Goal: Task Accomplishment & Management: Manage account settings

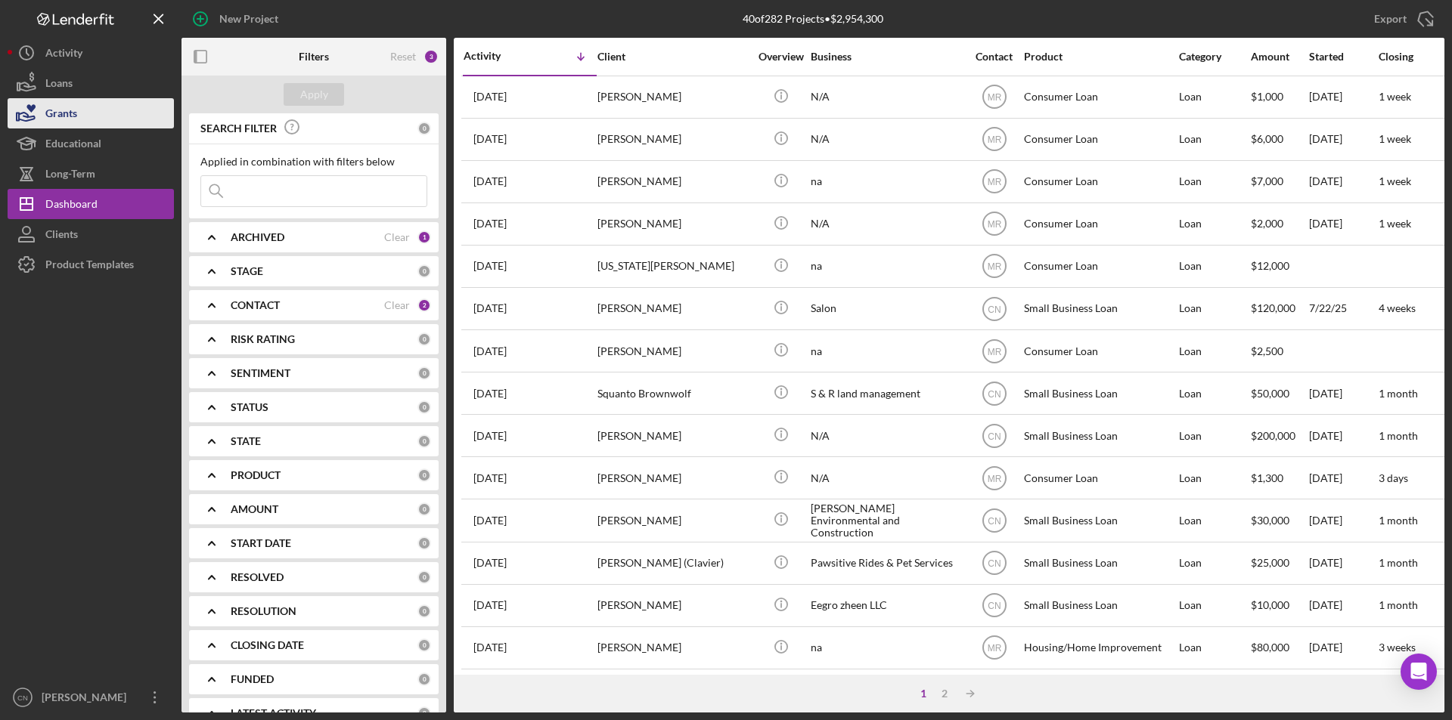
click at [51, 99] on div "Grants" at bounding box center [61, 115] width 32 height 34
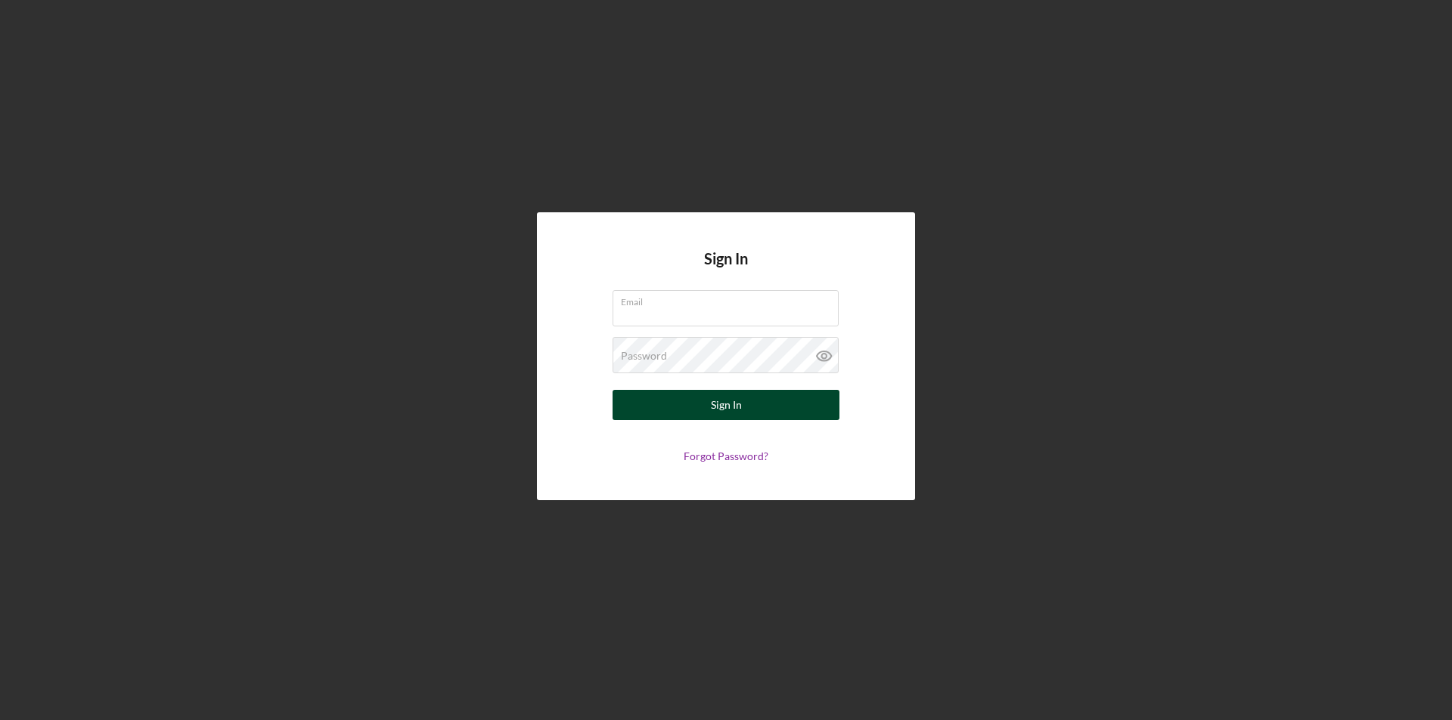
type input "[EMAIL_ADDRESS][DOMAIN_NAME]"
click at [719, 401] on div "Sign In" at bounding box center [726, 405] width 31 height 30
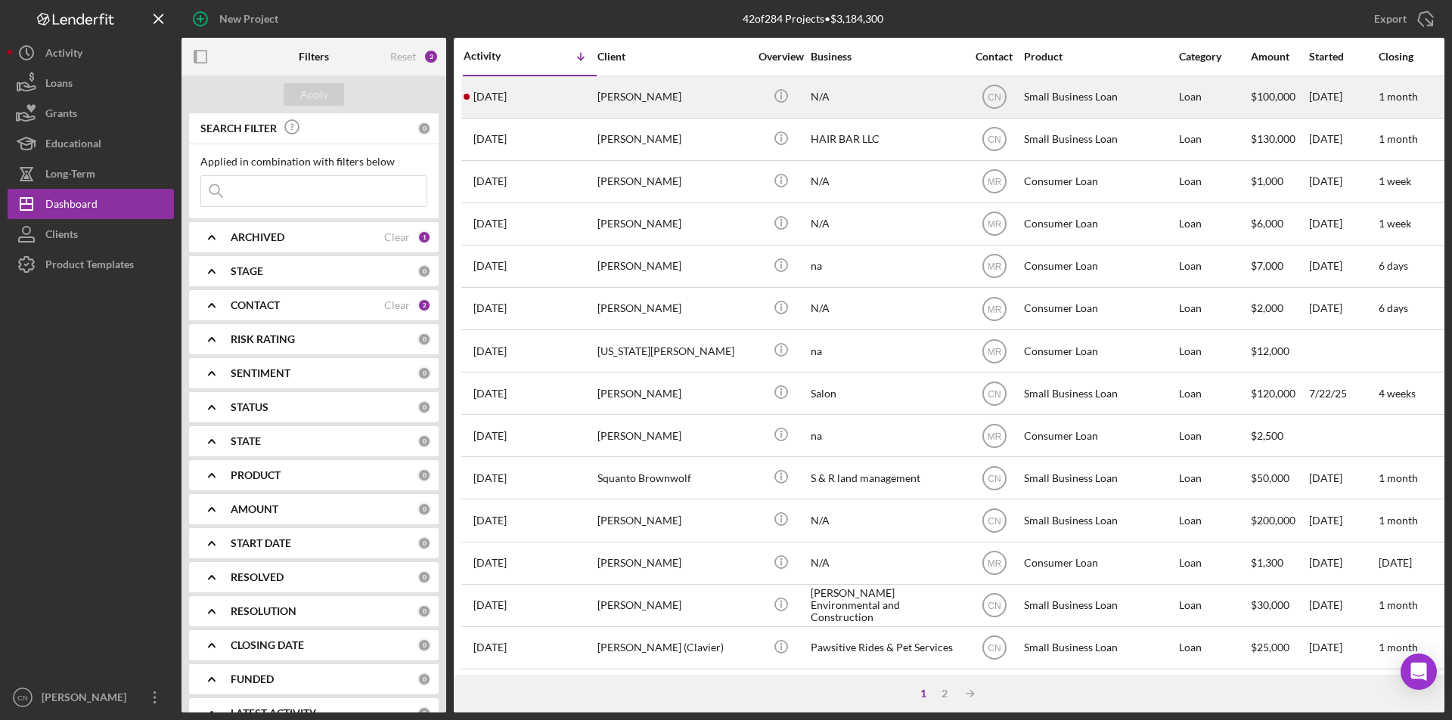
click at [623, 97] on div "[PERSON_NAME]" at bounding box center [672, 97] width 151 height 40
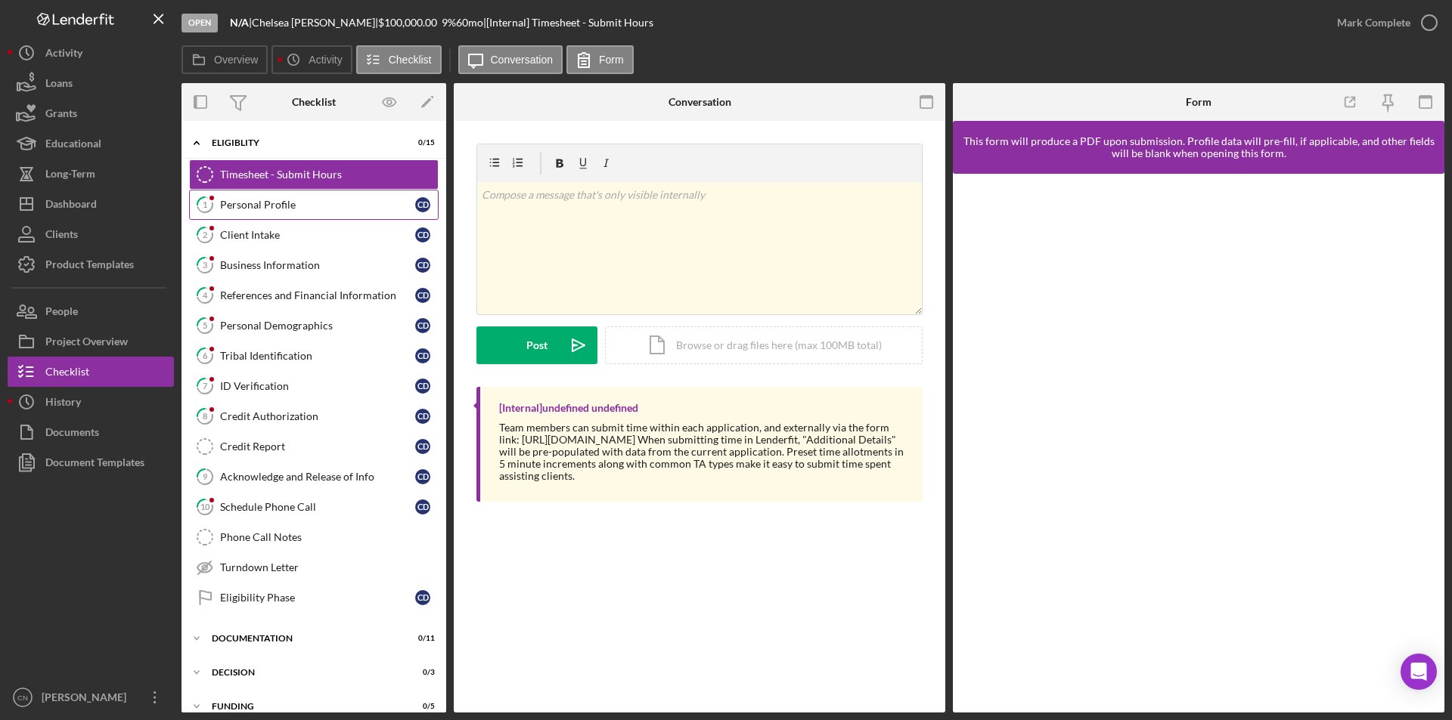
click at [268, 206] on div "Personal Profile" at bounding box center [317, 205] width 195 height 12
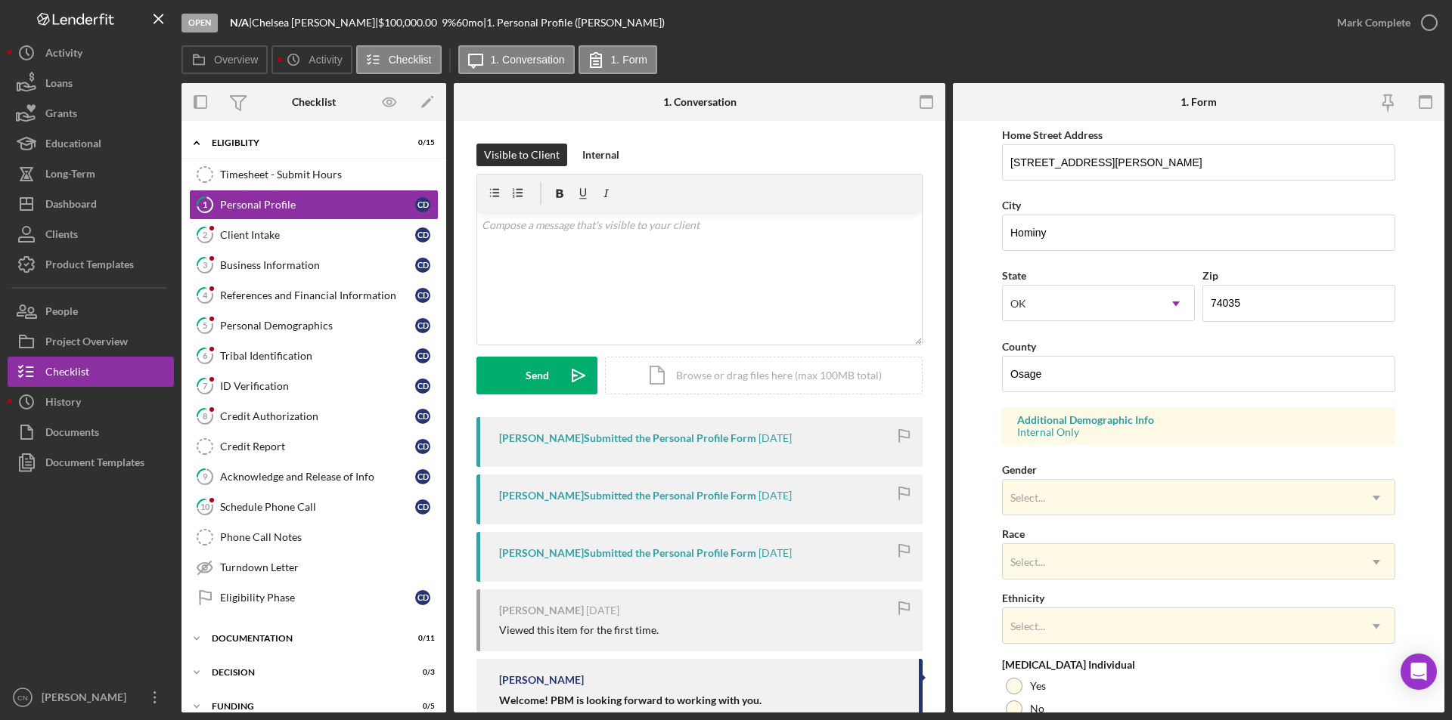
scroll to position [302, 0]
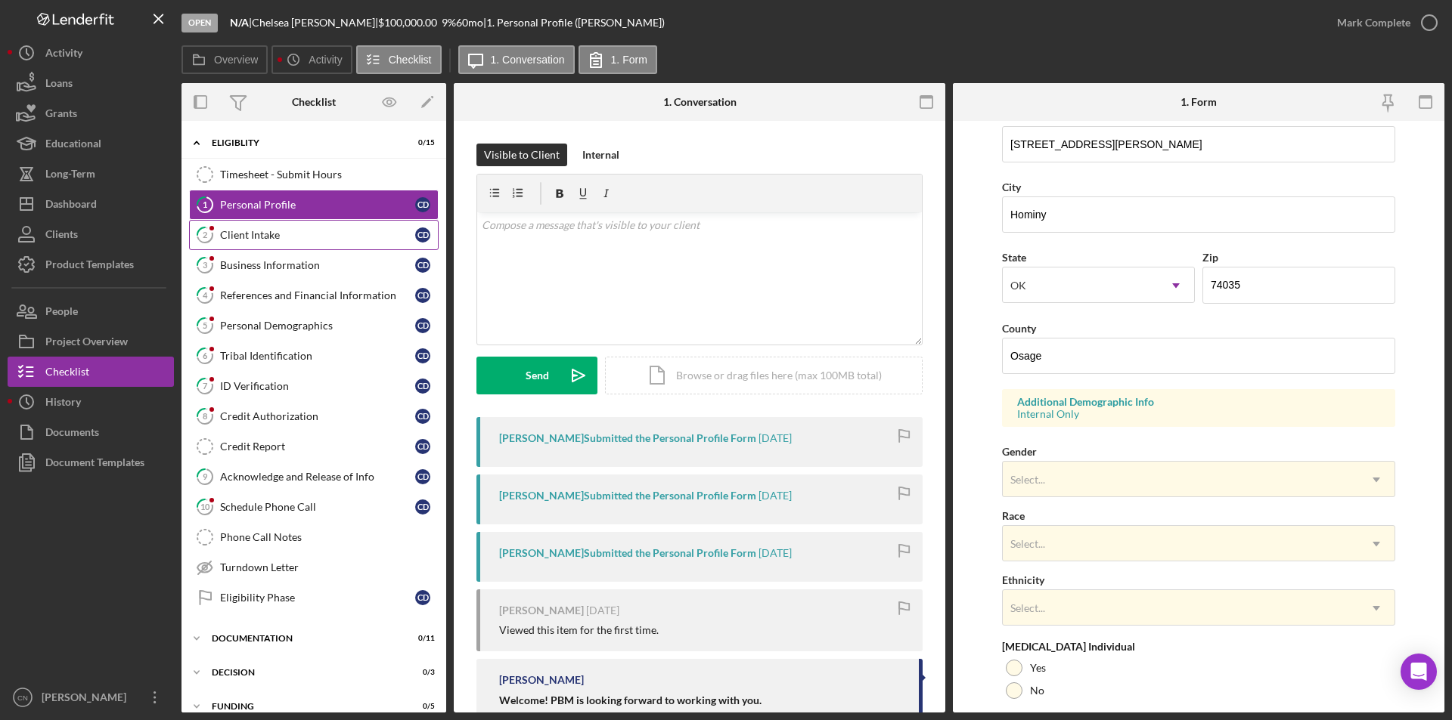
click at [270, 242] on link "2 Client Intake C D" at bounding box center [313, 235] width 249 height 30
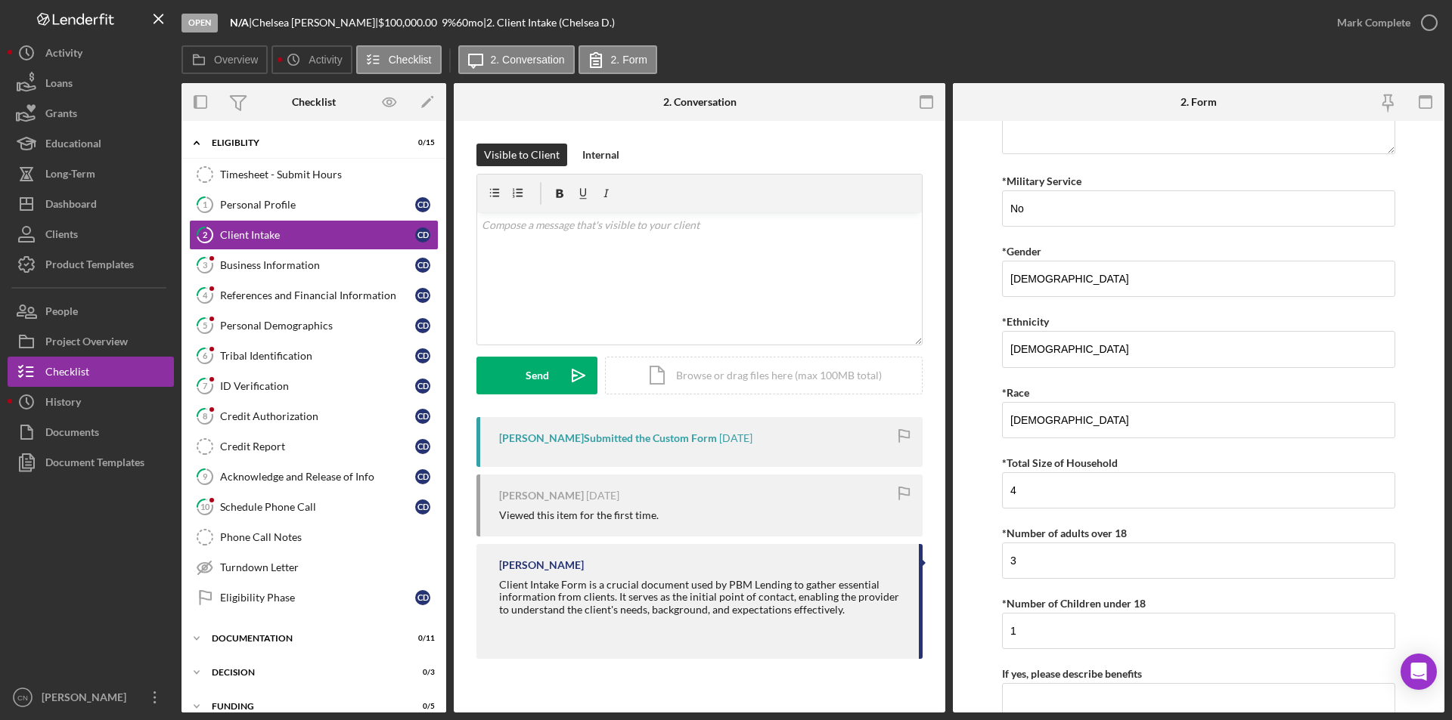
scroll to position [2708, 0]
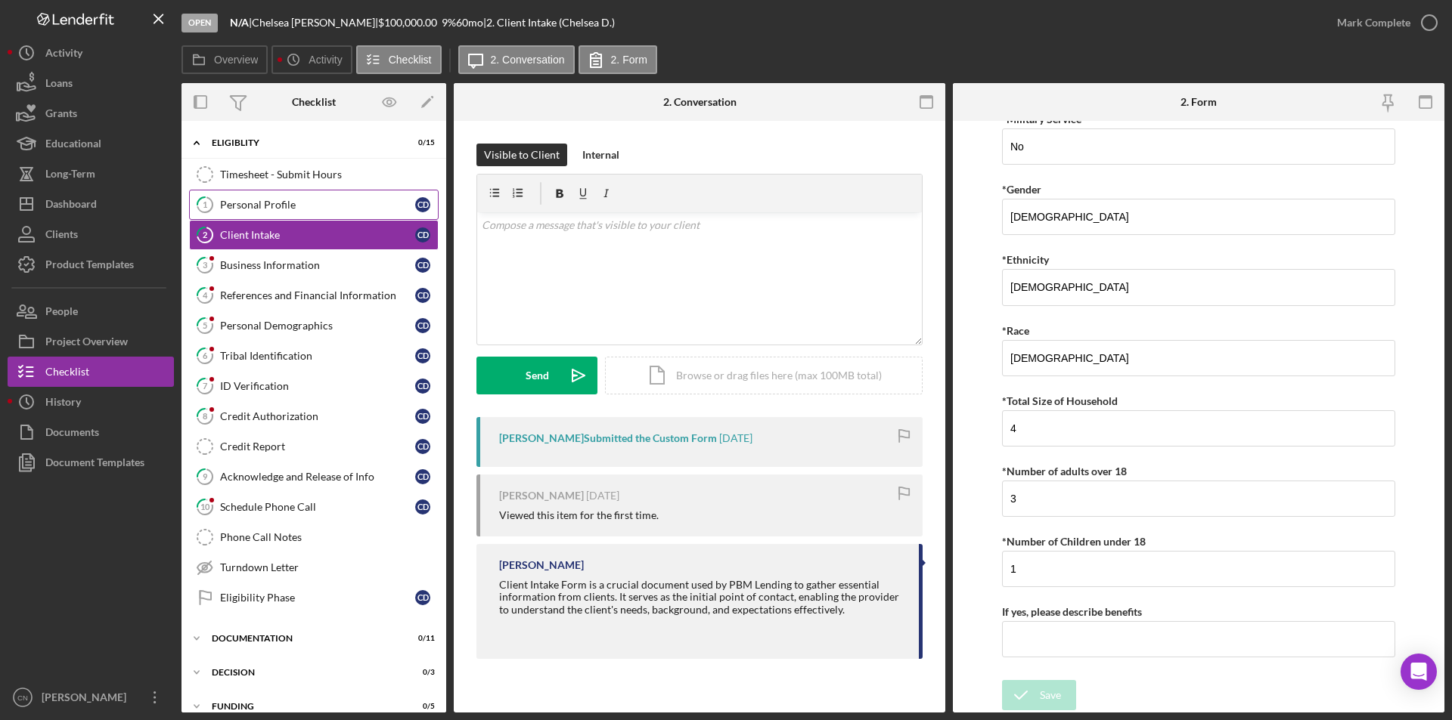
click at [265, 206] on div "Personal Profile" at bounding box center [317, 205] width 195 height 12
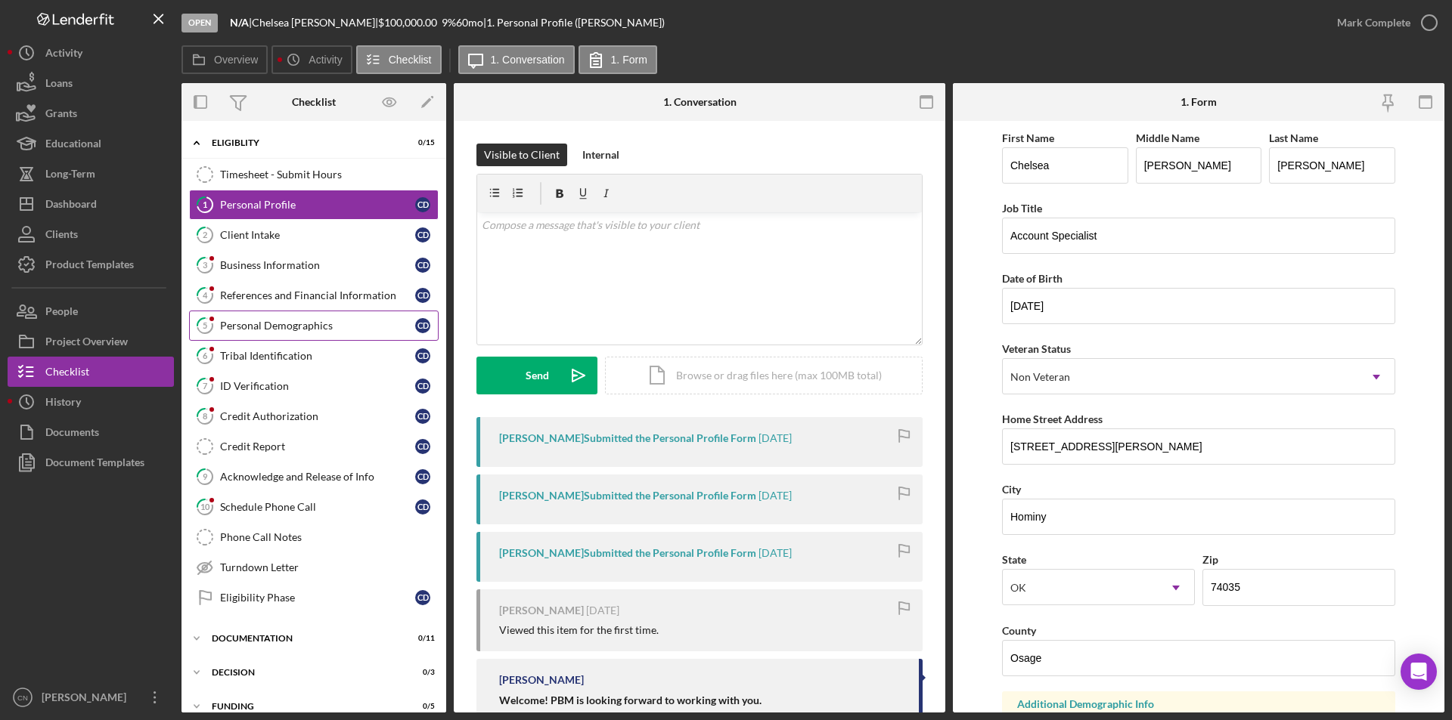
click at [280, 328] on div "Personal Demographics" at bounding box center [317, 326] width 195 height 12
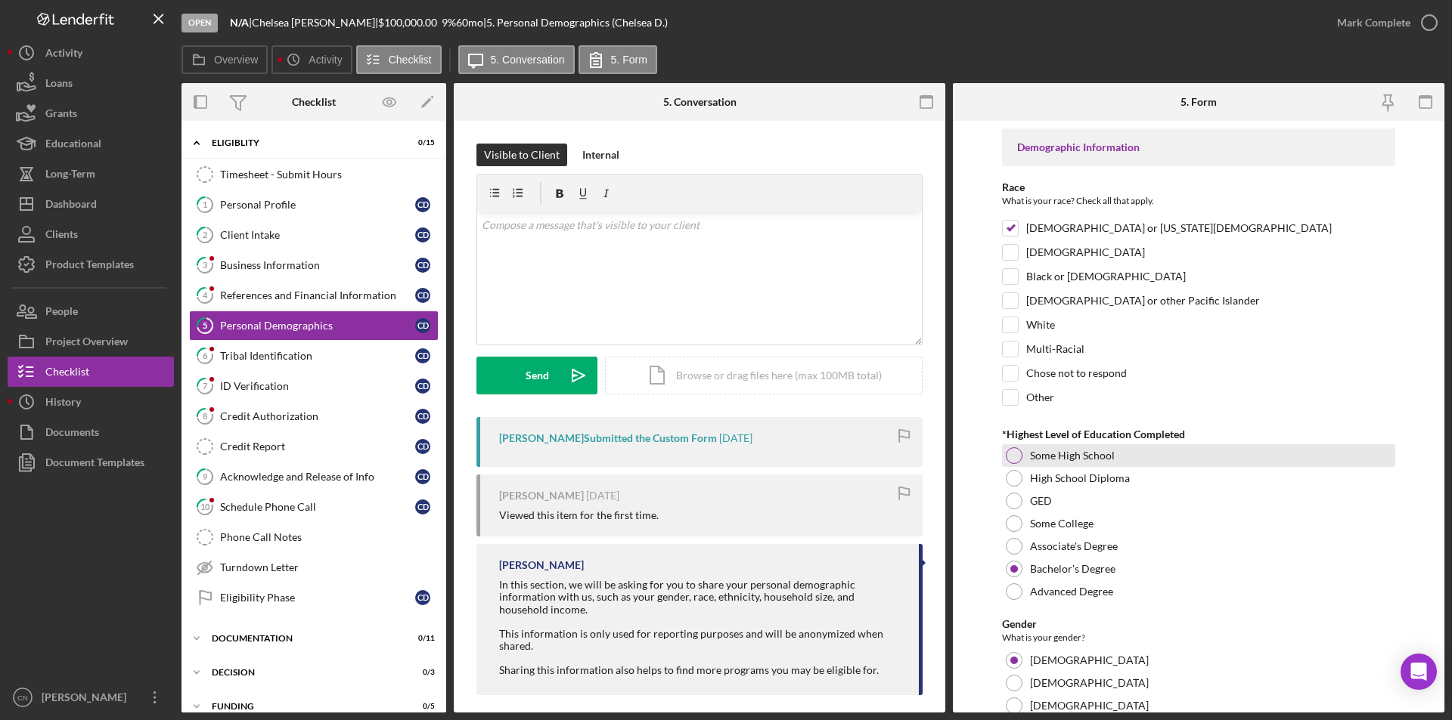
scroll to position [76, 0]
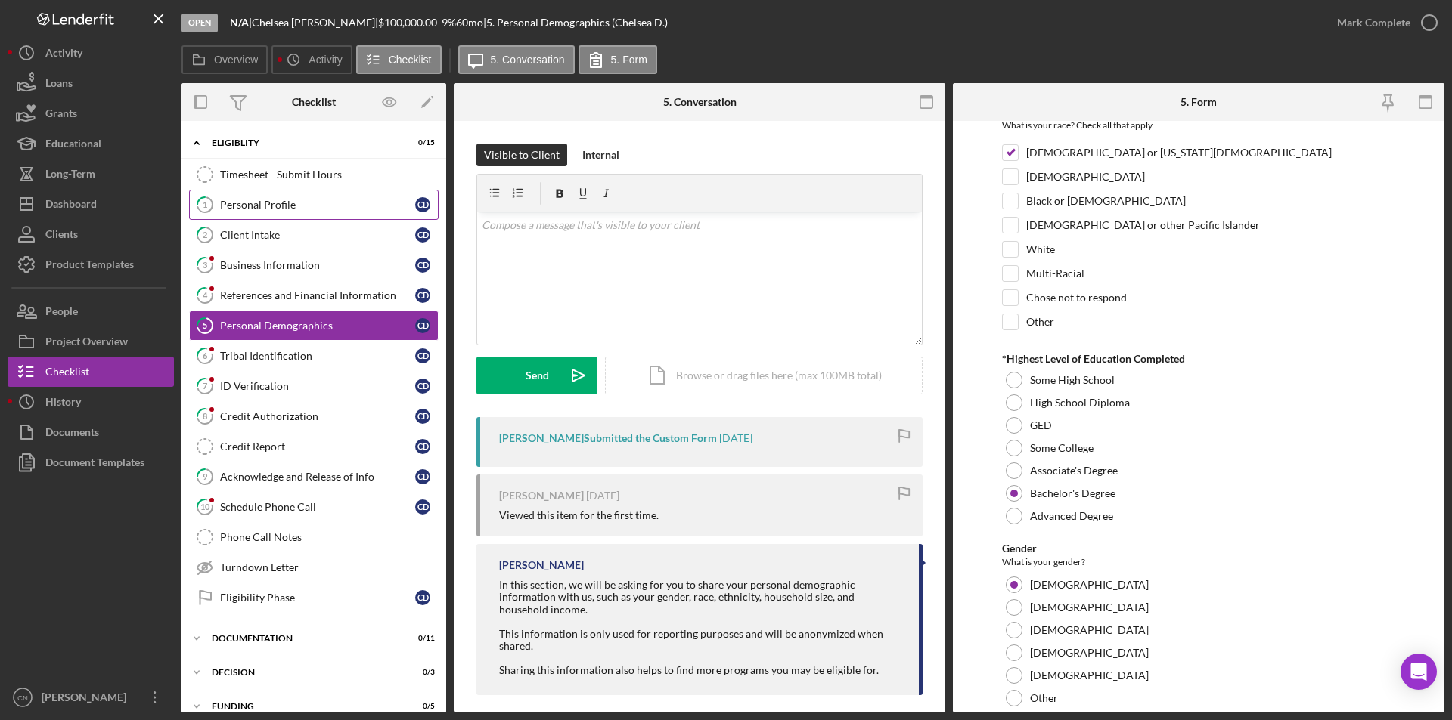
click at [250, 200] on div "Personal Profile" at bounding box center [317, 205] width 195 height 12
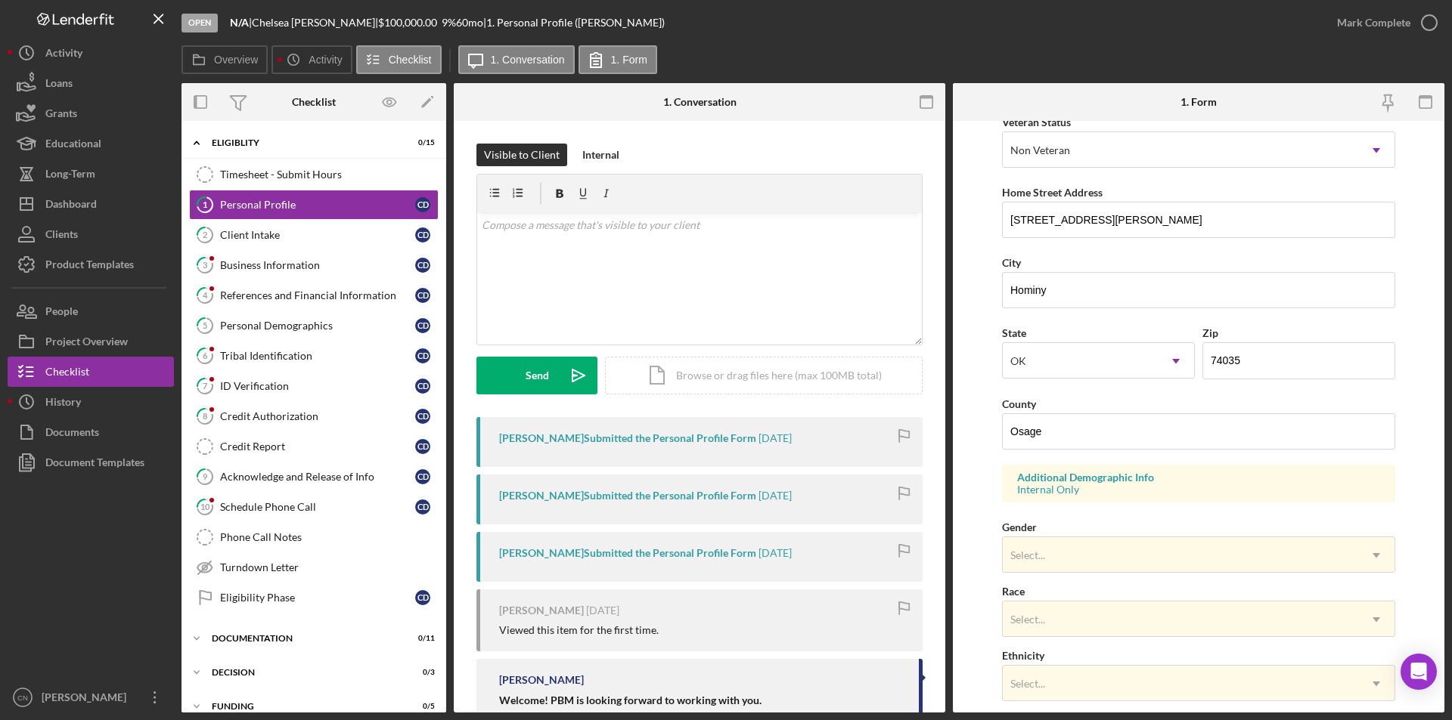
scroll to position [302, 0]
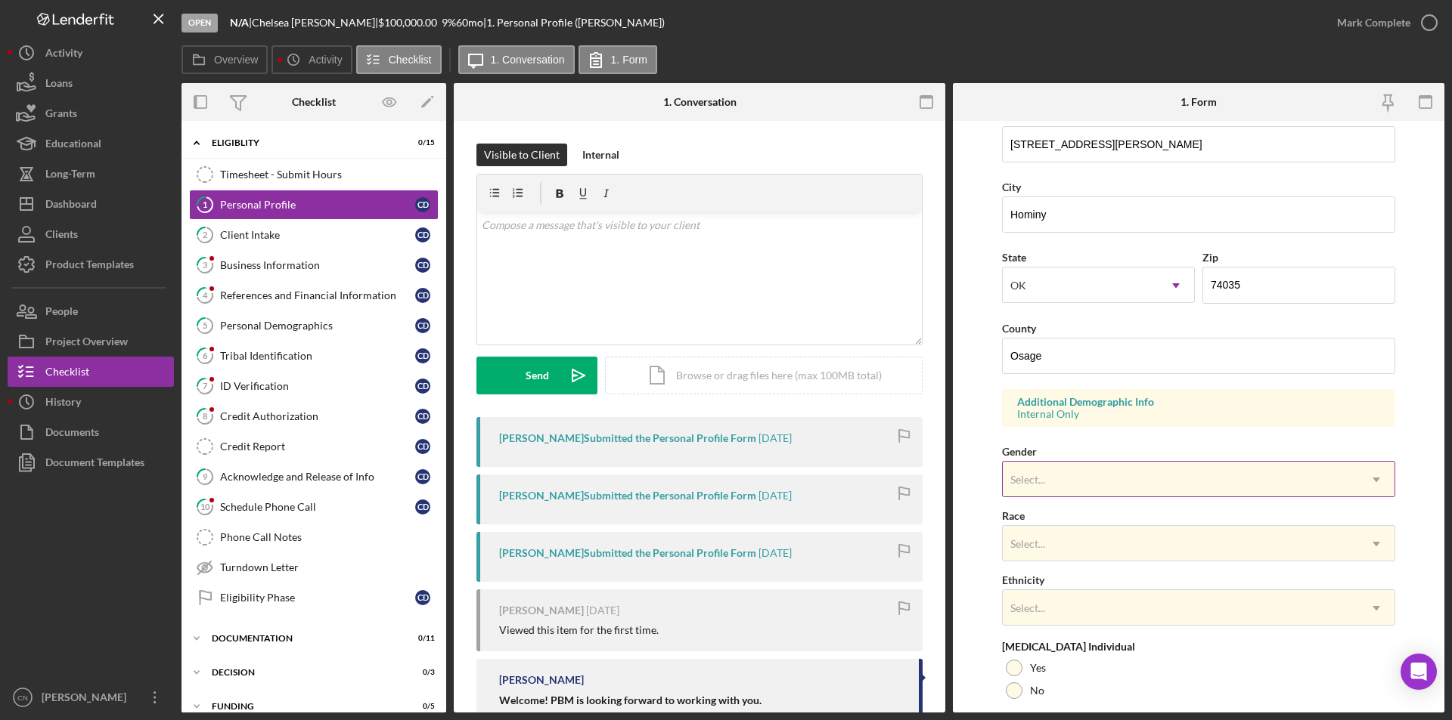
click at [1086, 479] on div "Select..." at bounding box center [1179, 480] width 355 height 35
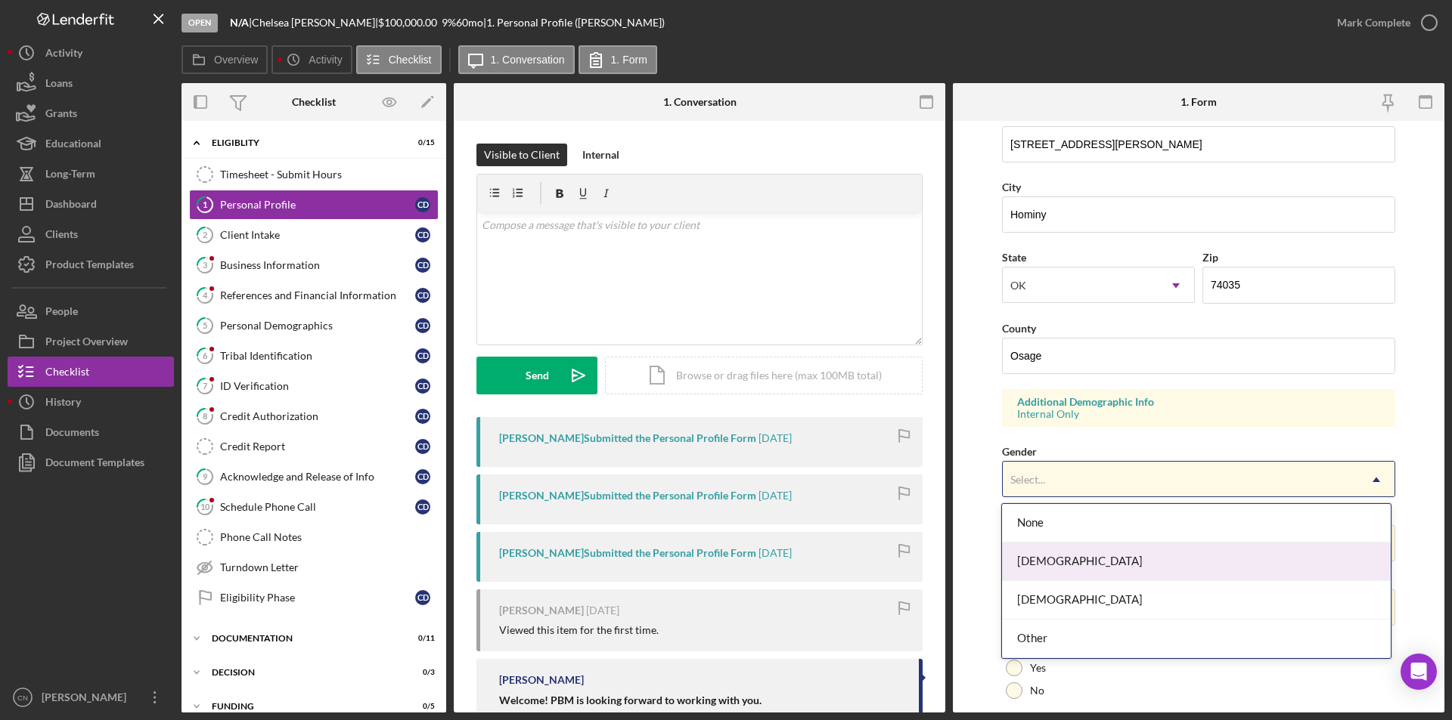
click at [1035, 554] on div "[DEMOGRAPHIC_DATA]" at bounding box center [1196, 562] width 388 height 39
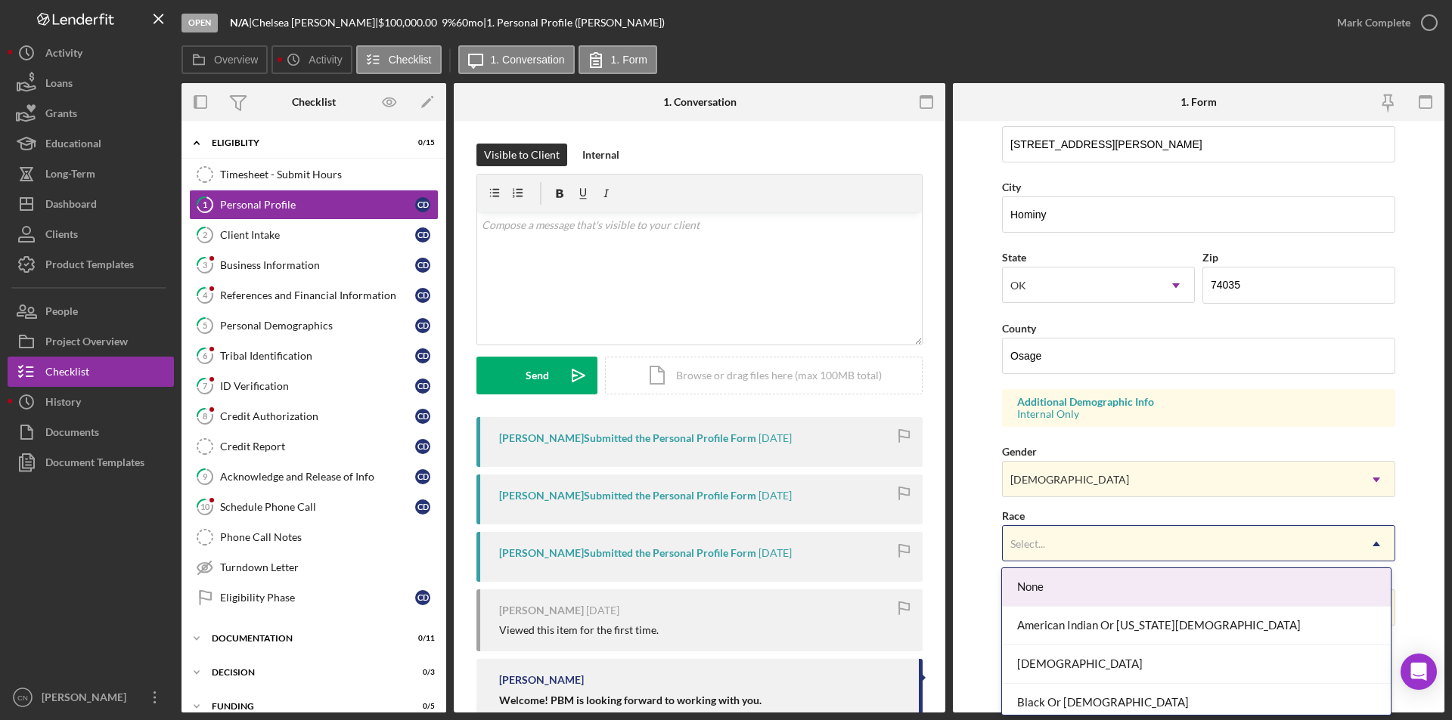
click at [1125, 549] on div "Select..." at bounding box center [1179, 544] width 355 height 35
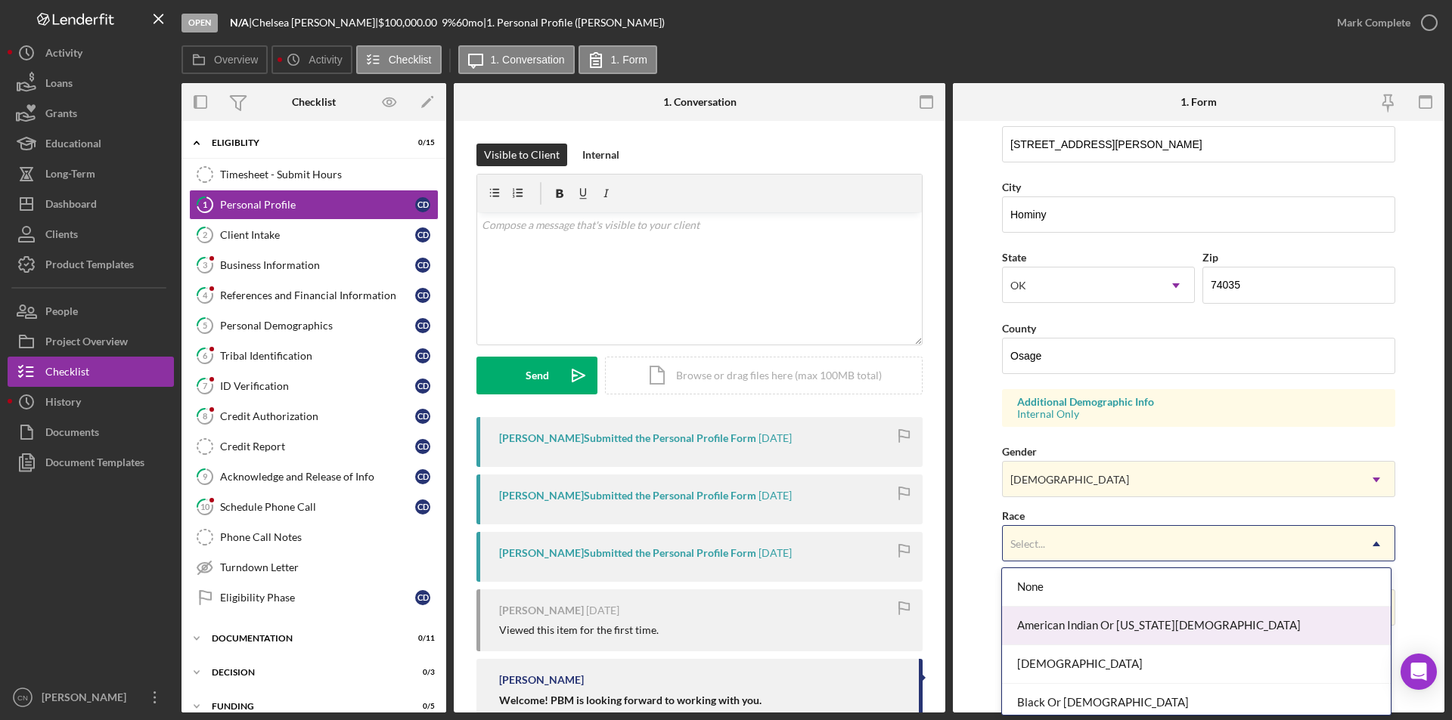
click at [1119, 628] on div "American Indian Or [US_STATE][DEMOGRAPHIC_DATA]" at bounding box center [1196, 626] width 388 height 39
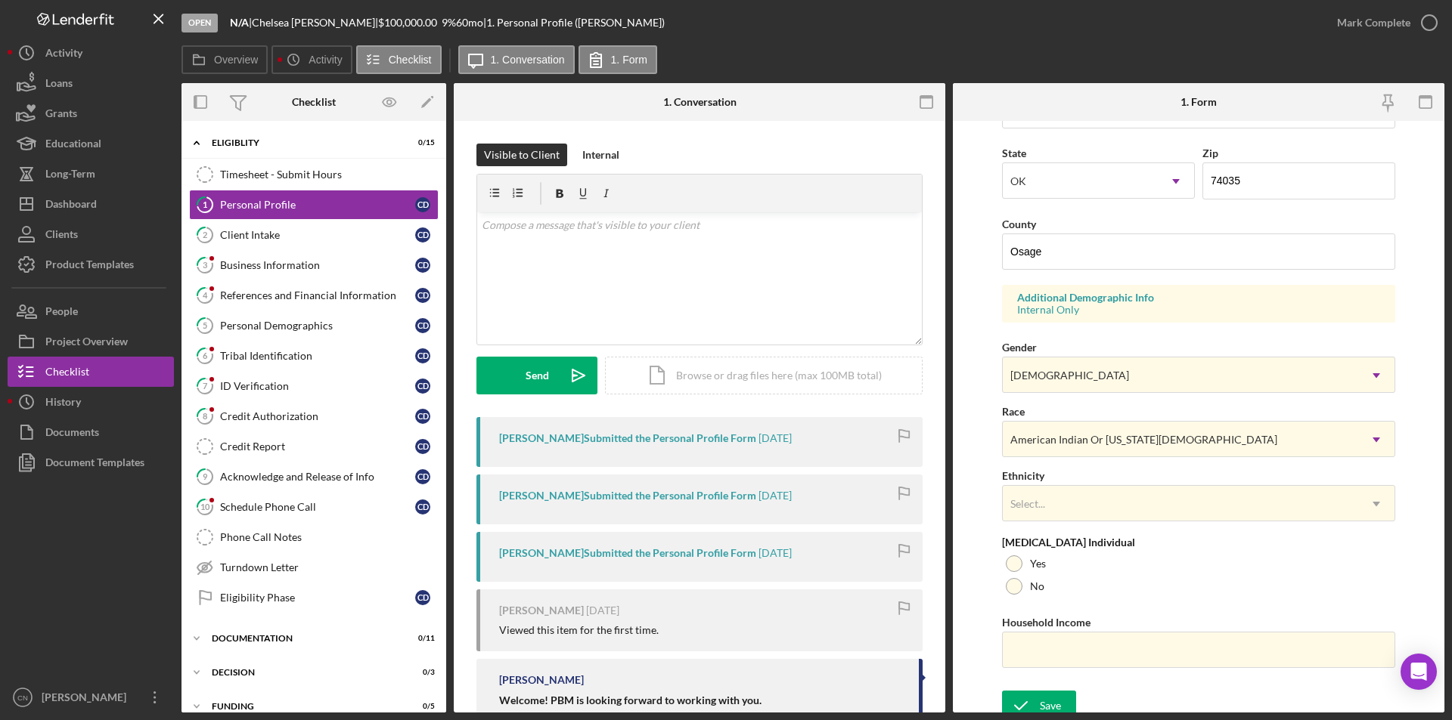
scroll to position [417, 0]
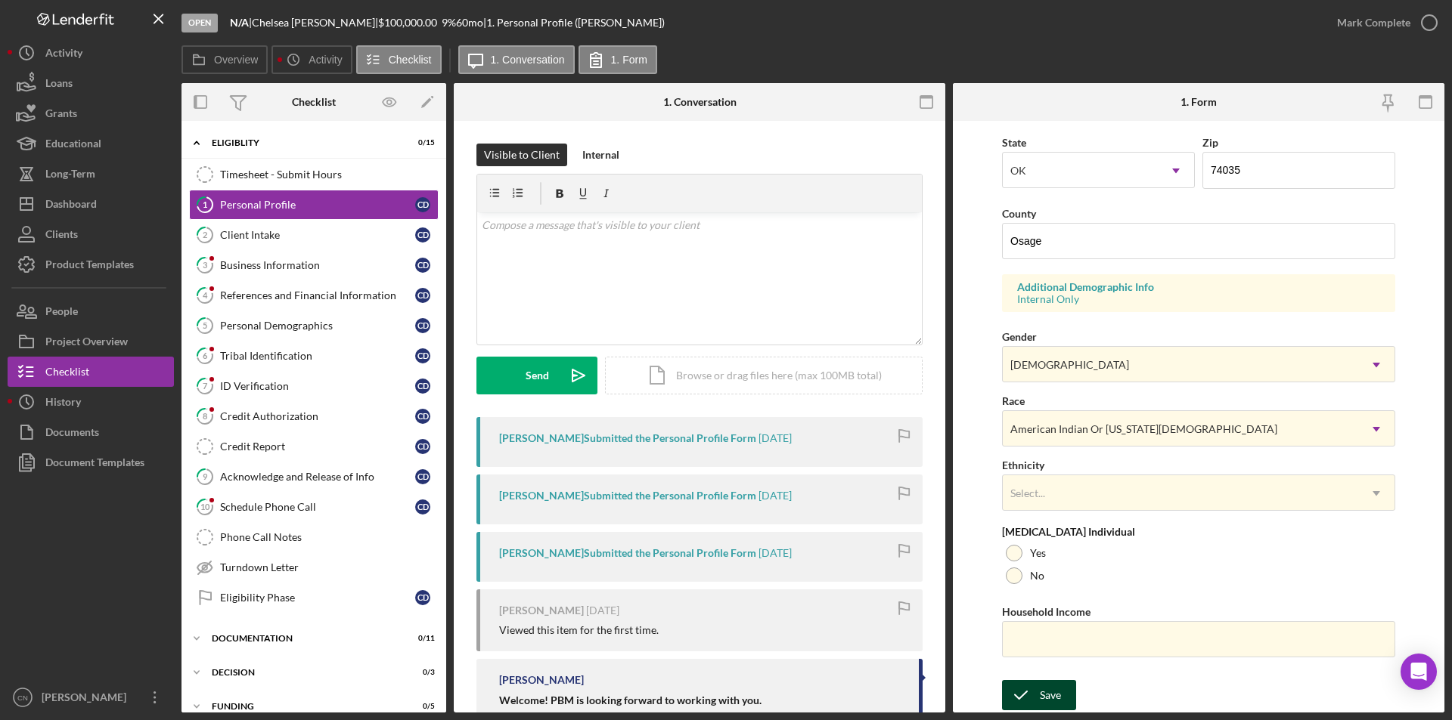
click at [1051, 694] on div "Save" at bounding box center [1050, 695] width 21 height 30
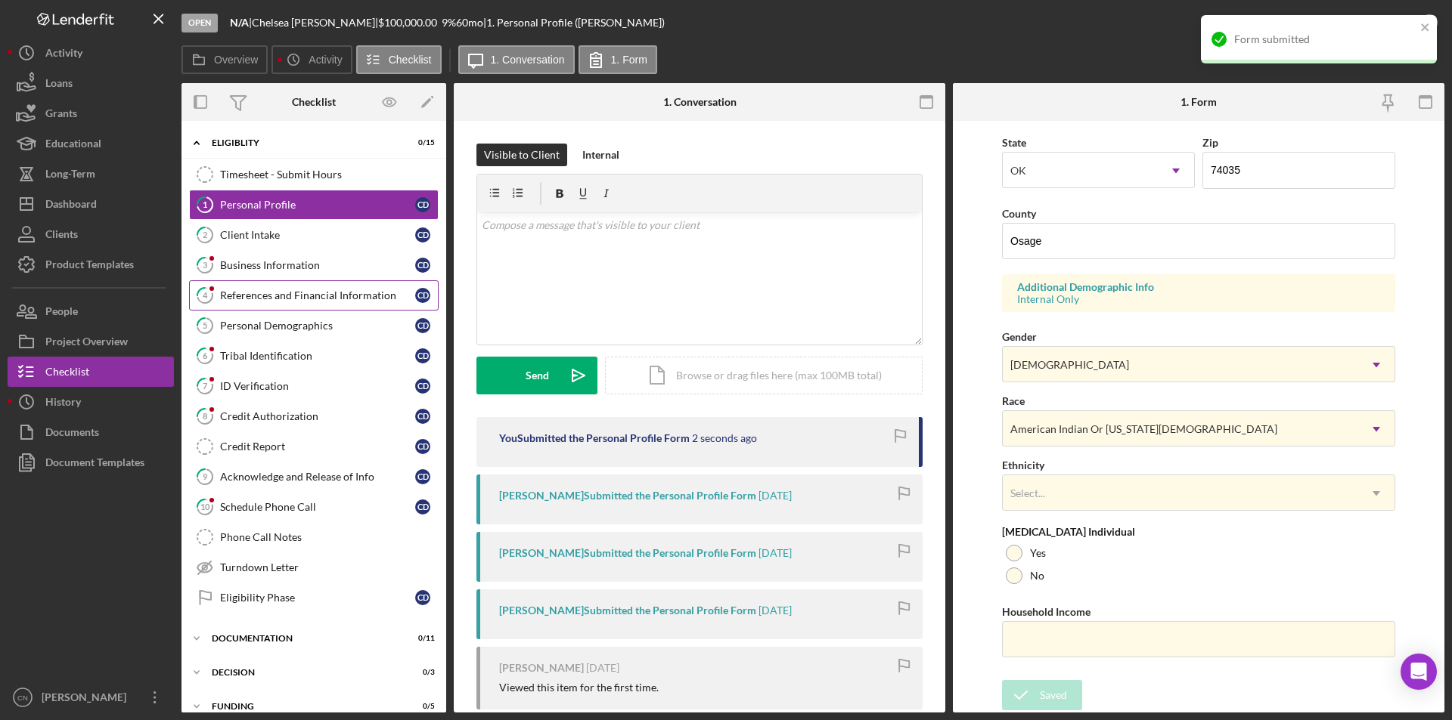
click at [293, 302] on link "4 References and Financial Information C D" at bounding box center [313, 295] width 249 height 30
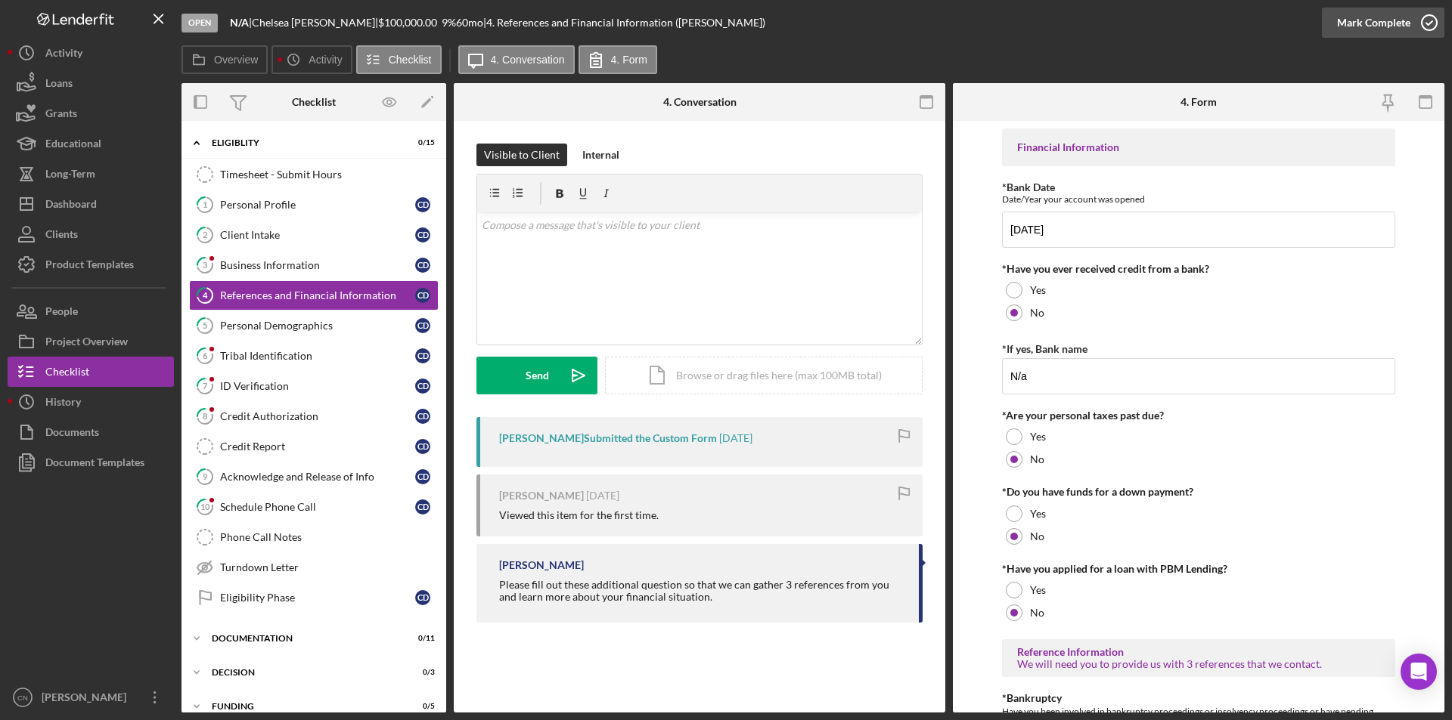
click at [1420, 26] on icon "button" at bounding box center [1429, 23] width 38 height 38
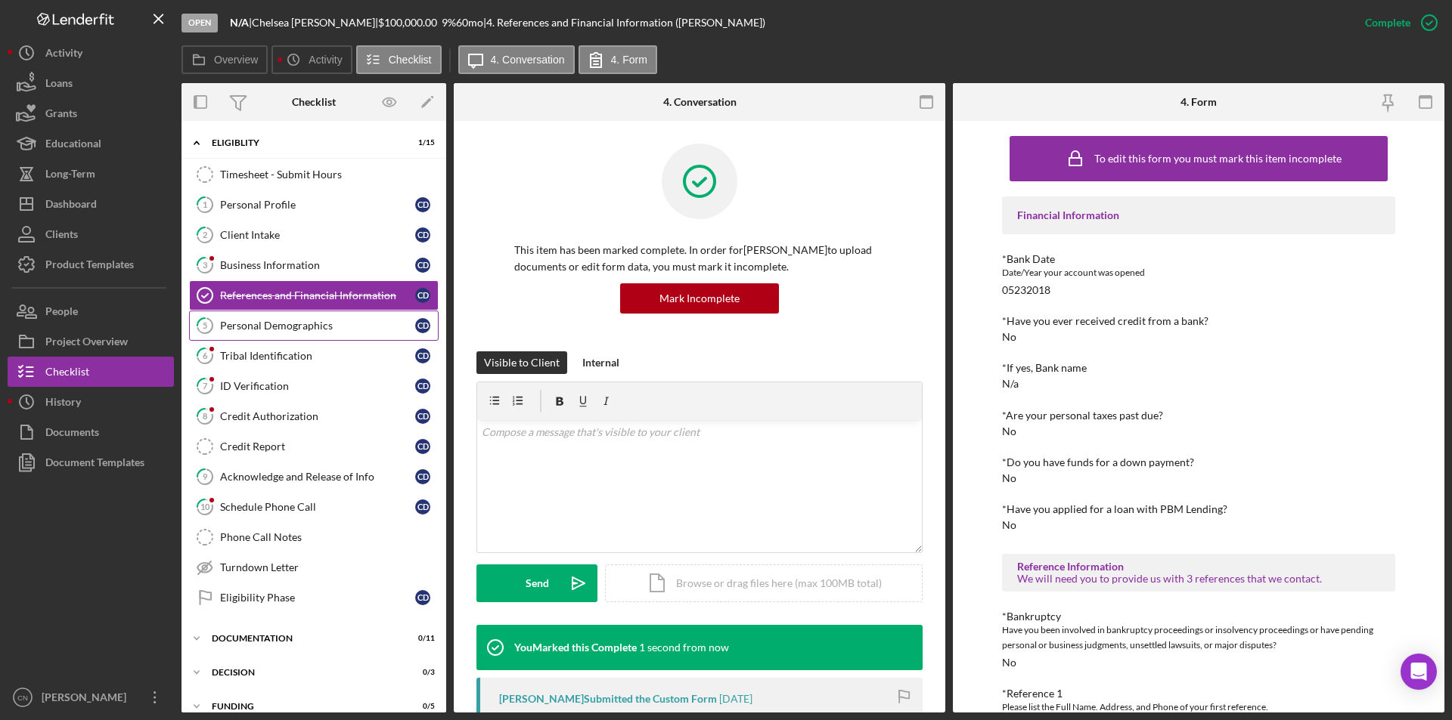
click at [243, 324] on div "Personal Demographics" at bounding box center [317, 326] width 195 height 12
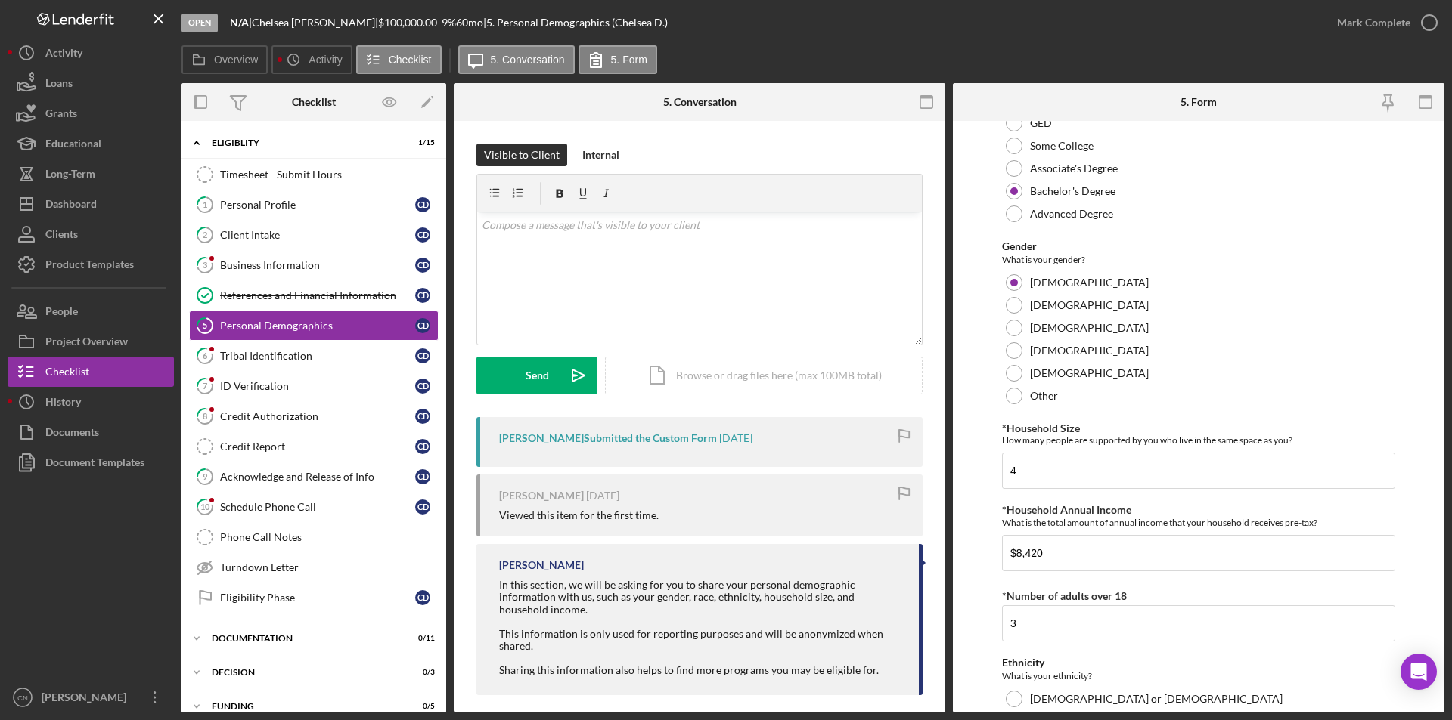
scroll to position [529, 0]
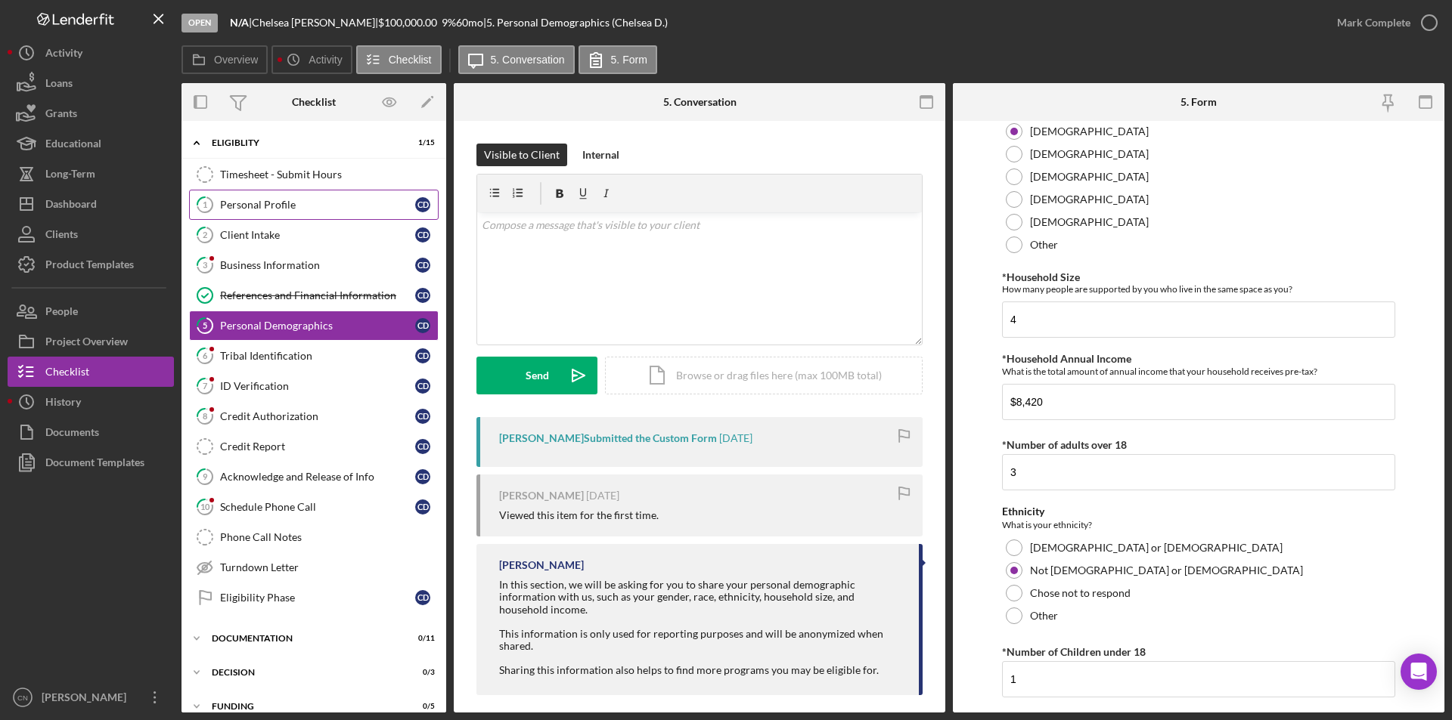
click at [245, 204] on div "Personal Profile" at bounding box center [317, 205] width 195 height 12
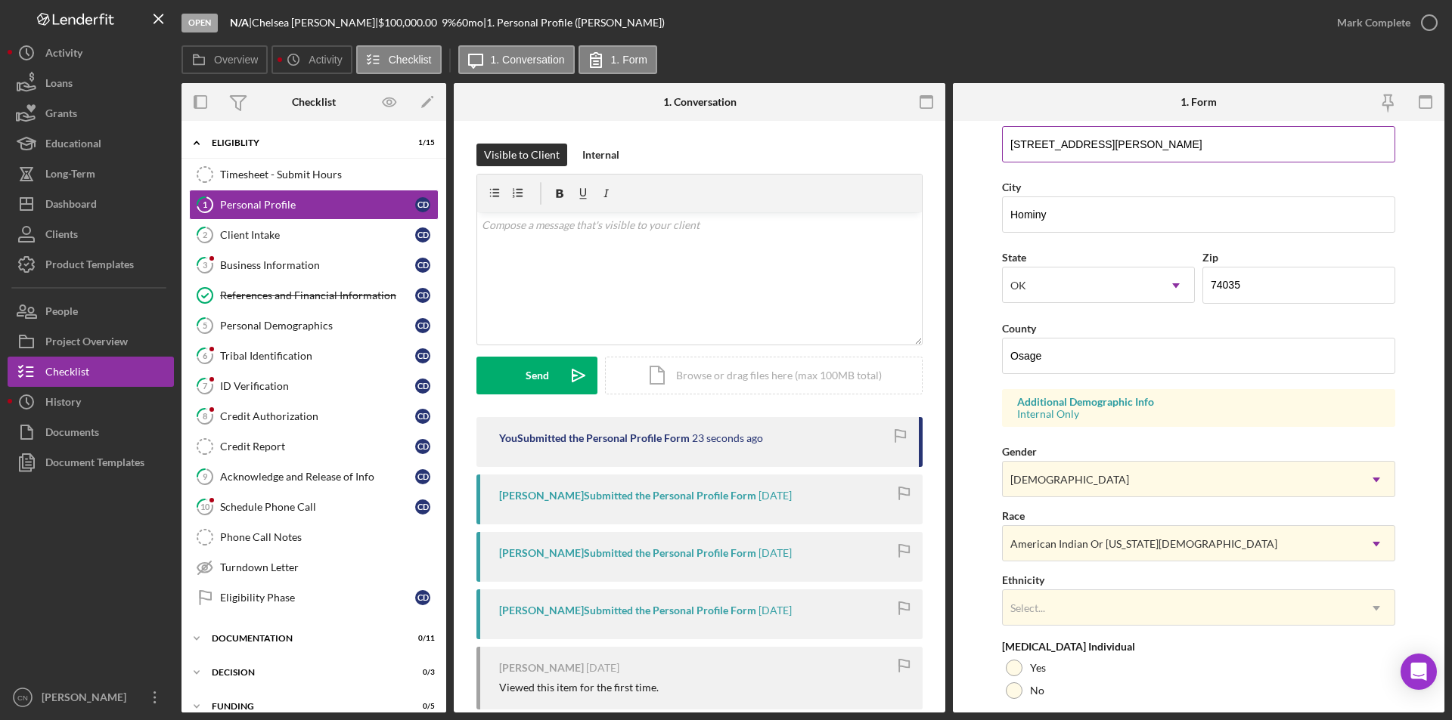
scroll to position [417, 0]
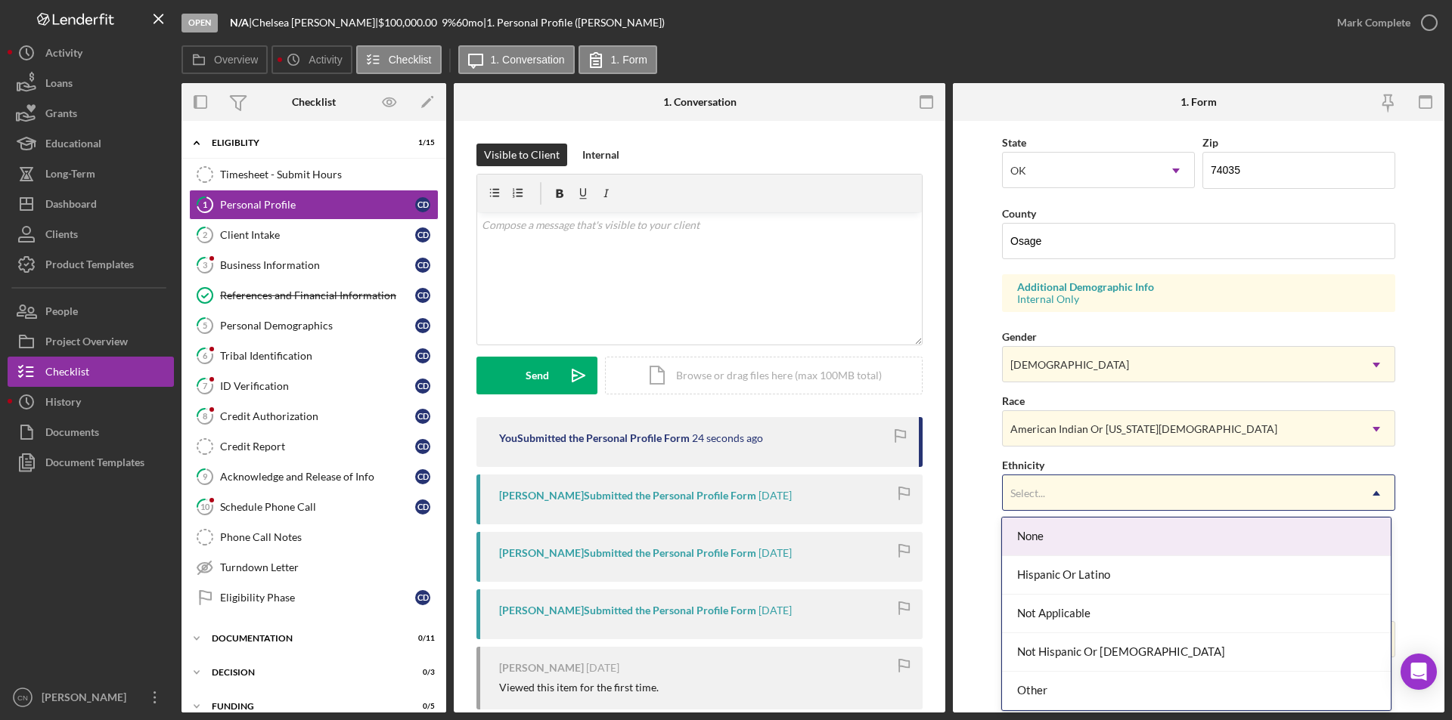
click at [1080, 482] on div "Select..." at bounding box center [1179, 493] width 355 height 35
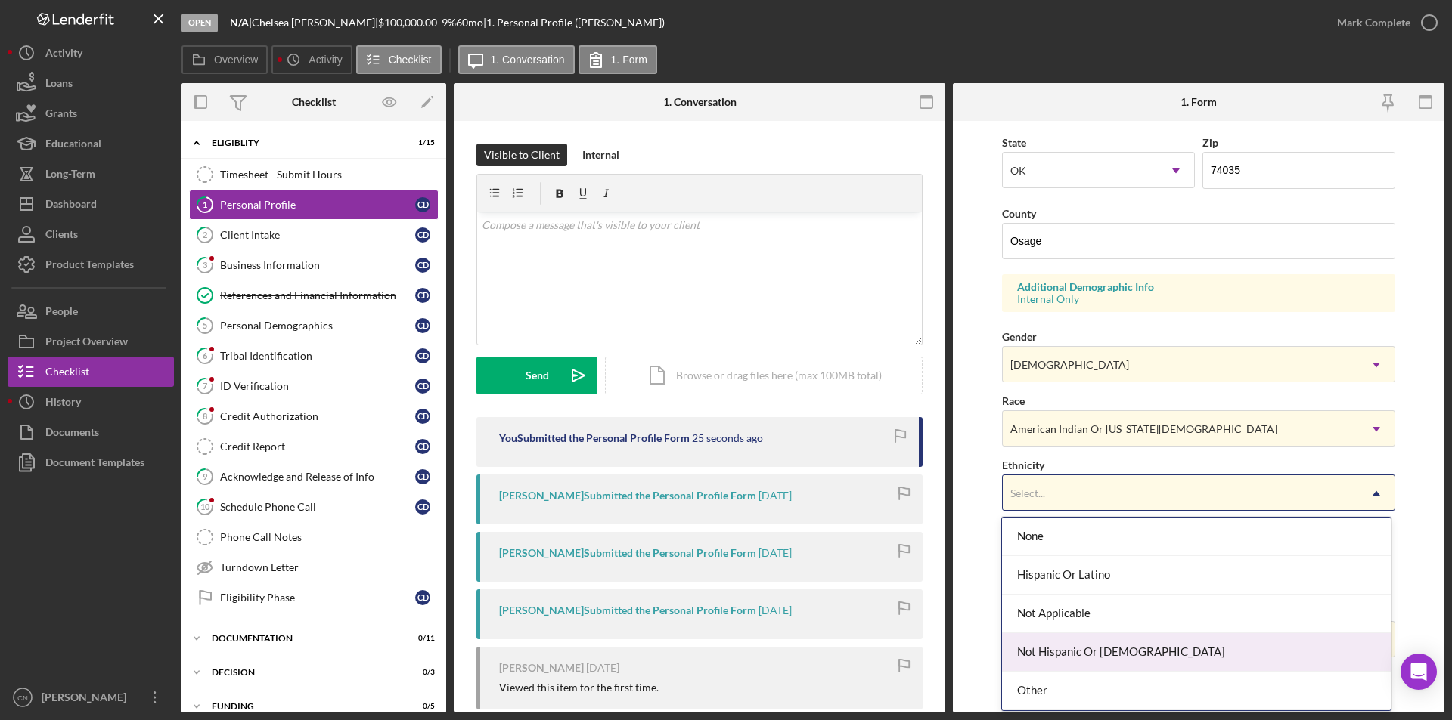
click at [1074, 658] on div "Not Hispanic Or [DEMOGRAPHIC_DATA]" at bounding box center [1196, 653] width 388 height 39
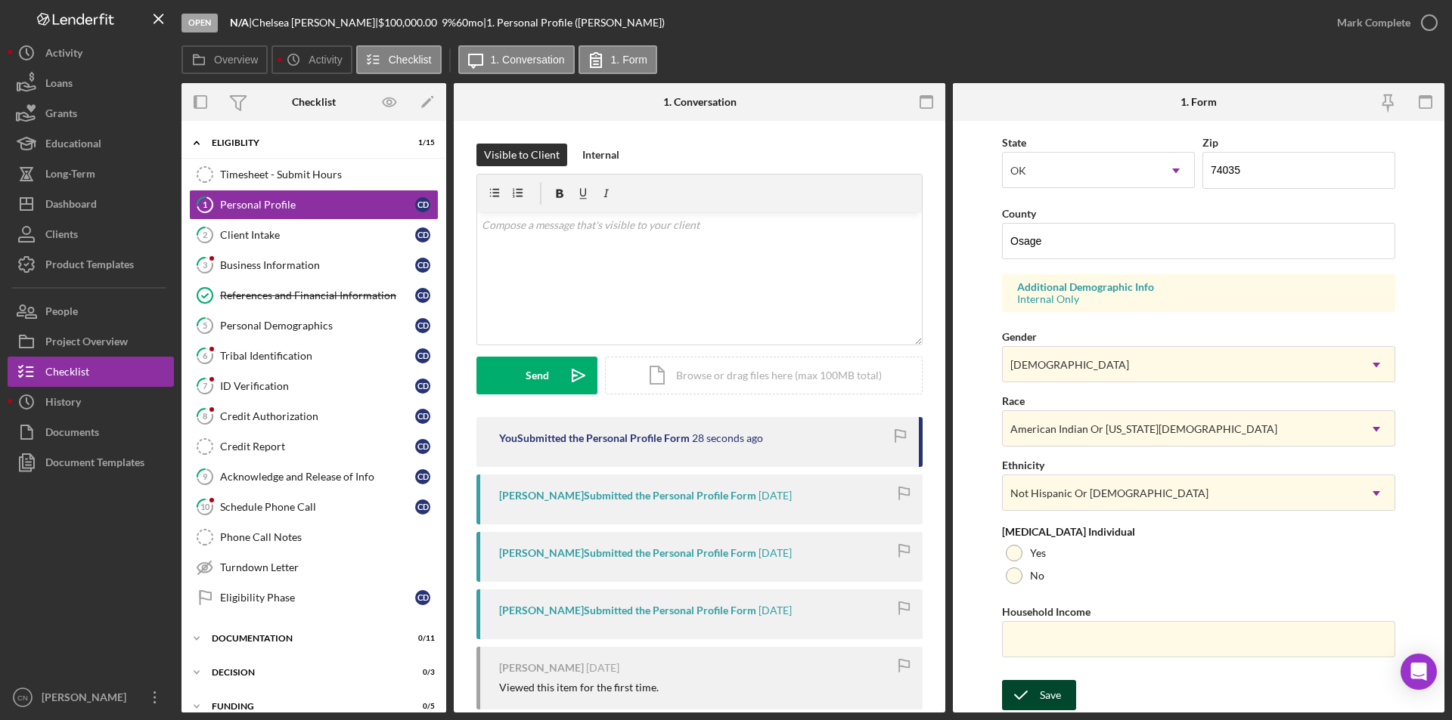
click at [1044, 694] on div "Save" at bounding box center [1050, 695] width 21 height 30
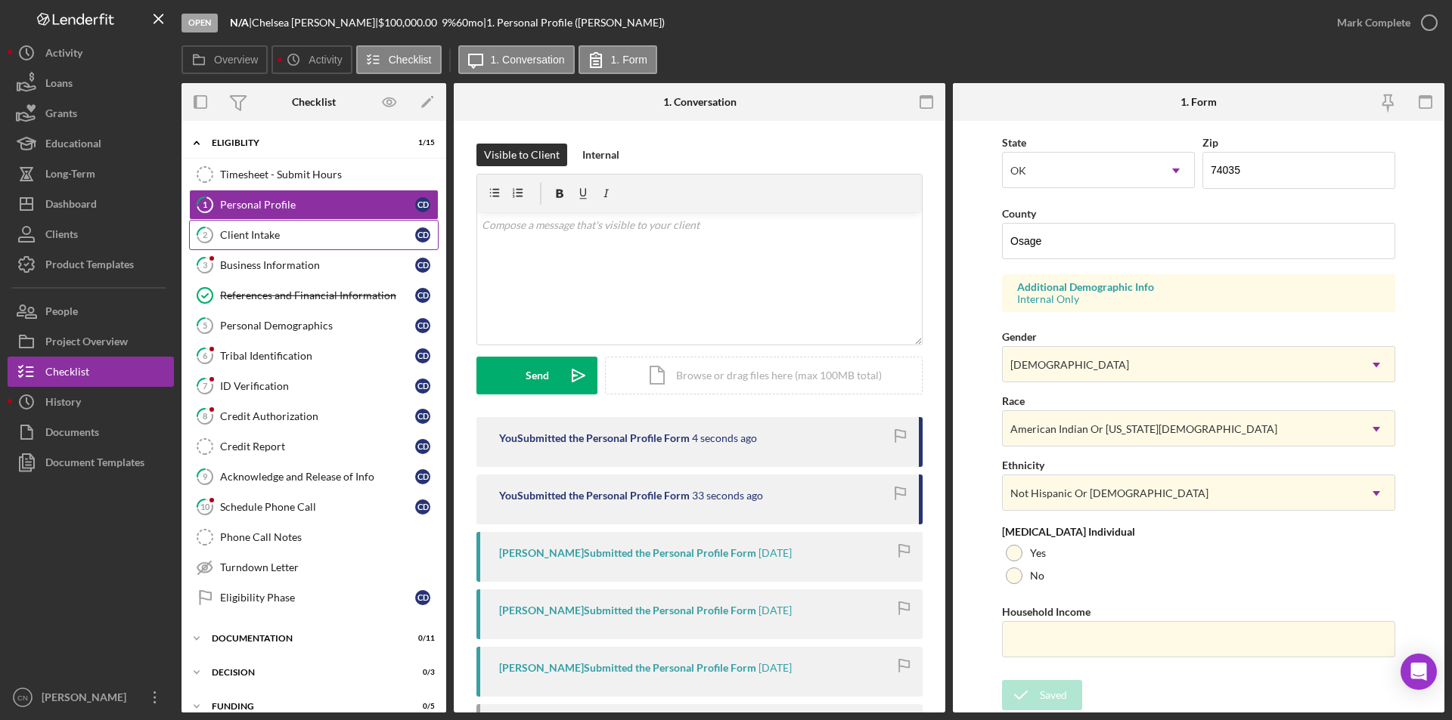
click at [244, 231] on div "Client Intake" at bounding box center [317, 235] width 195 height 12
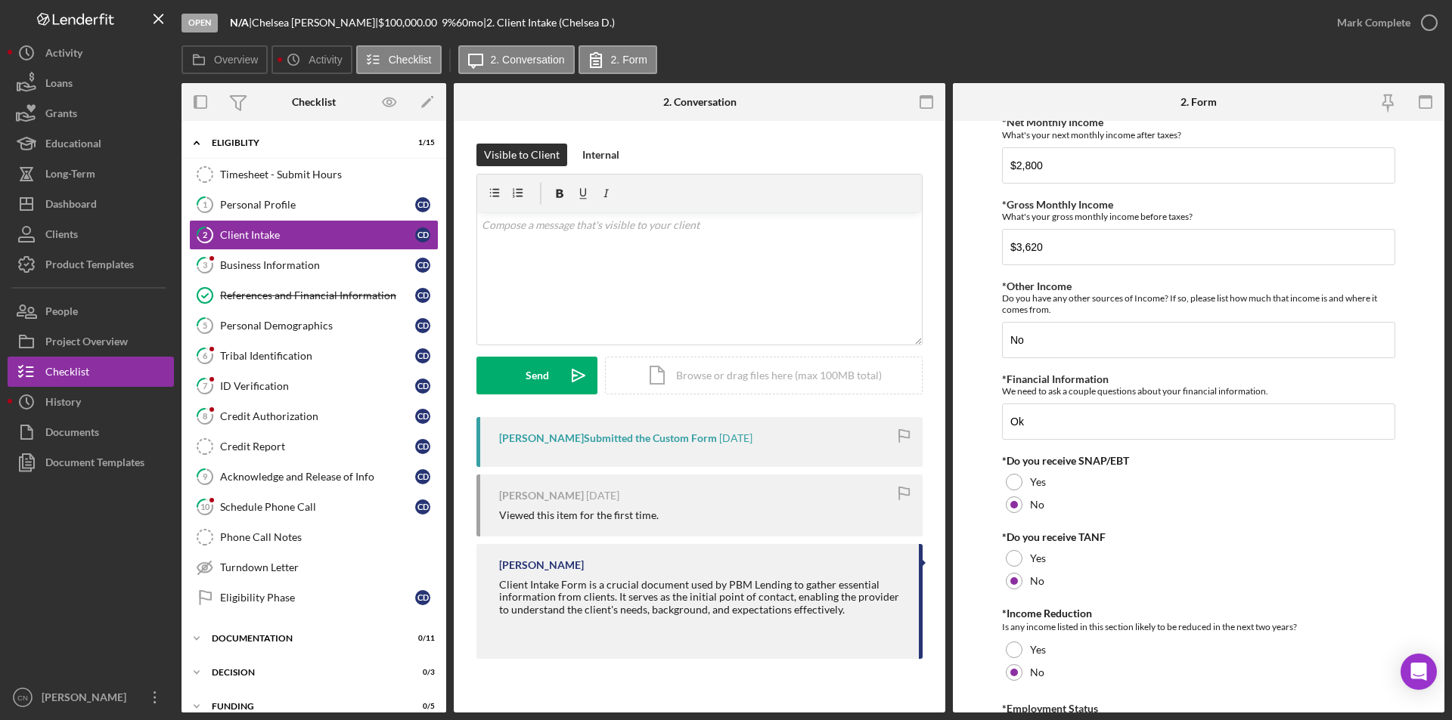
scroll to position [756, 0]
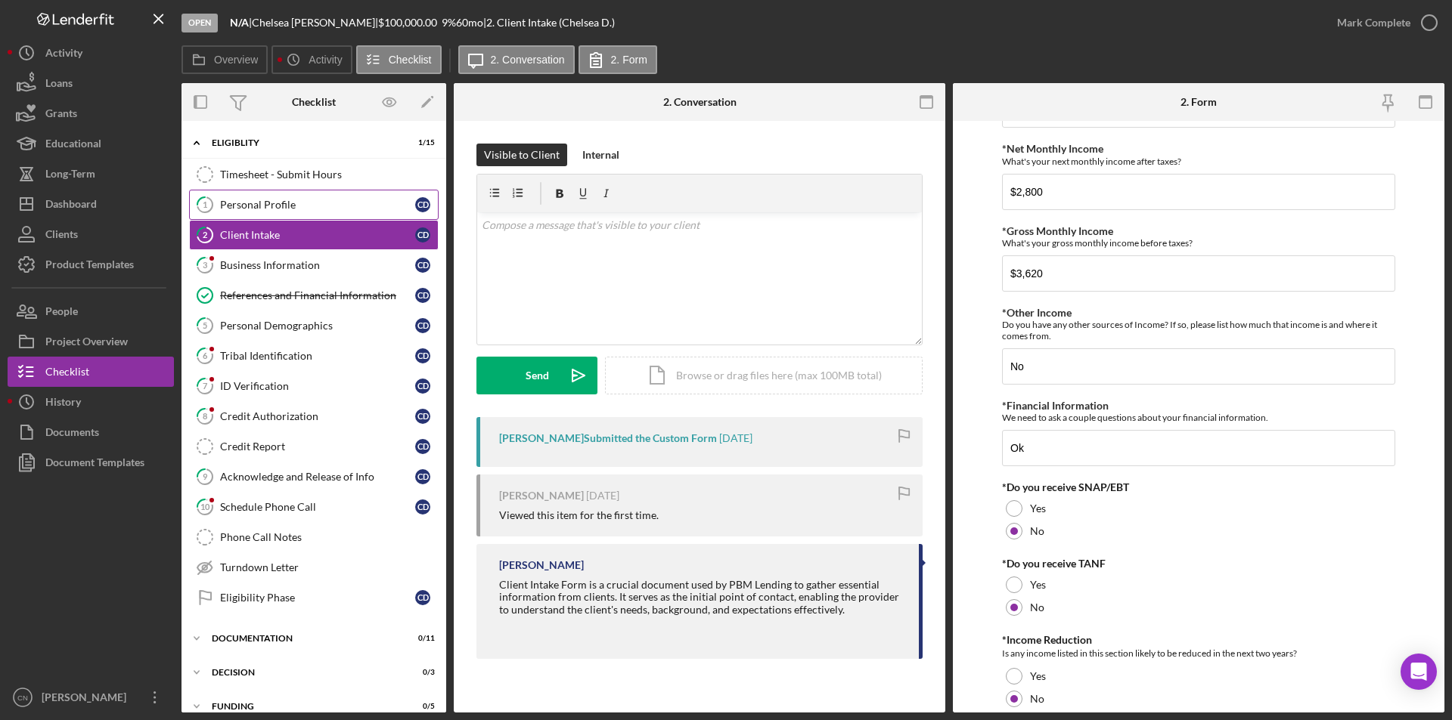
click at [267, 203] on div "Personal Profile" at bounding box center [317, 205] width 195 height 12
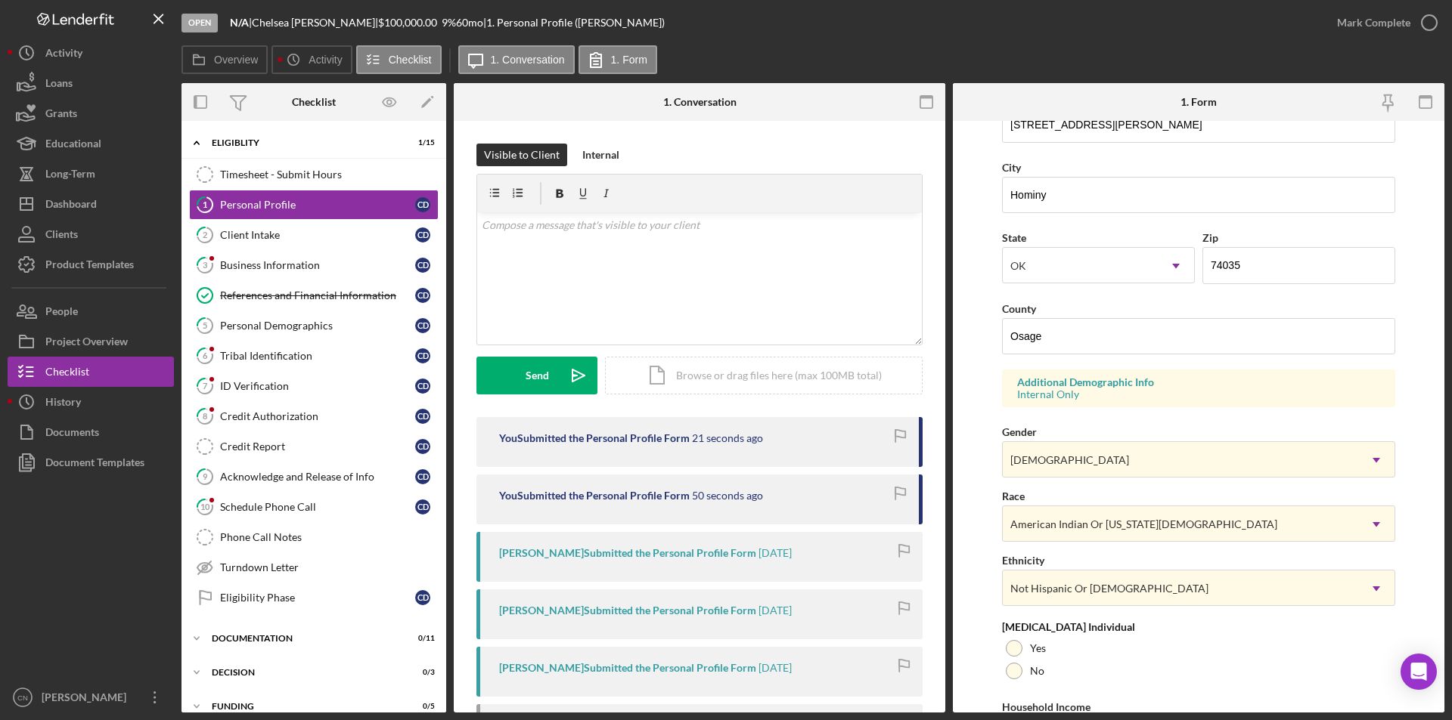
scroll to position [417, 0]
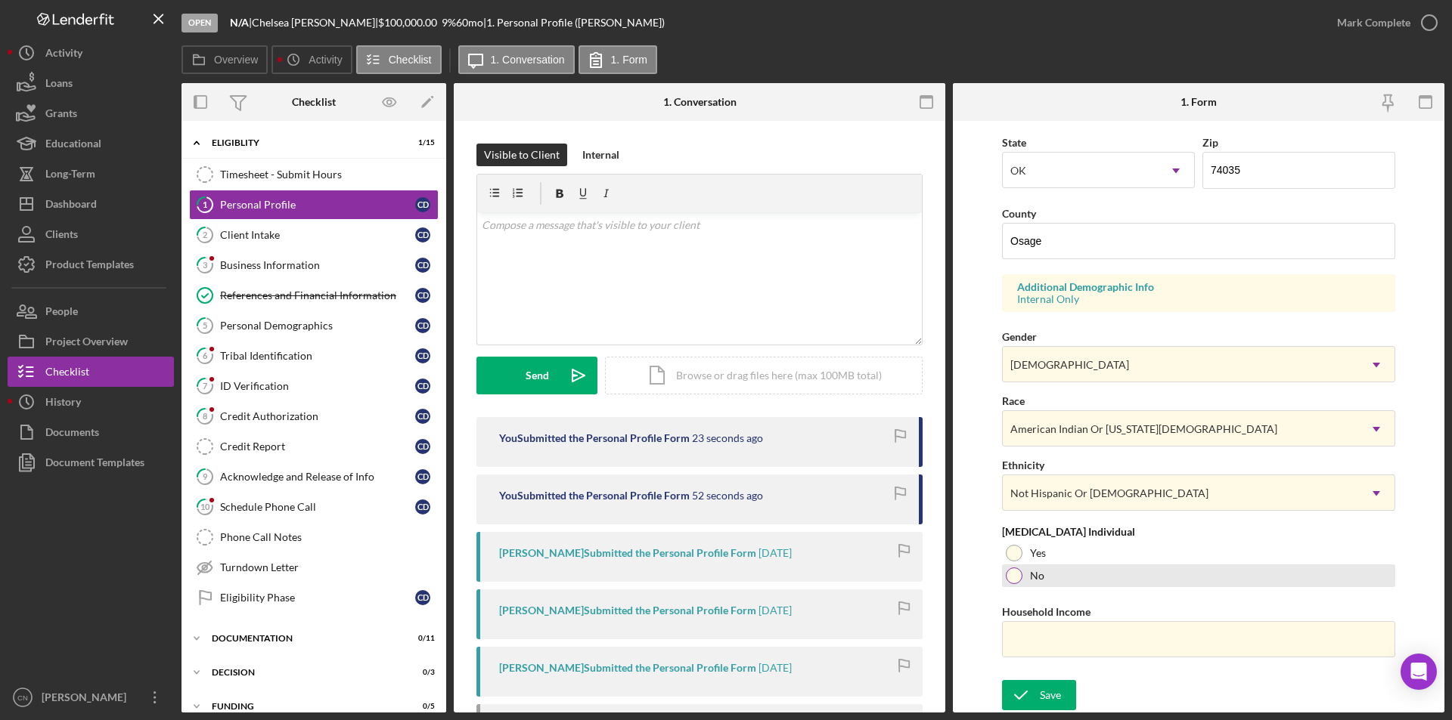
click at [1010, 582] on div at bounding box center [1013, 576] width 17 height 17
click at [1046, 638] on input "Household Income" at bounding box center [1198, 639] width 393 height 36
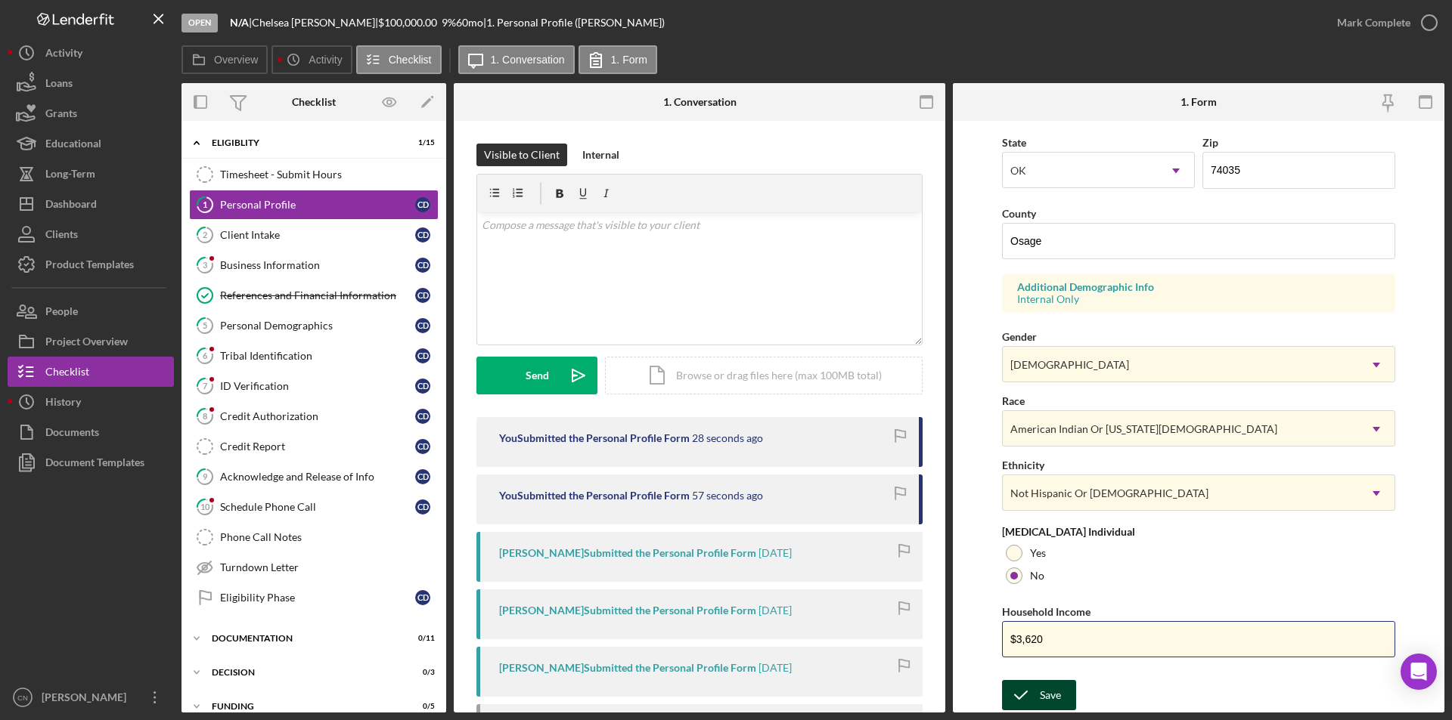
type input "$3,620"
click at [1018, 693] on icon "submit" at bounding box center [1021, 696] width 38 height 38
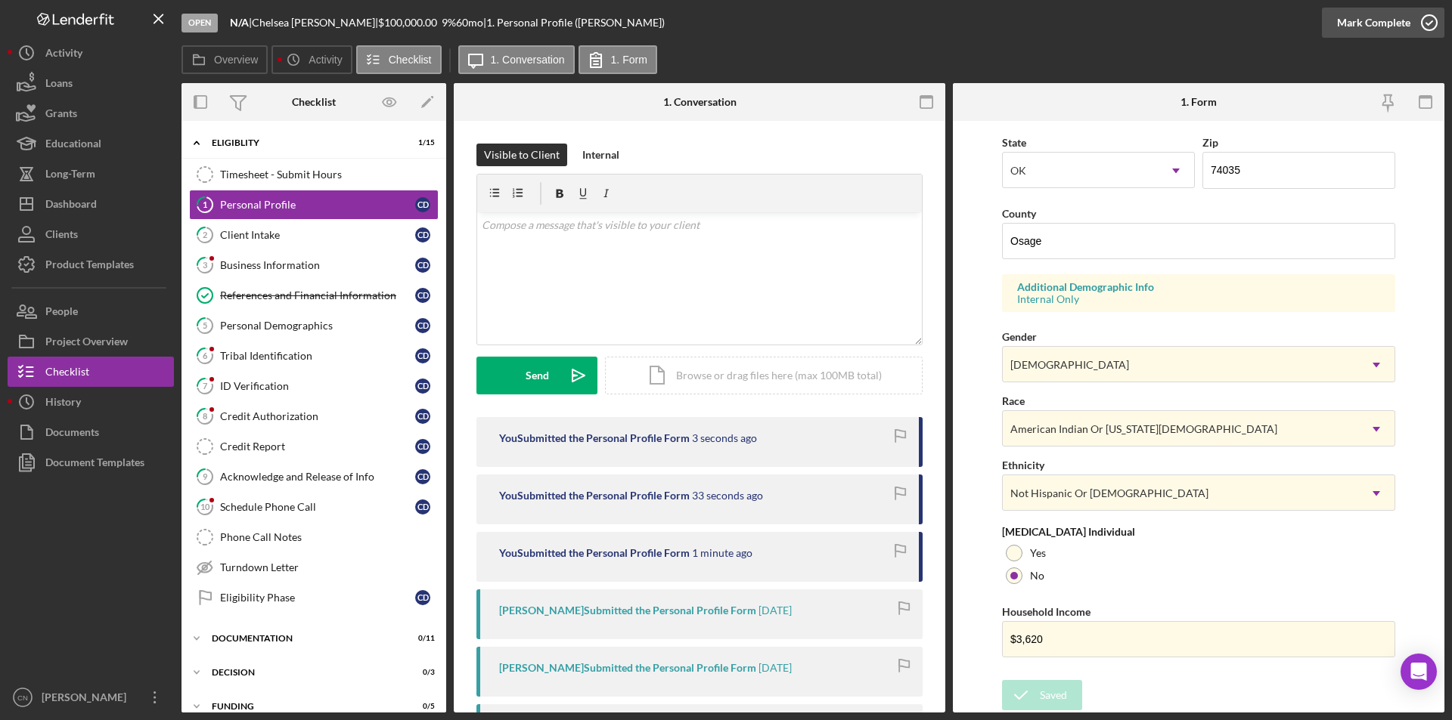
click at [1429, 20] on icon "button" at bounding box center [1429, 23] width 38 height 38
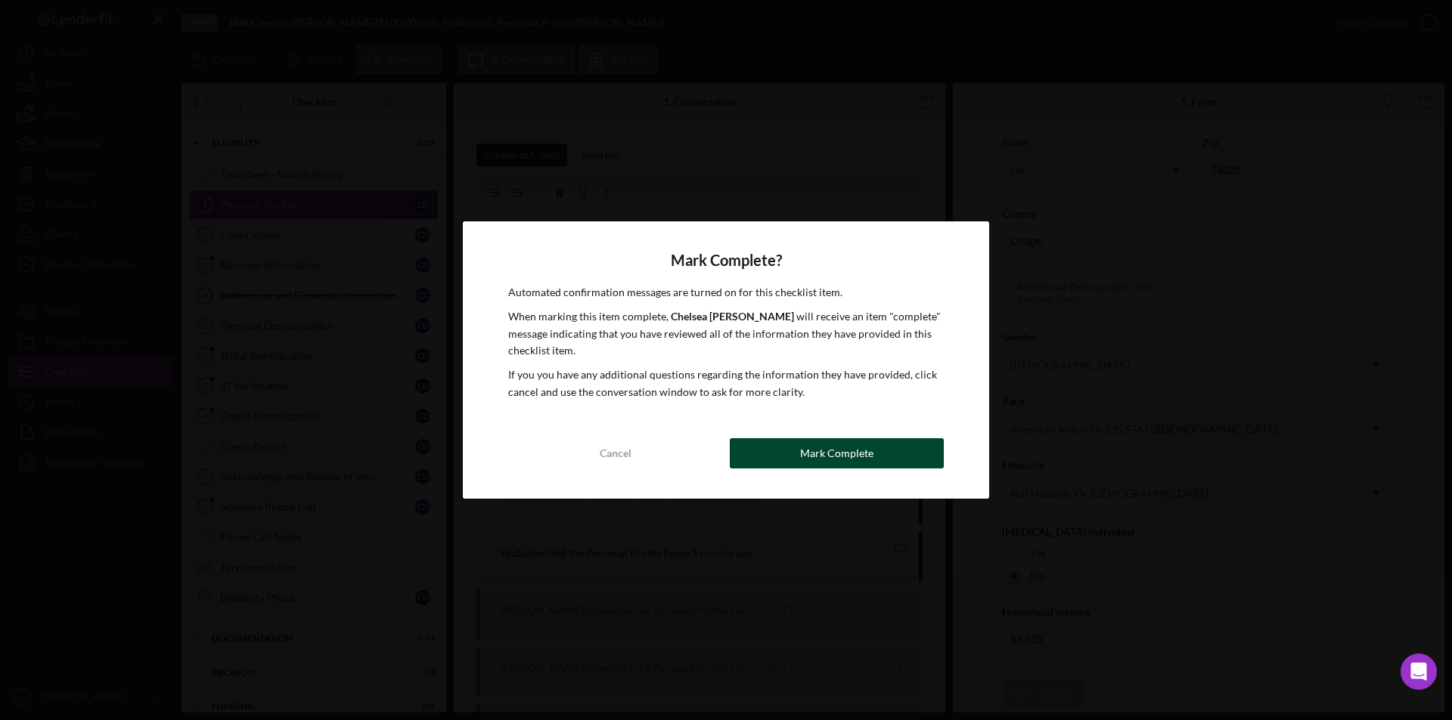
click at [888, 463] on button "Mark Complete" at bounding box center [837, 453] width 214 height 30
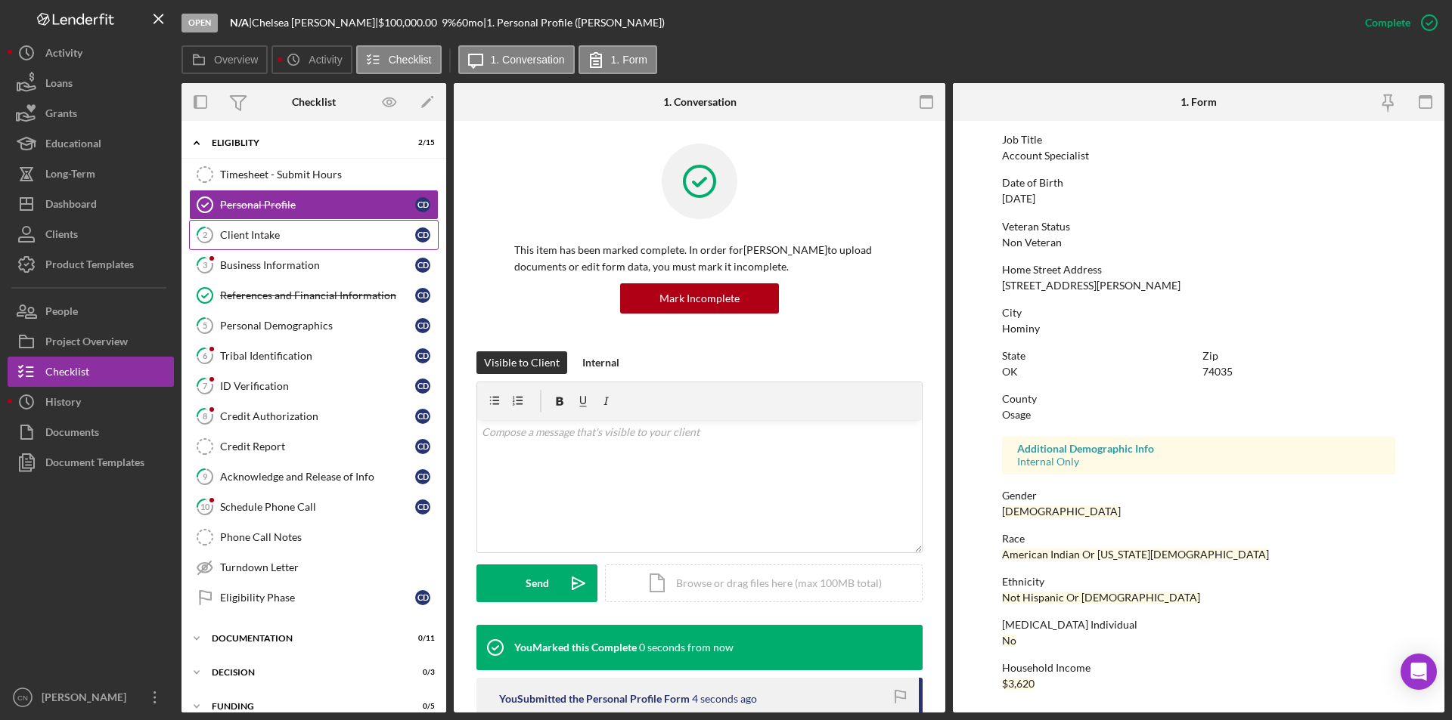
scroll to position [113, 0]
click at [262, 236] on div "Client Intake" at bounding box center [317, 235] width 195 height 12
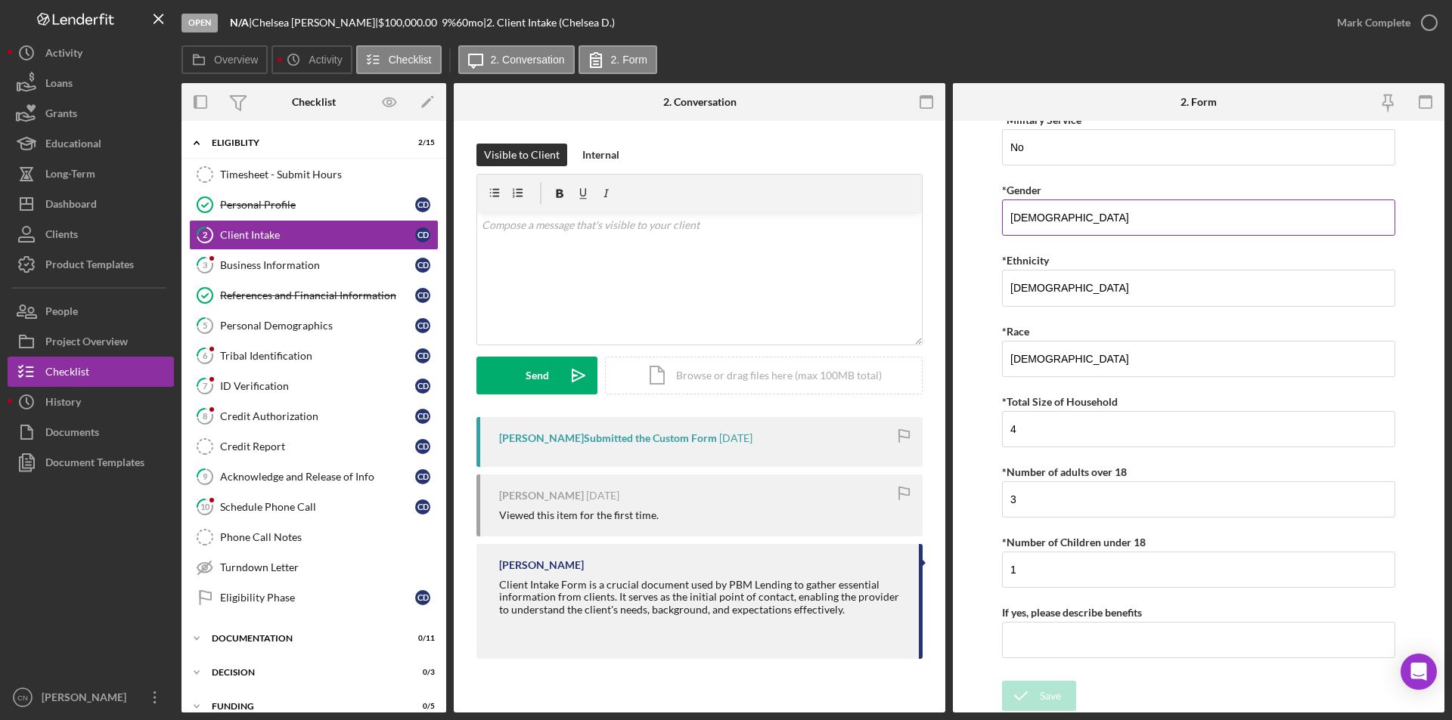
scroll to position [2708, 0]
click at [1426, 19] on icon "button" at bounding box center [1429, 23] width 38 height 38
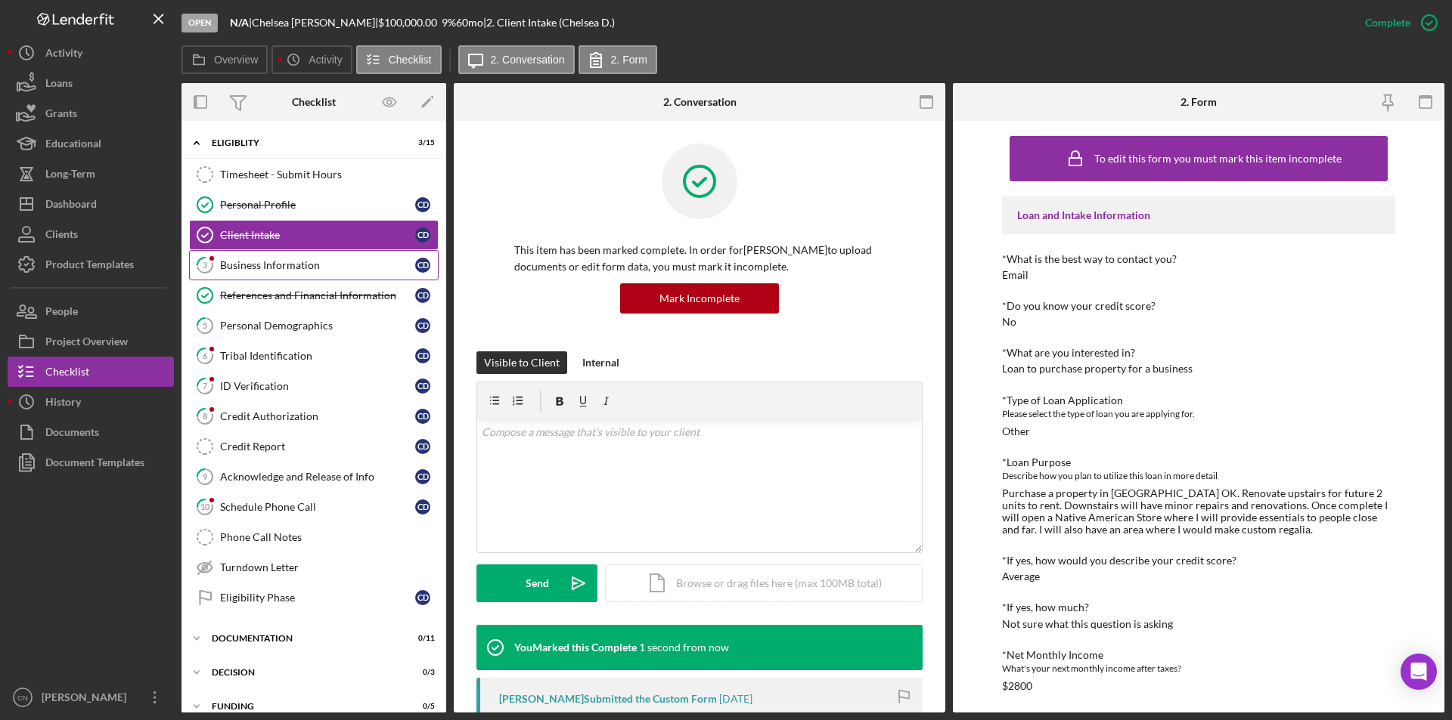
click at [237, 271] on div "Business Information" at bounding box center [317, 265] width 195 height 12
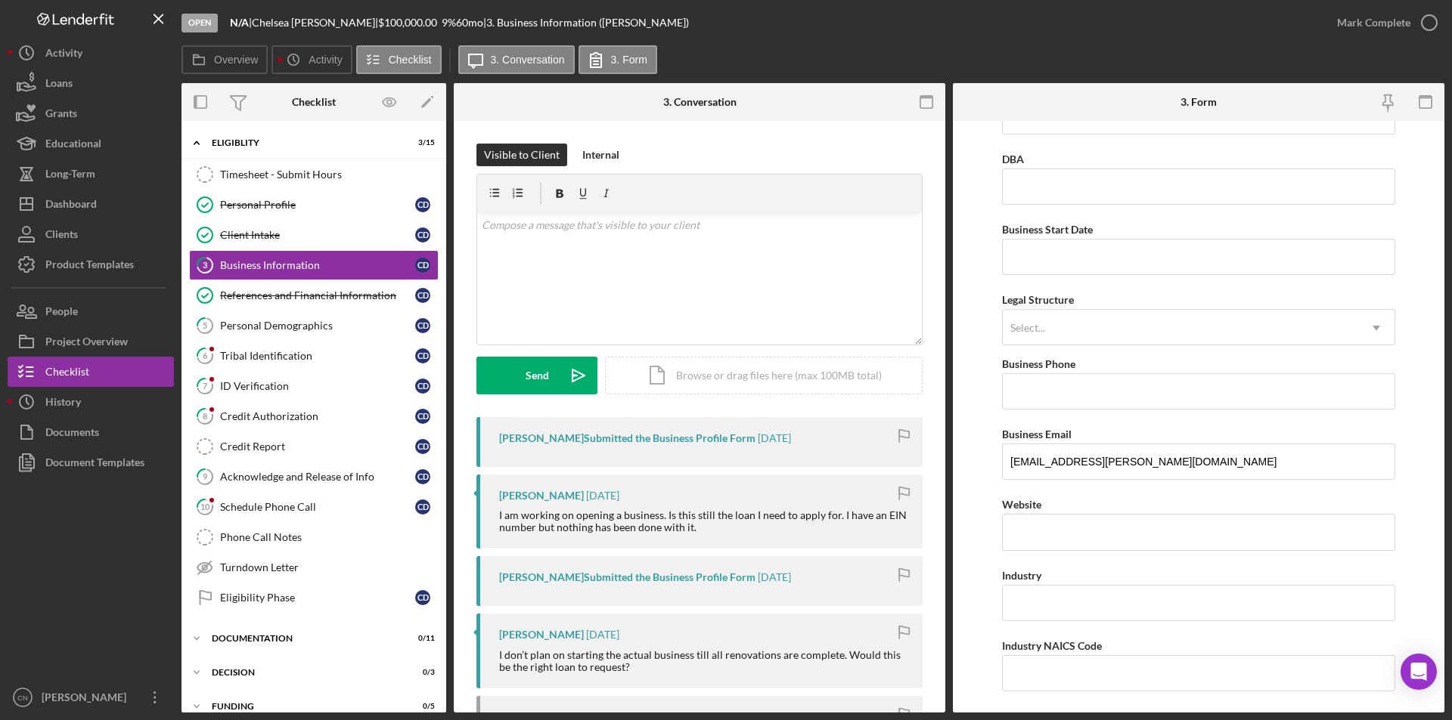
scroll to position [76, 0]
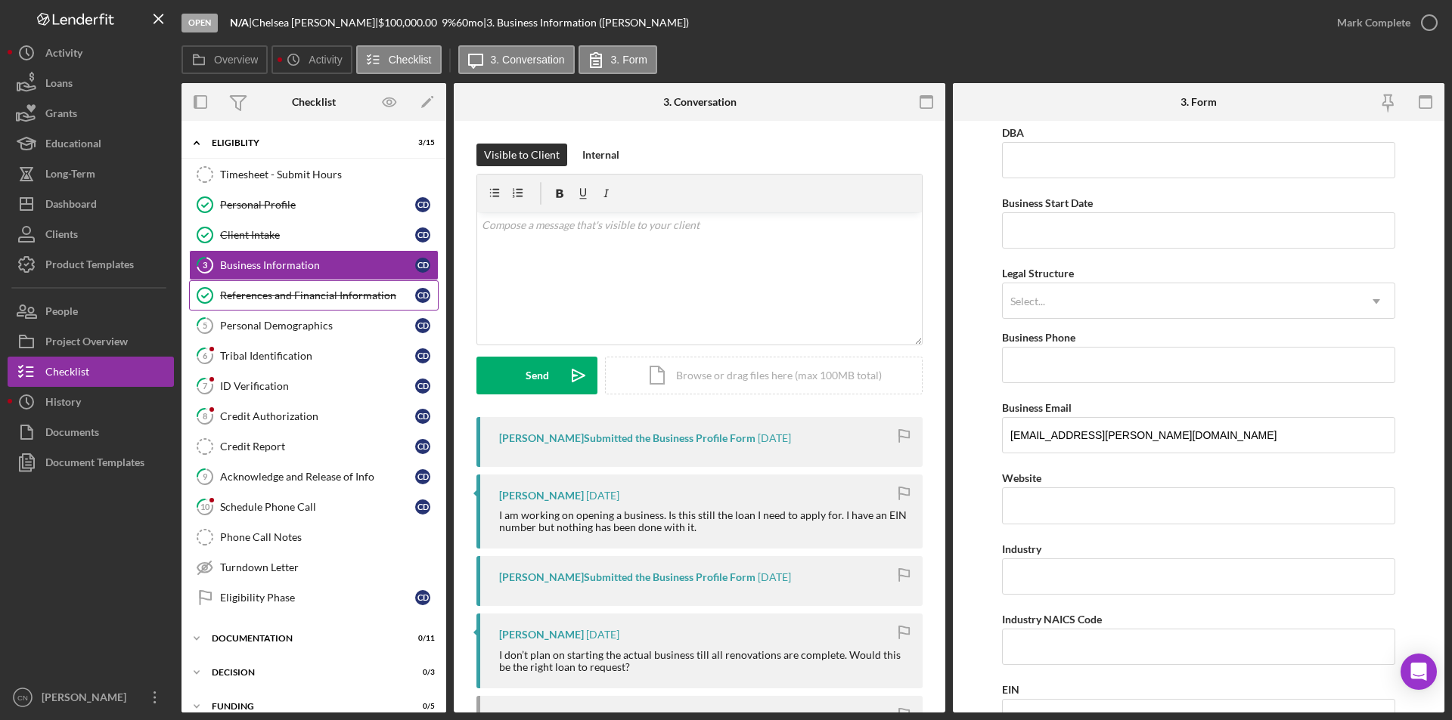
click at [305, 292] on div "References and Financial Information" at bounding box center [317, 296] width 195 height 12
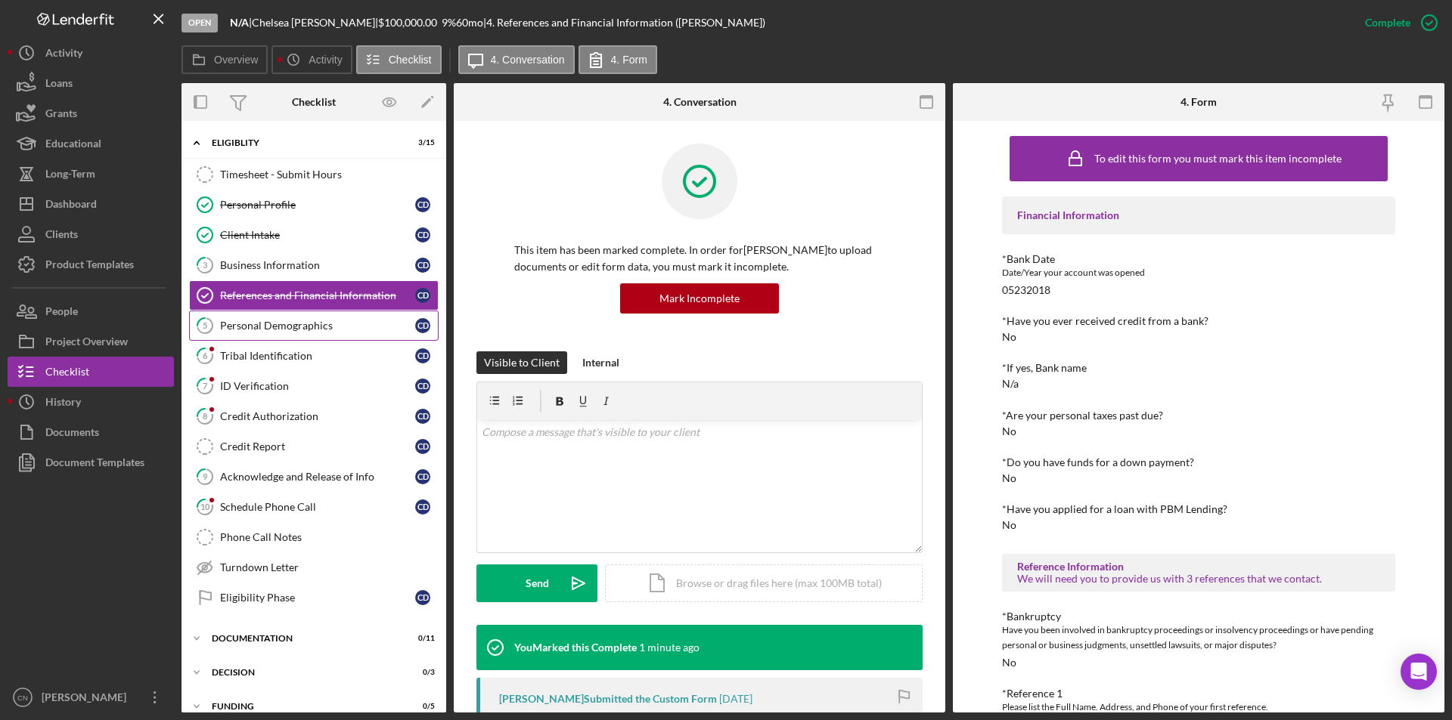
click at [284, 324] on div "Personal Demographics" at bounding box center [317, 326] width 195 height 12
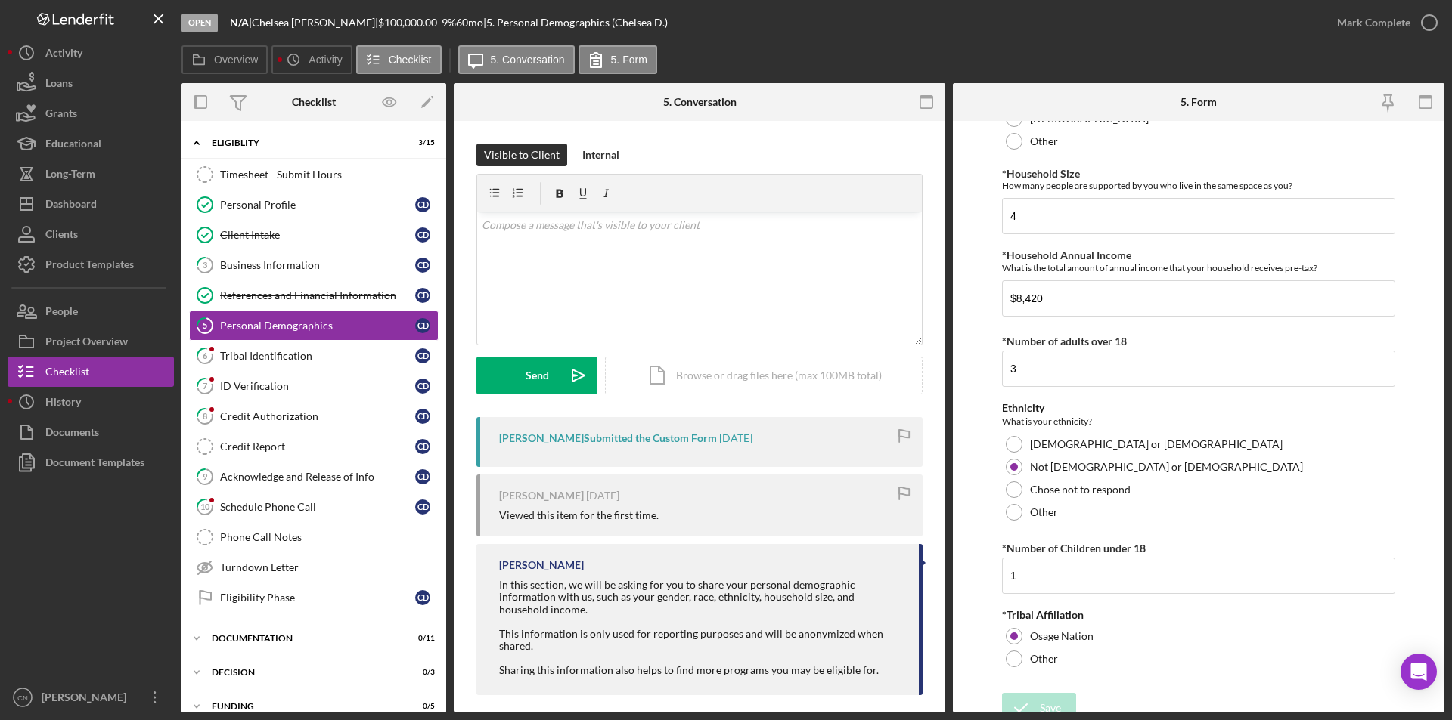
scroll to position [646, 0]
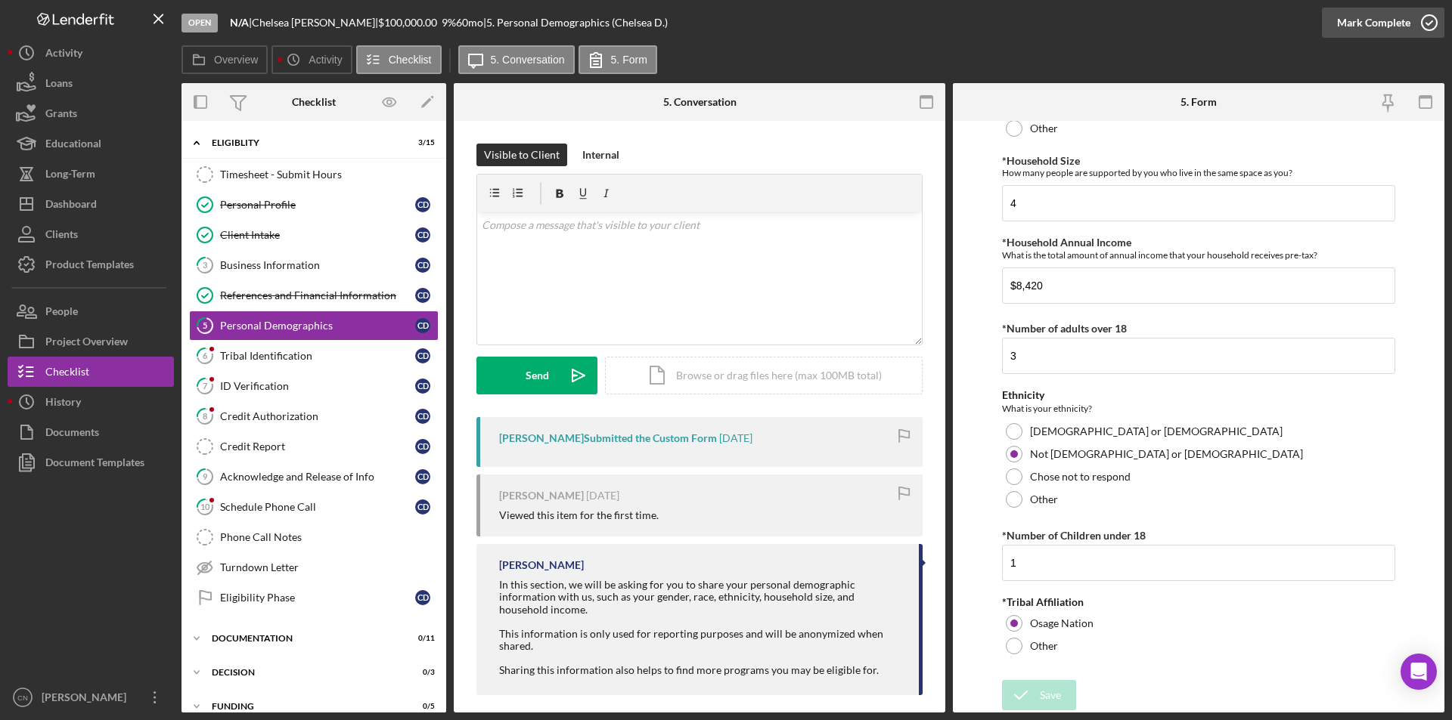
click at [1428, 28] on icon "button" at bounding box center [1429, 23] width 38 height 38
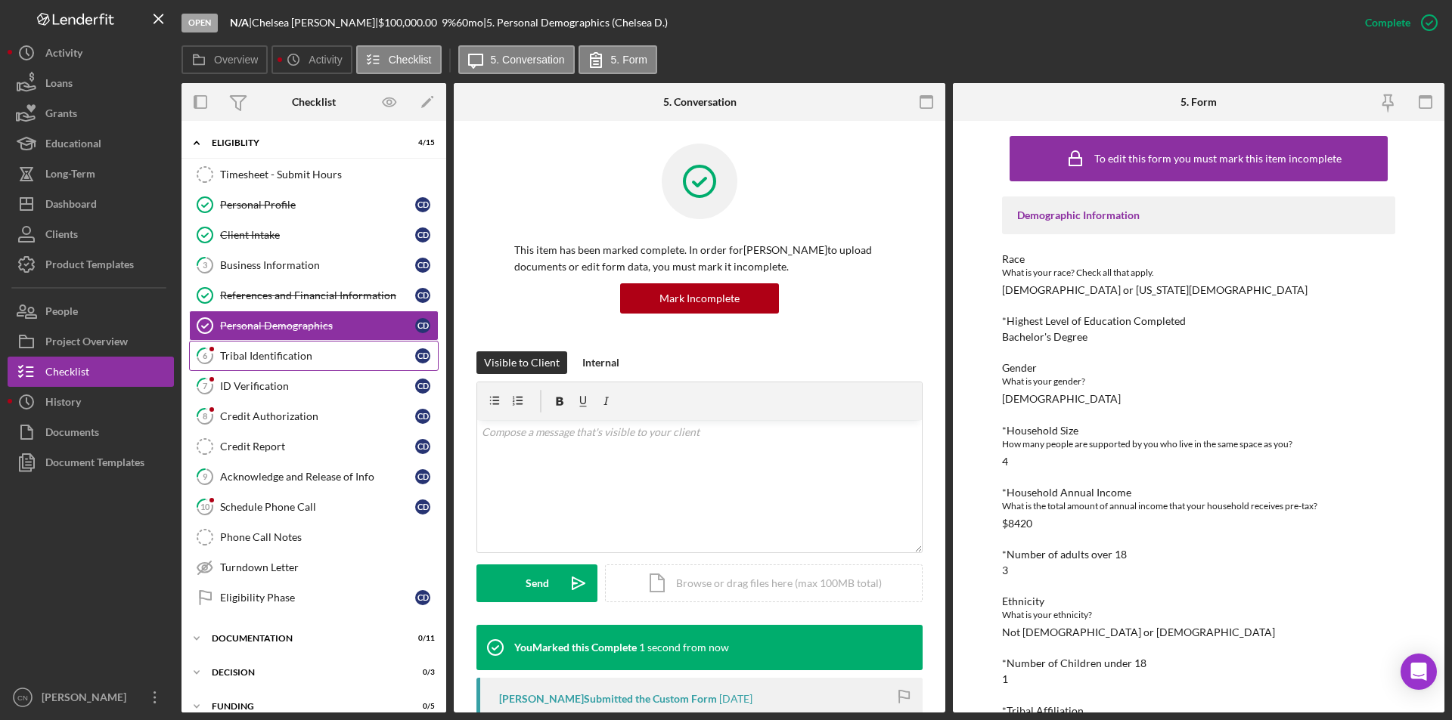
click at [277, 359] on div "Tribal Identification" at bounding box center [317, 356] width 195 height 12
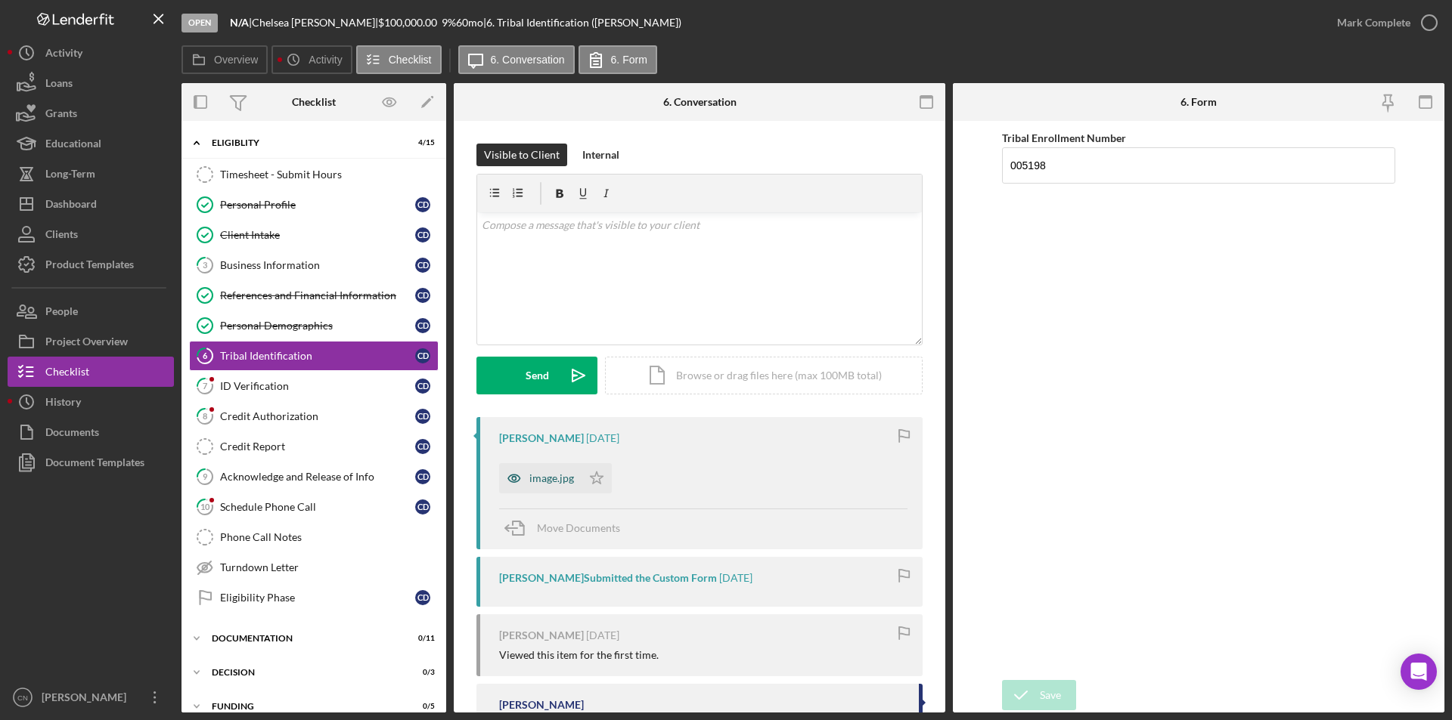
click at [556, 484] on div "image.jpg" at bounding box center [551, 479] width 45 height 12
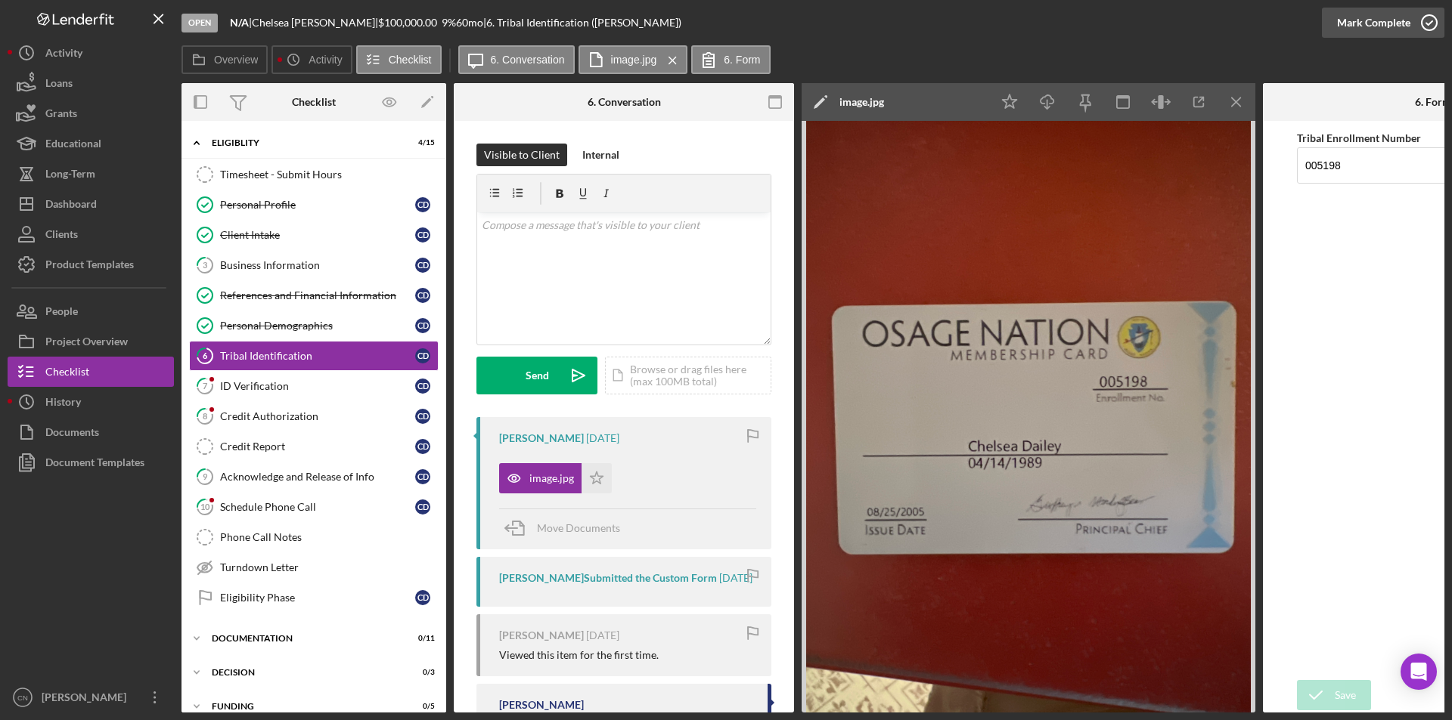
click at [1428, 23] on icon "button" at bounding box center [1429, 23] width 38 height 38
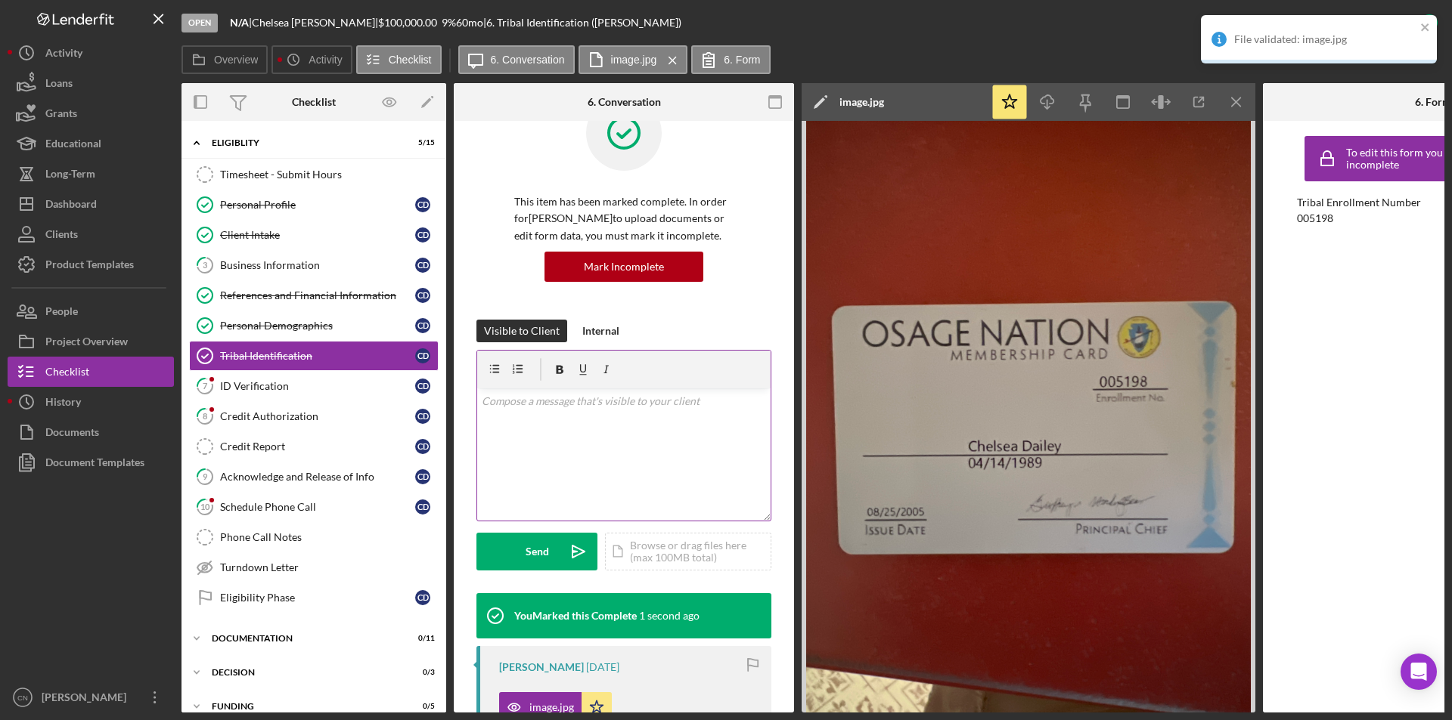
scroll to position [151, 0]
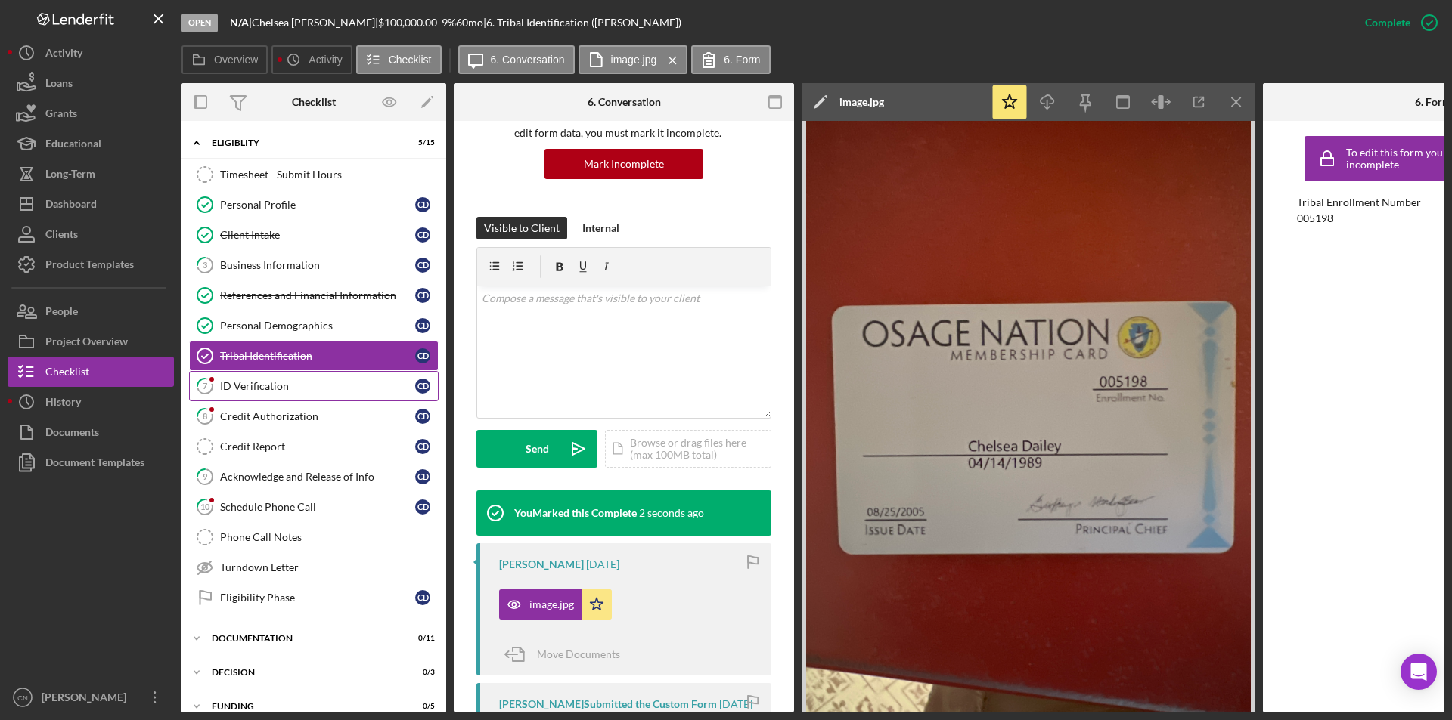
click at [258, 386] on div "ID Verification" at bounding box center [317, 386] width 195 height 12
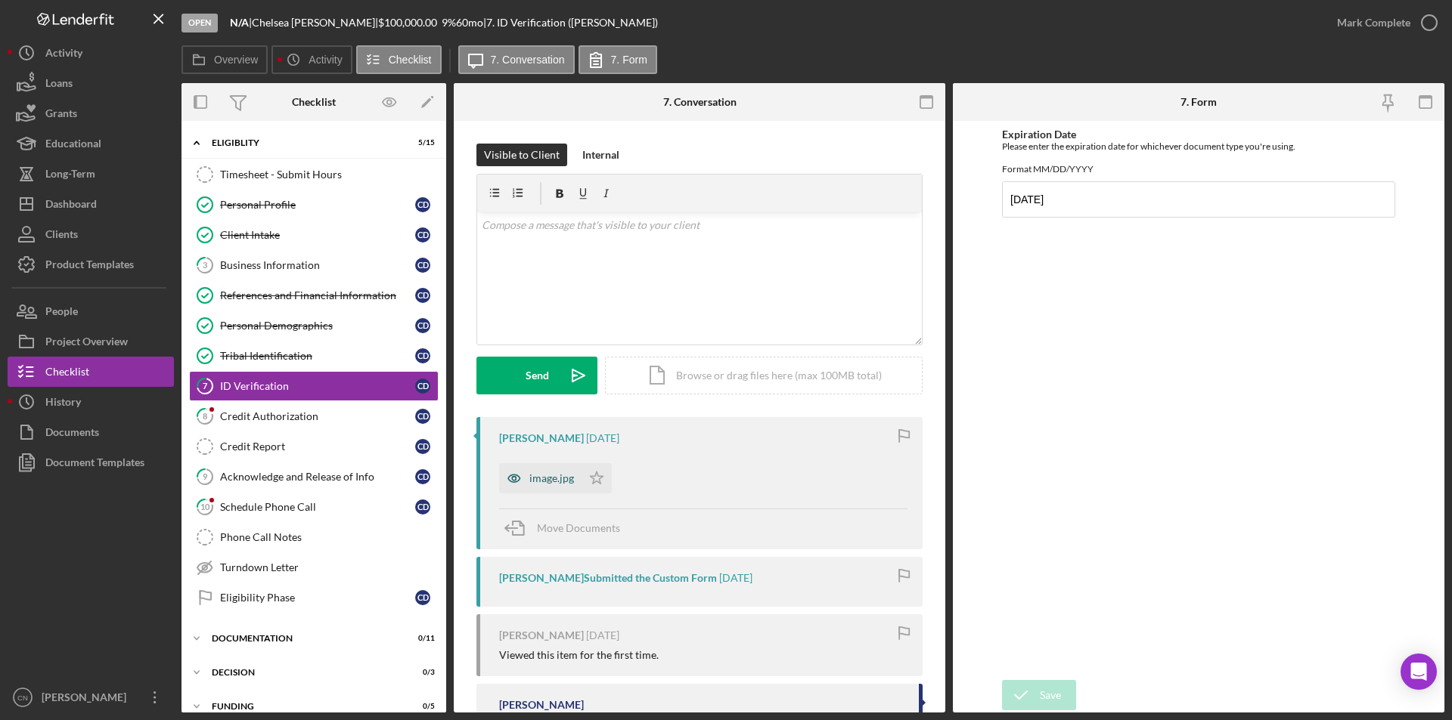
click at [553, 484] on div "image.jpg" at bounding box center [551, 479] width 45 height 12
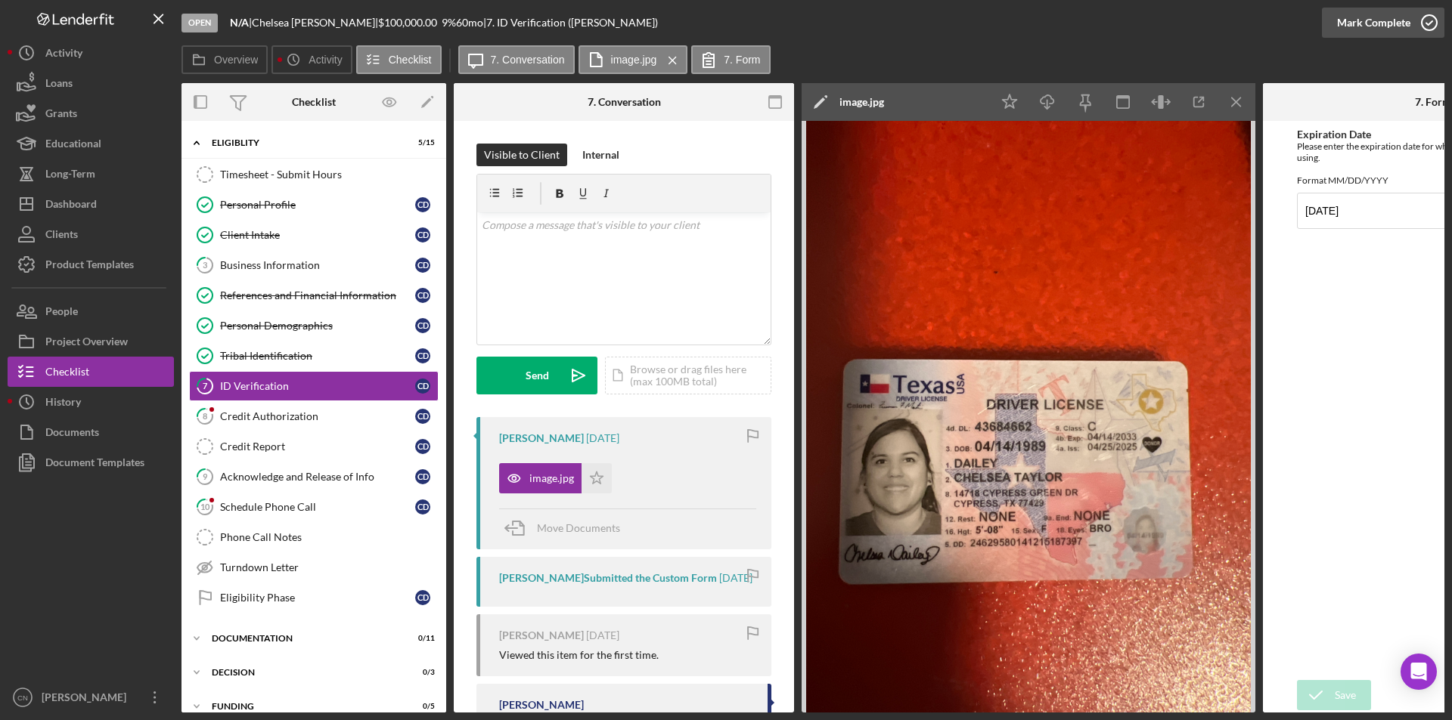
click at [1436, 20] on icon "button" at bounding box center [1429, 23] width 38 height 38
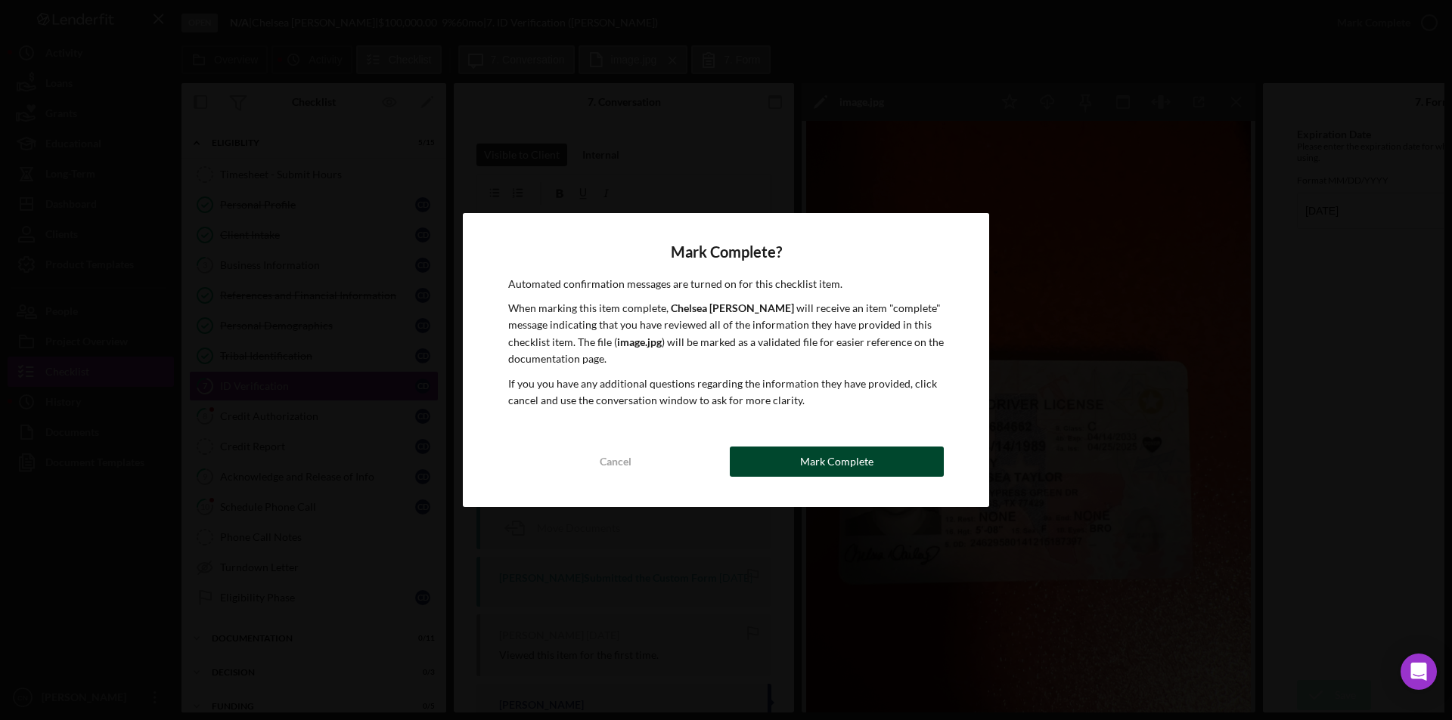
click at [822, 455] on div "Mark Complete" at bounding box center [836, 462] width 73 height 30
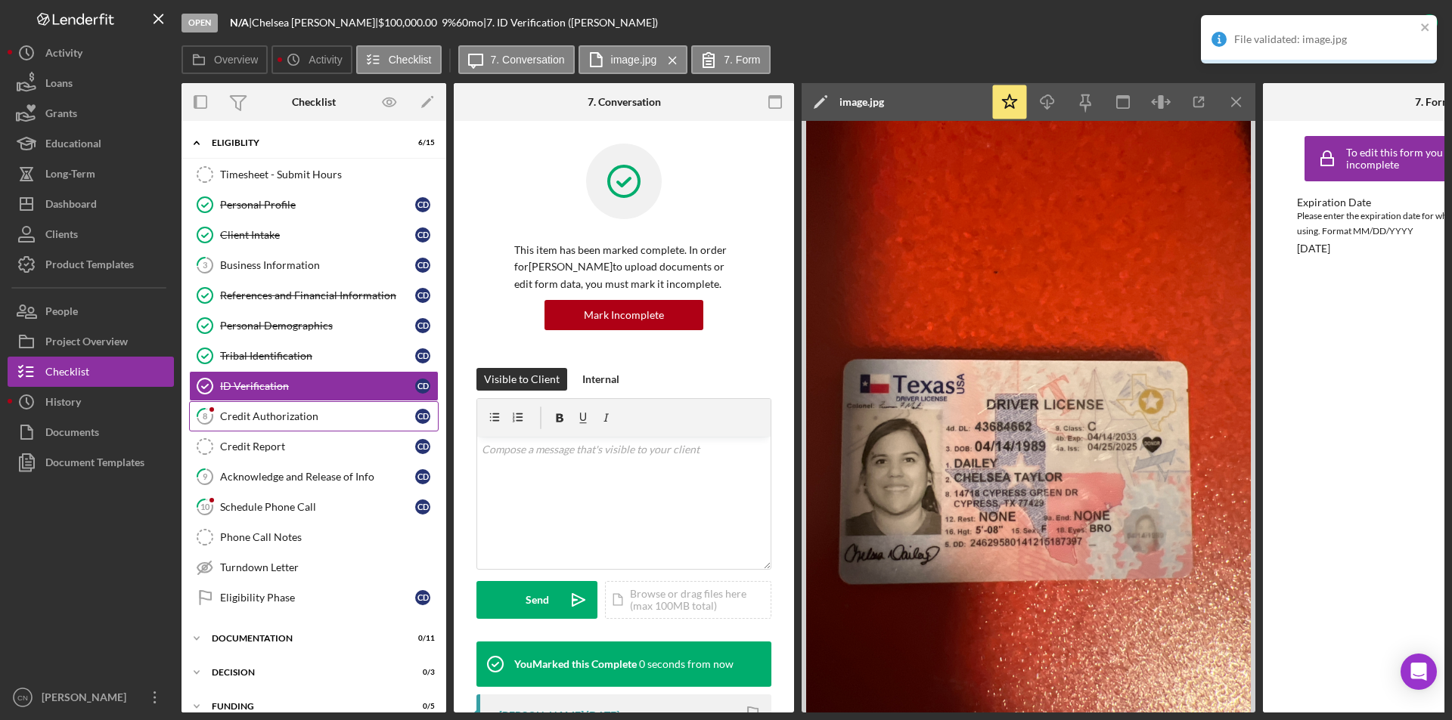
click at [268, 422] on div "Credit Authorization" at bounding box center [317, 417] width 195 height 12
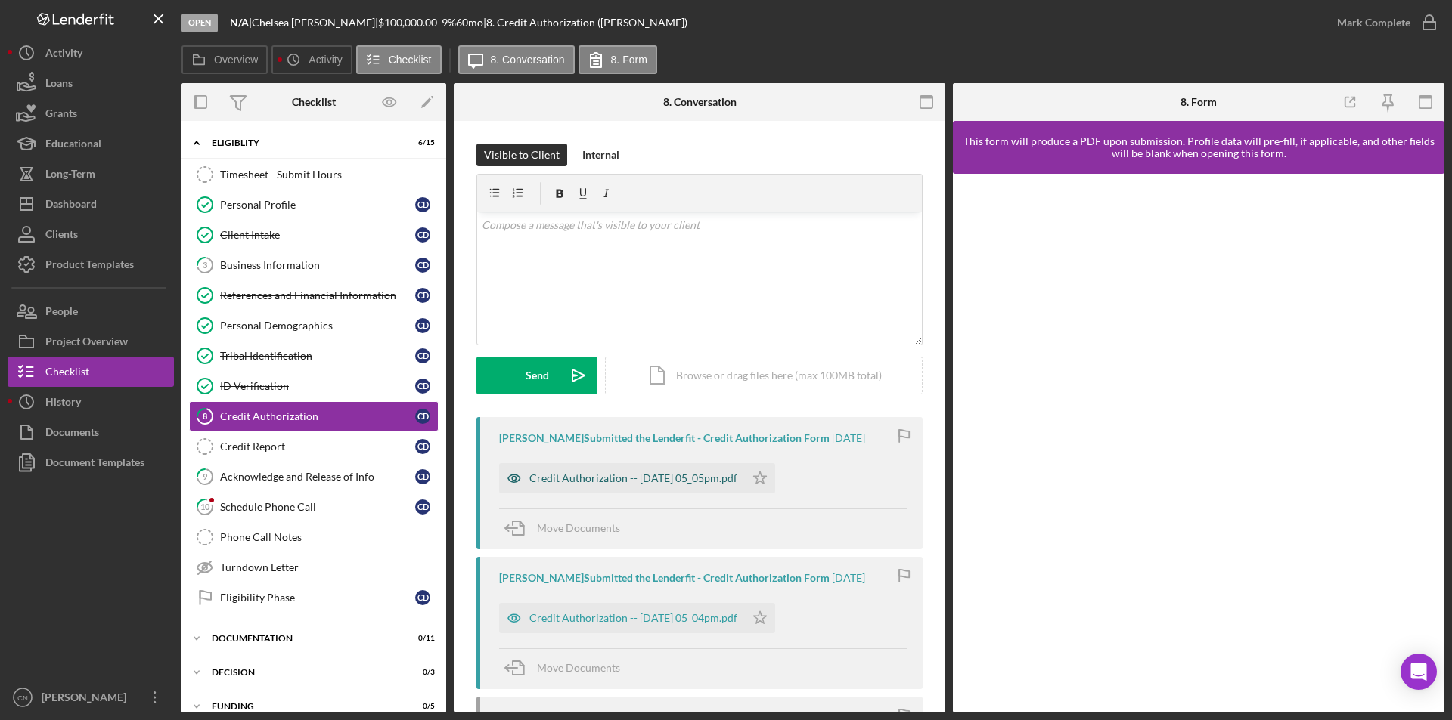
click at [583, 471] on div "Credit Authorization -- [DATE] 05_05pm.pdf" at bounding box center [622, 478] width 246 height 30
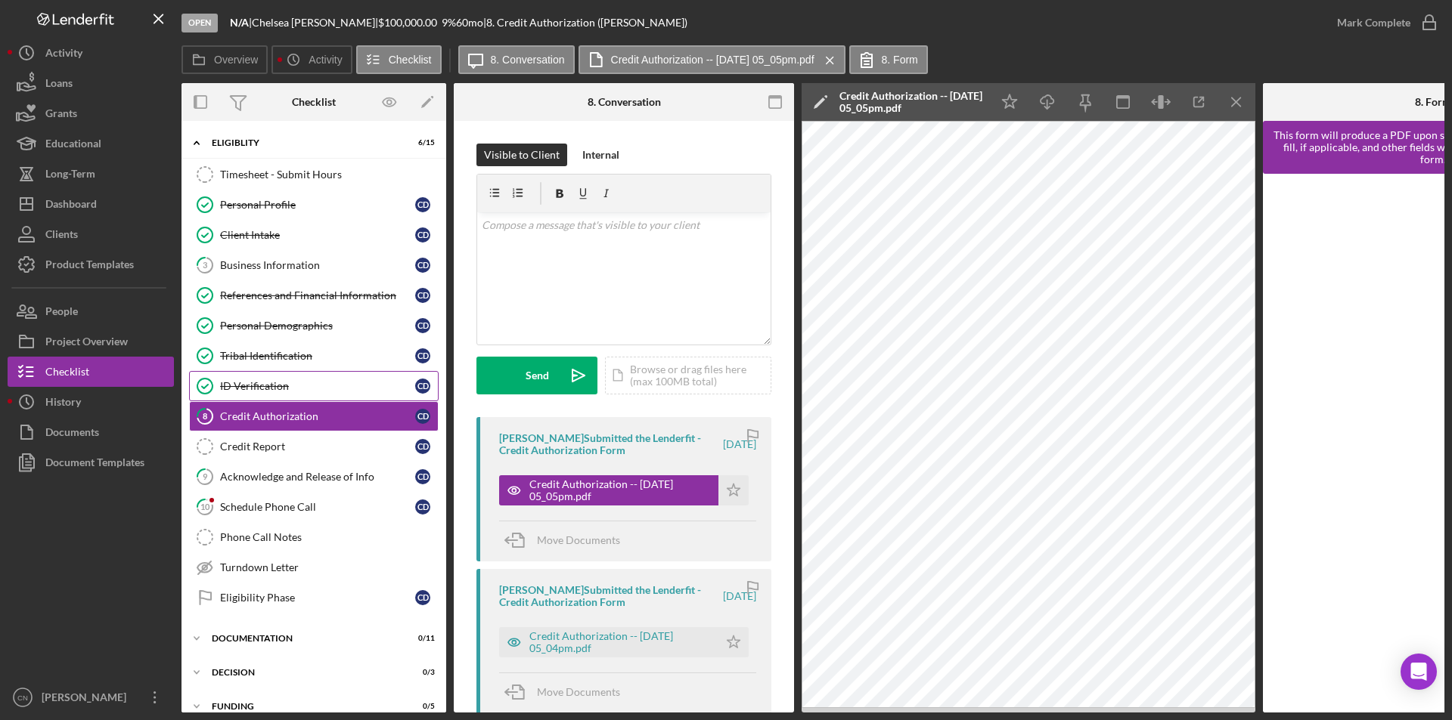
click at [249, 392] on div "ID Verification" at bounding box center [317, 386] width 195 height 12
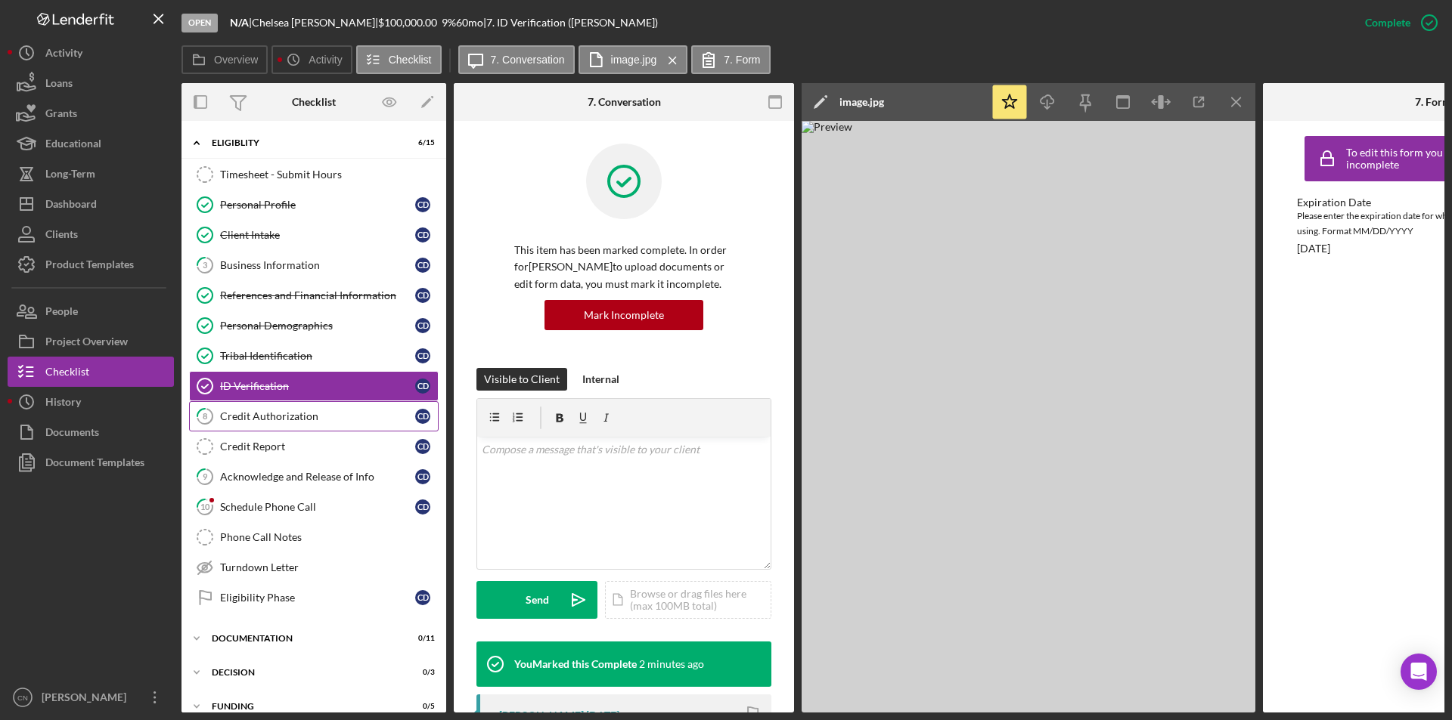
click at [266, 409] on link "8 Credit Authorization C D" at bounding box center [313, 416] width 249 height 30
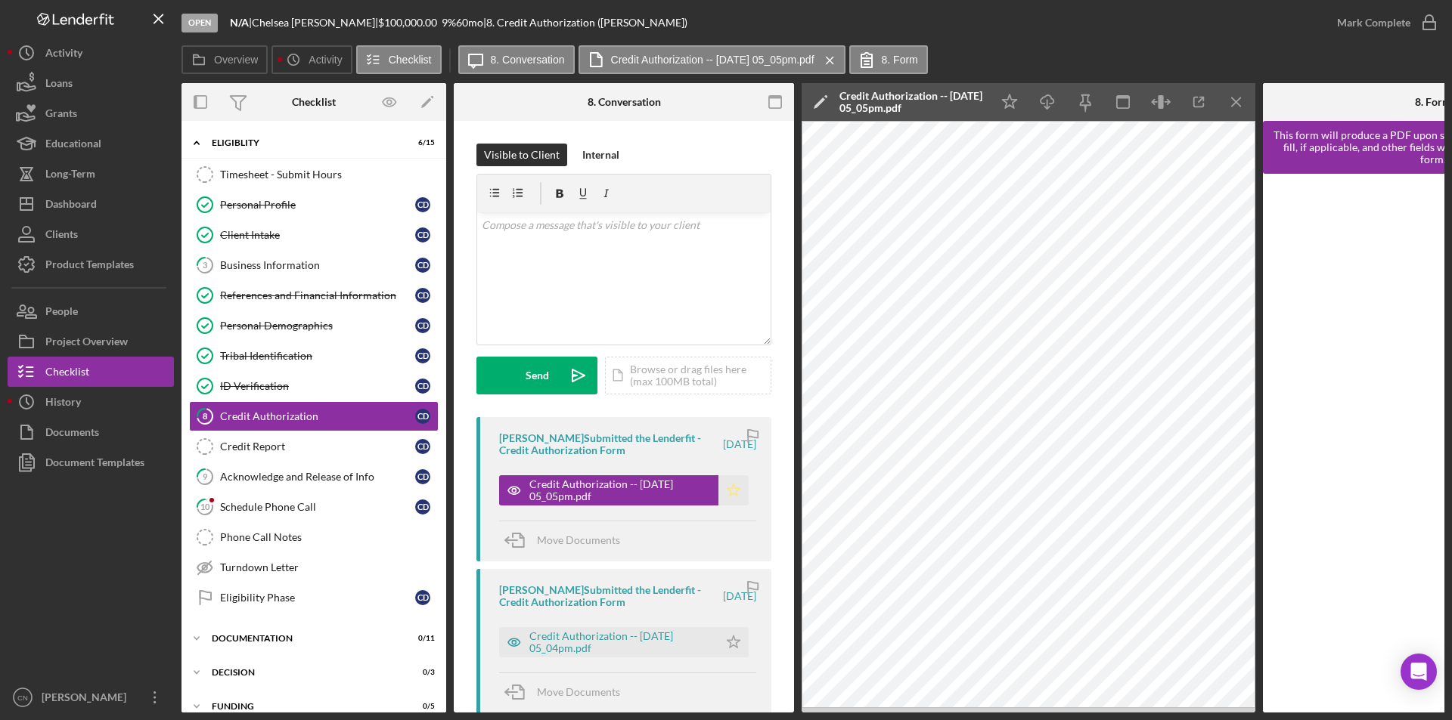
click at [722, 484] on icon "Icon/Star" at bounding box center [733, 491] width 30 height 30
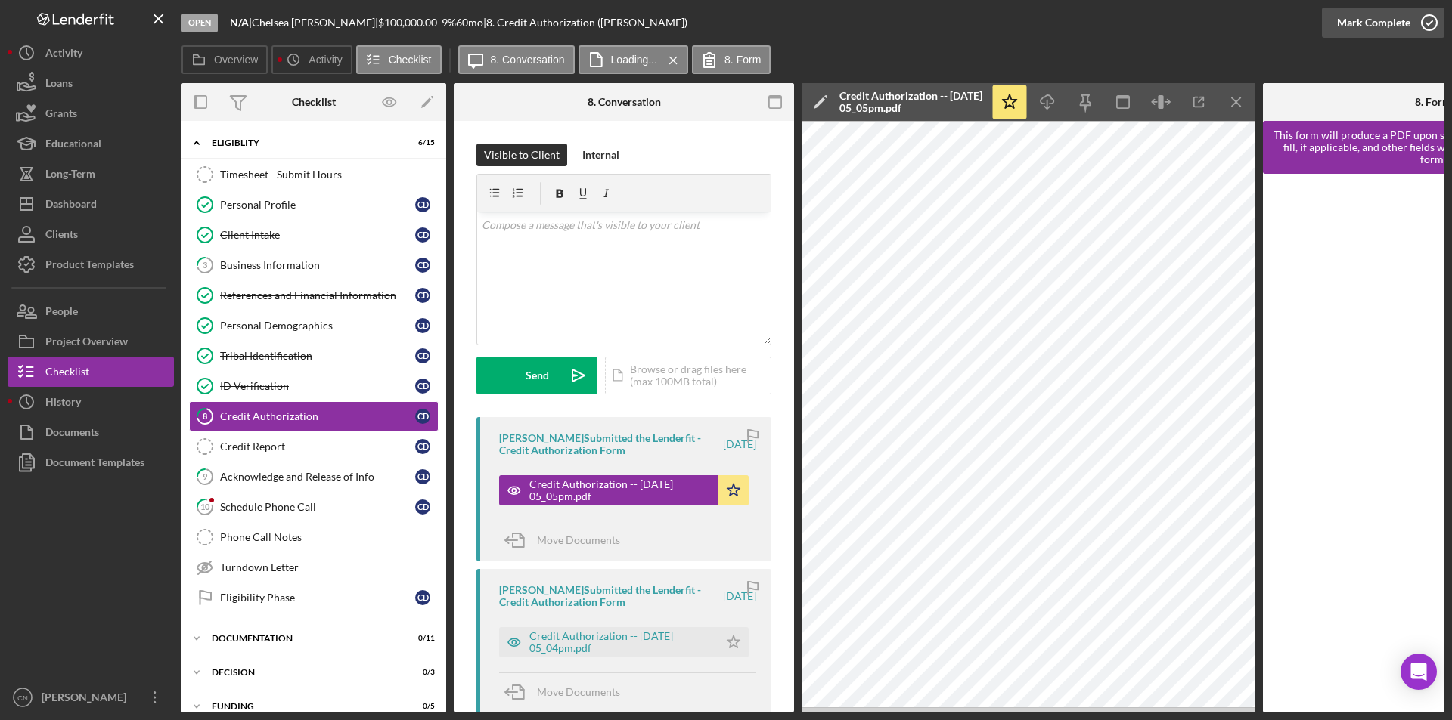
click at [1435, 23] on icon "button" at bounding box center [1429, 23] width 38 height 38
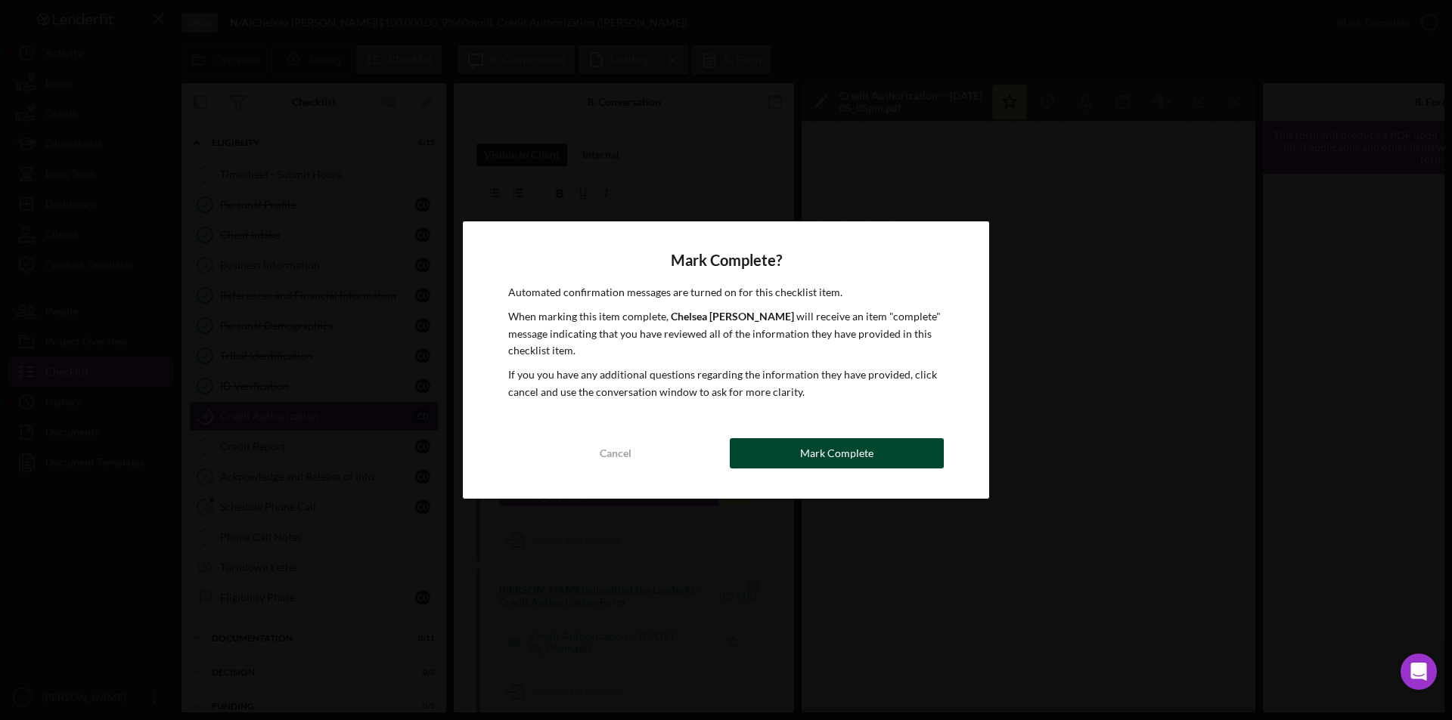
click at [805, 447] on div "Mark Complete" at bounding box center [836, 453] width 73 height 30
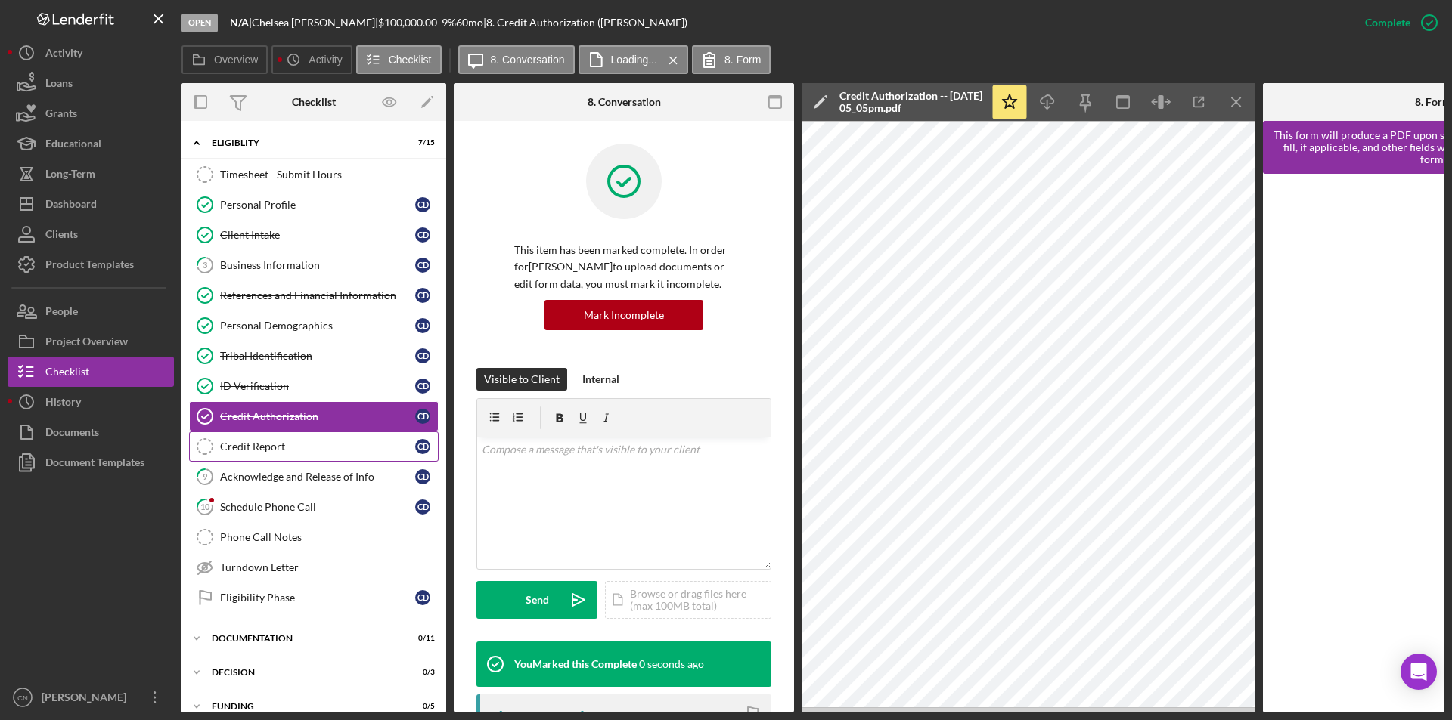
click at [246, 442] on div "Credit Report" at bounding box center [317, 447] width 195 height 12
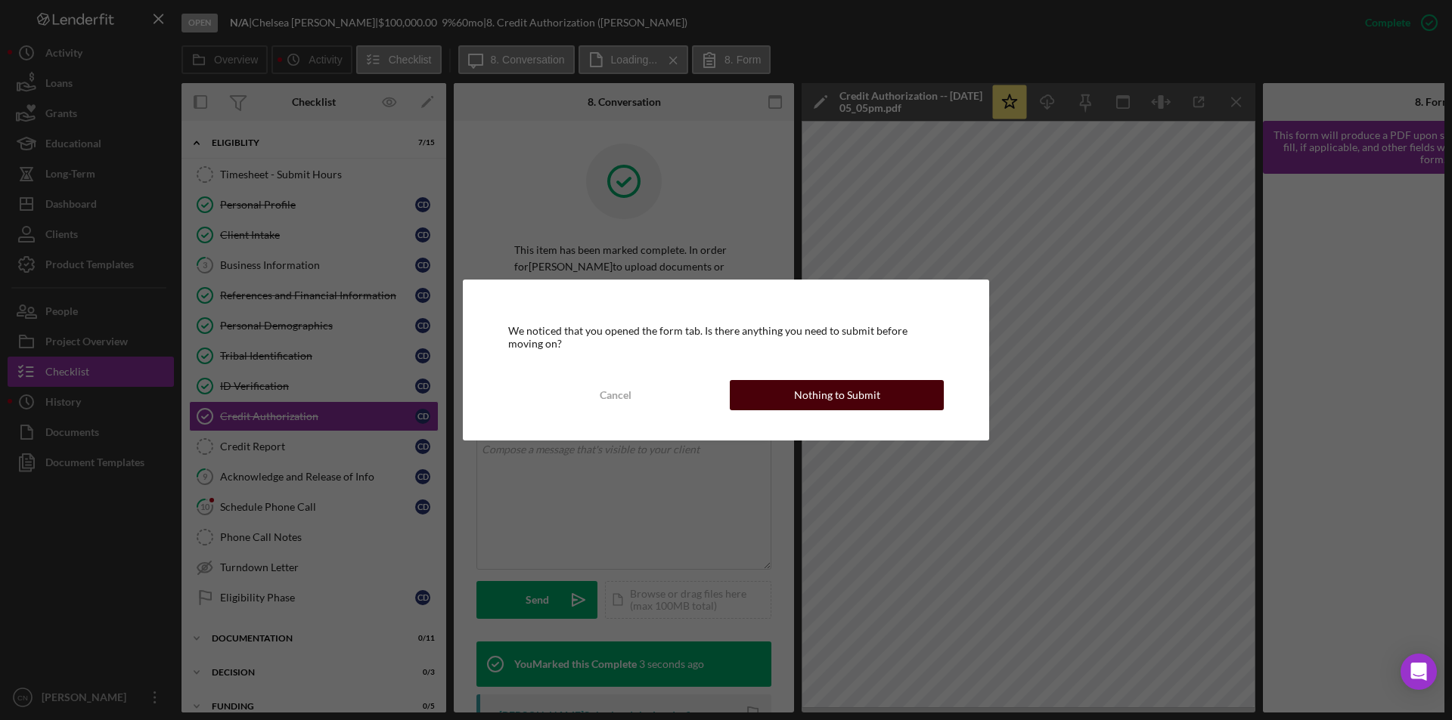
click at [843, 397] on div "Nothing to Submit" at bounding box center [837, 395] width 86 height 30
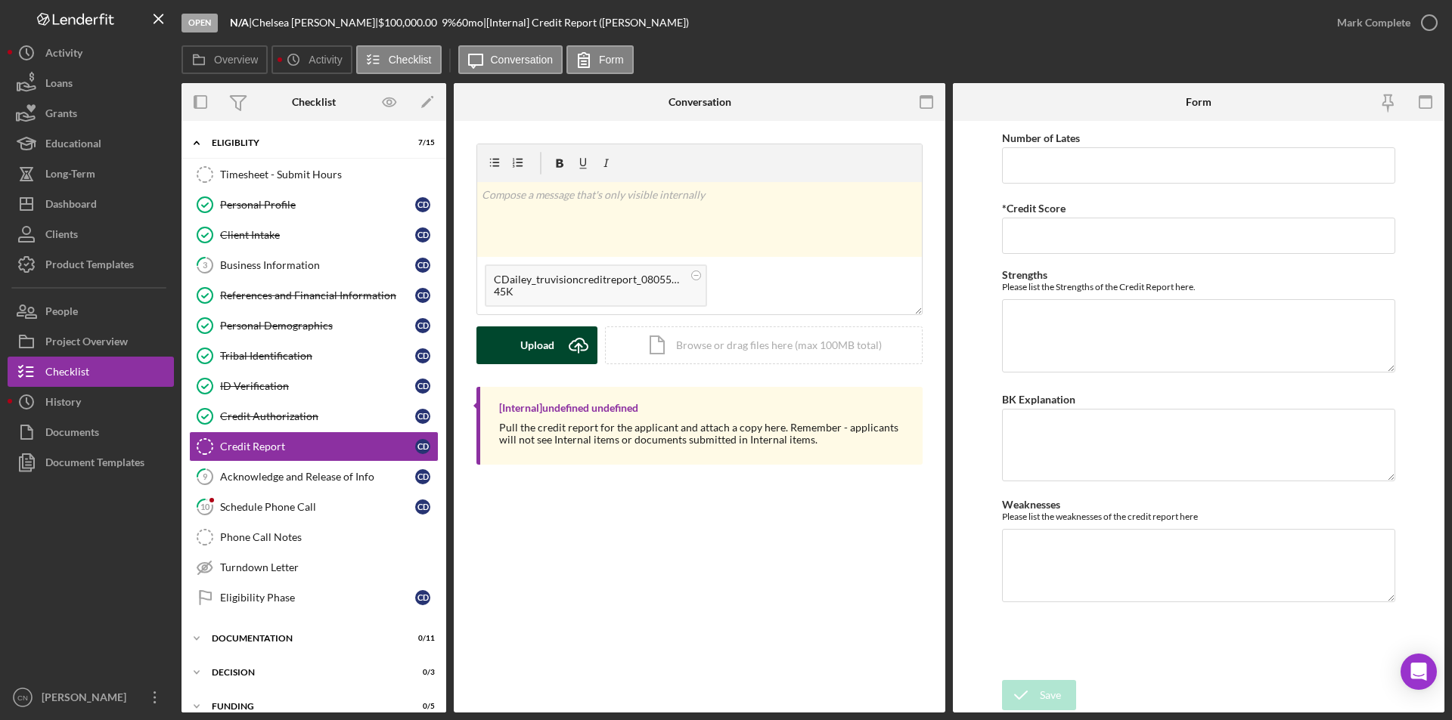
click at [589, 346] on icon "Icon/Upload" at bounding box center [578, 346] width 38 height 38
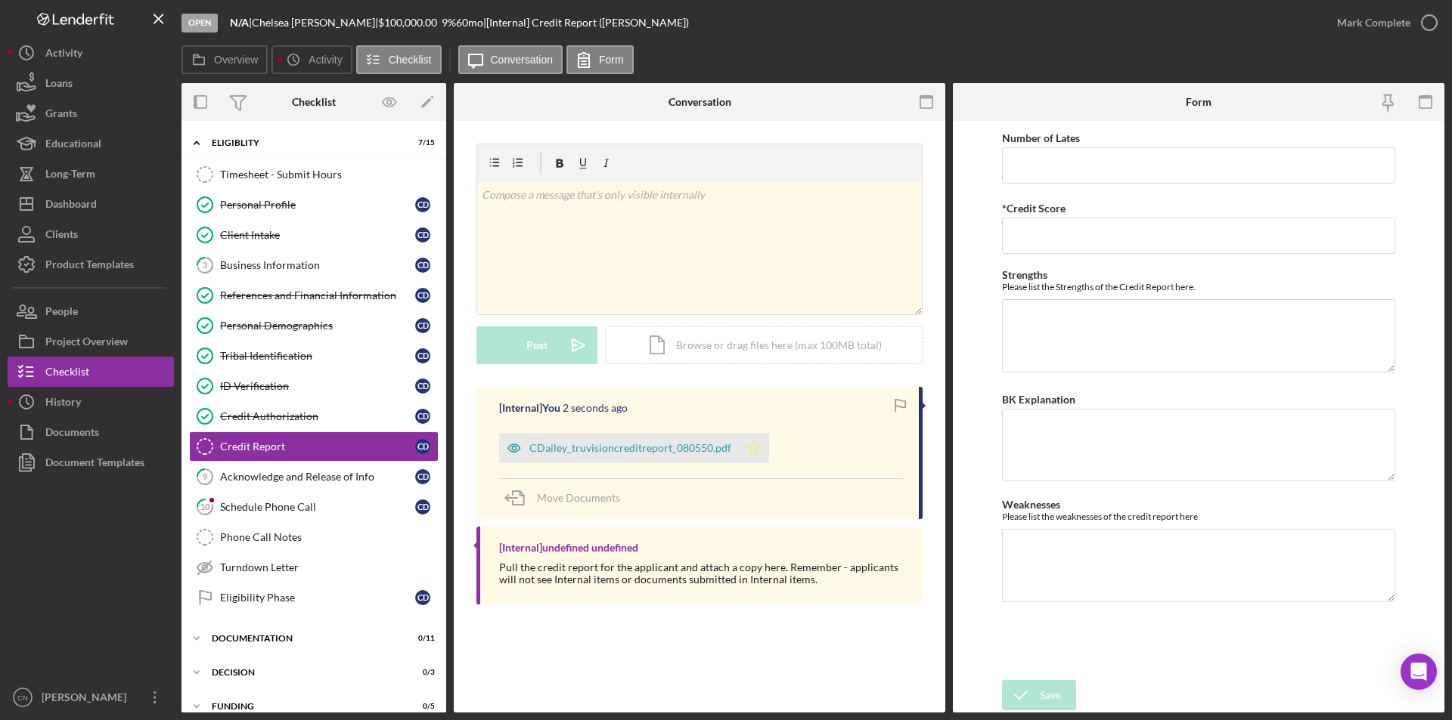
click at [755, 449] on icon "Icon/Star" at bounding box center [754, 448] width 30 height 30
click at [1033, 240] on input "*Credit Score" at bounding box center [1198, 236] width 393 height 36
type input "724"
click at [1051, 694] on div "Save" at bounding box center [1050, 695] width 21 height 30
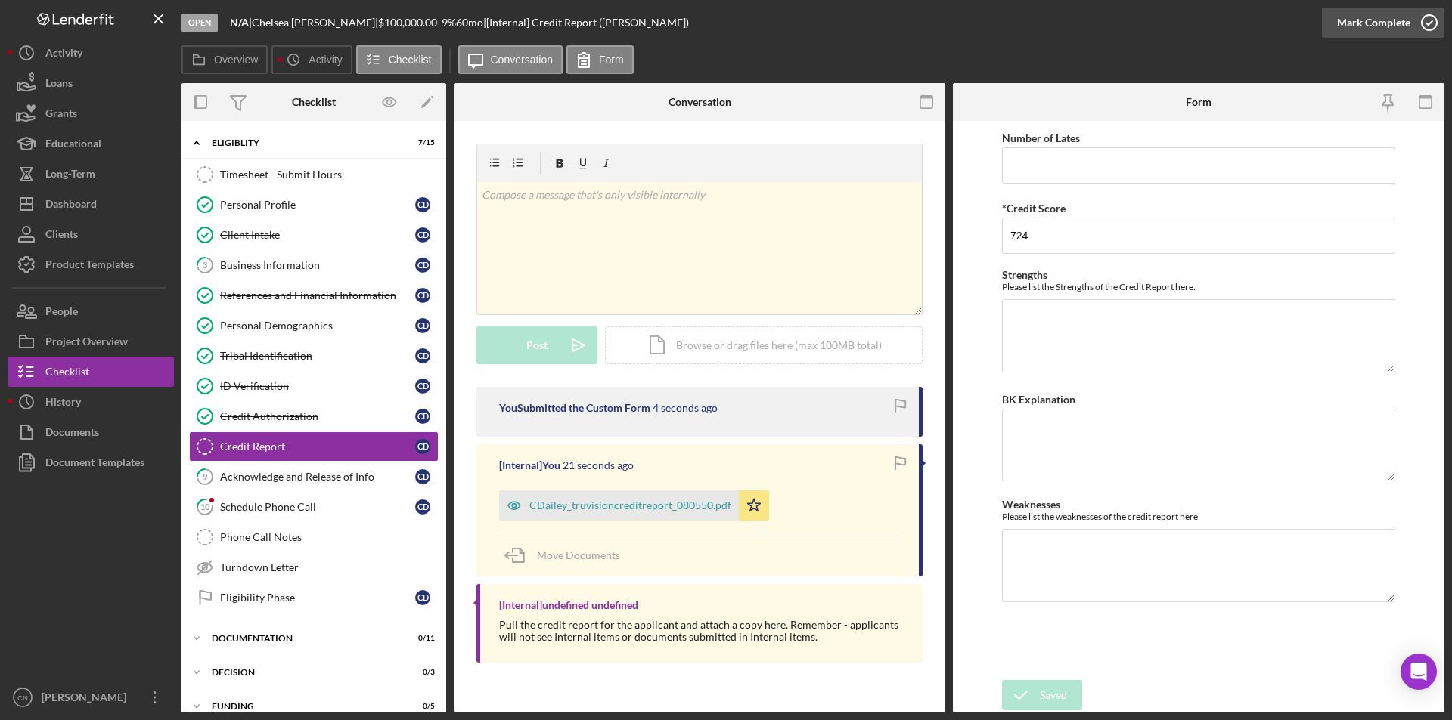
click at [1422, 20] on icon "button" at bounding box center [1429, 23] width 38 height 38
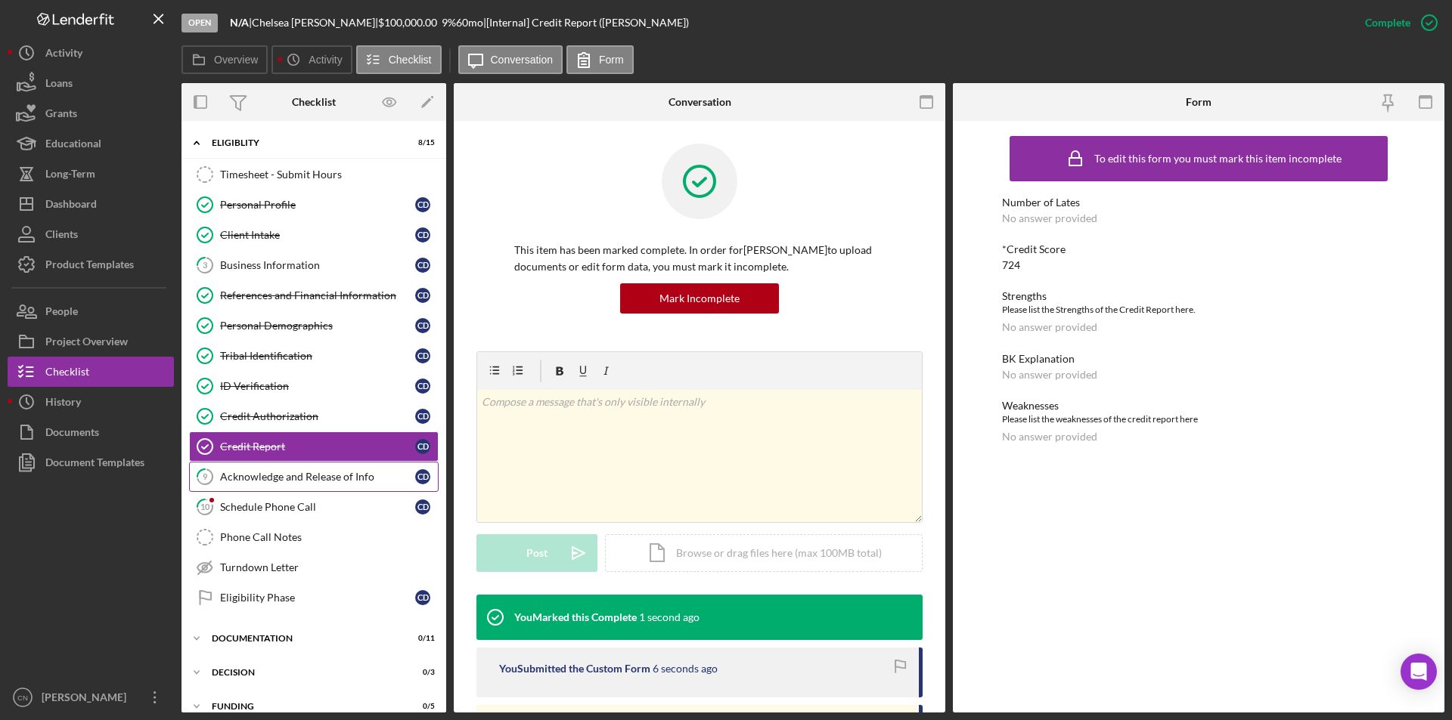
click at [272, 472] on div "Acknowledge and Release of Info" at bounding box center [317, 477] width 195 height 12
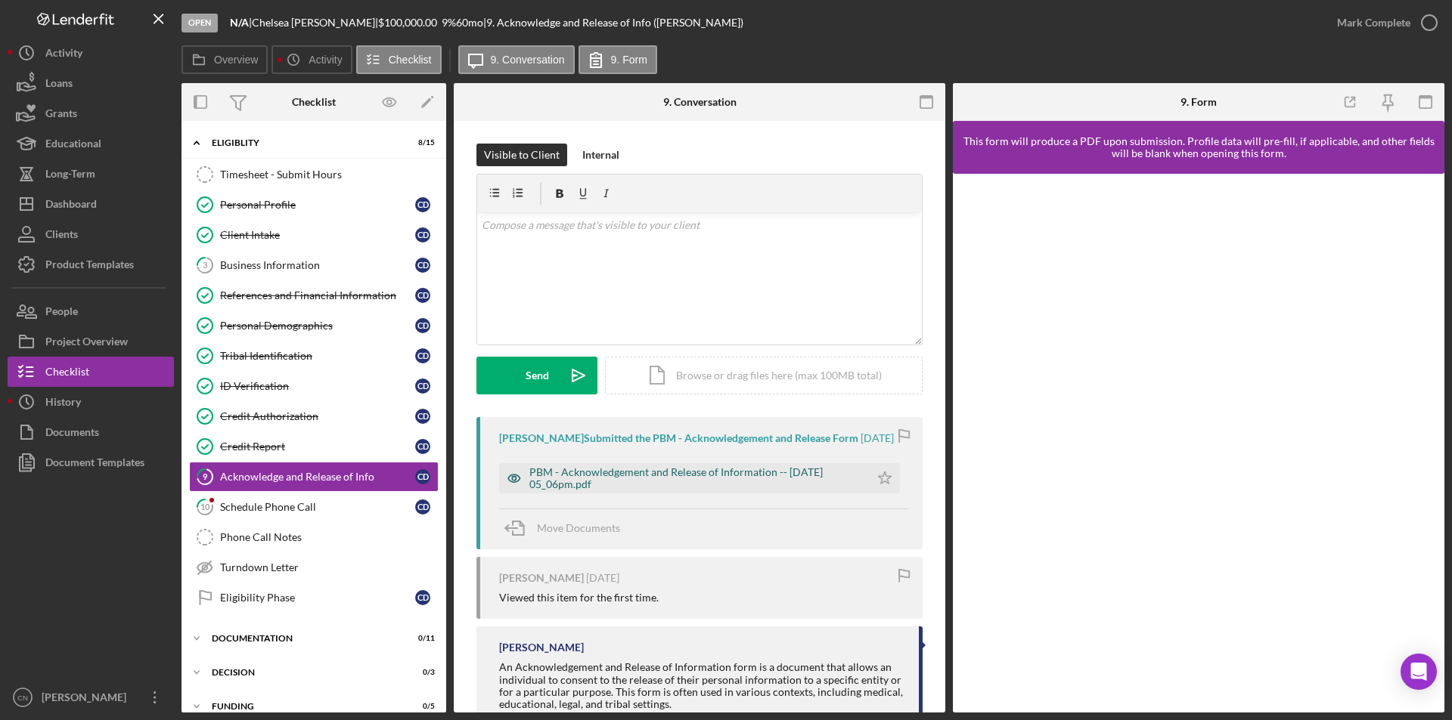
click at [643, 476] on div "PBM - Acknowledgement and Release of Information -- [DATE] 05_06pm.pdf" at bounding box center [695, 478] width 333 height 24
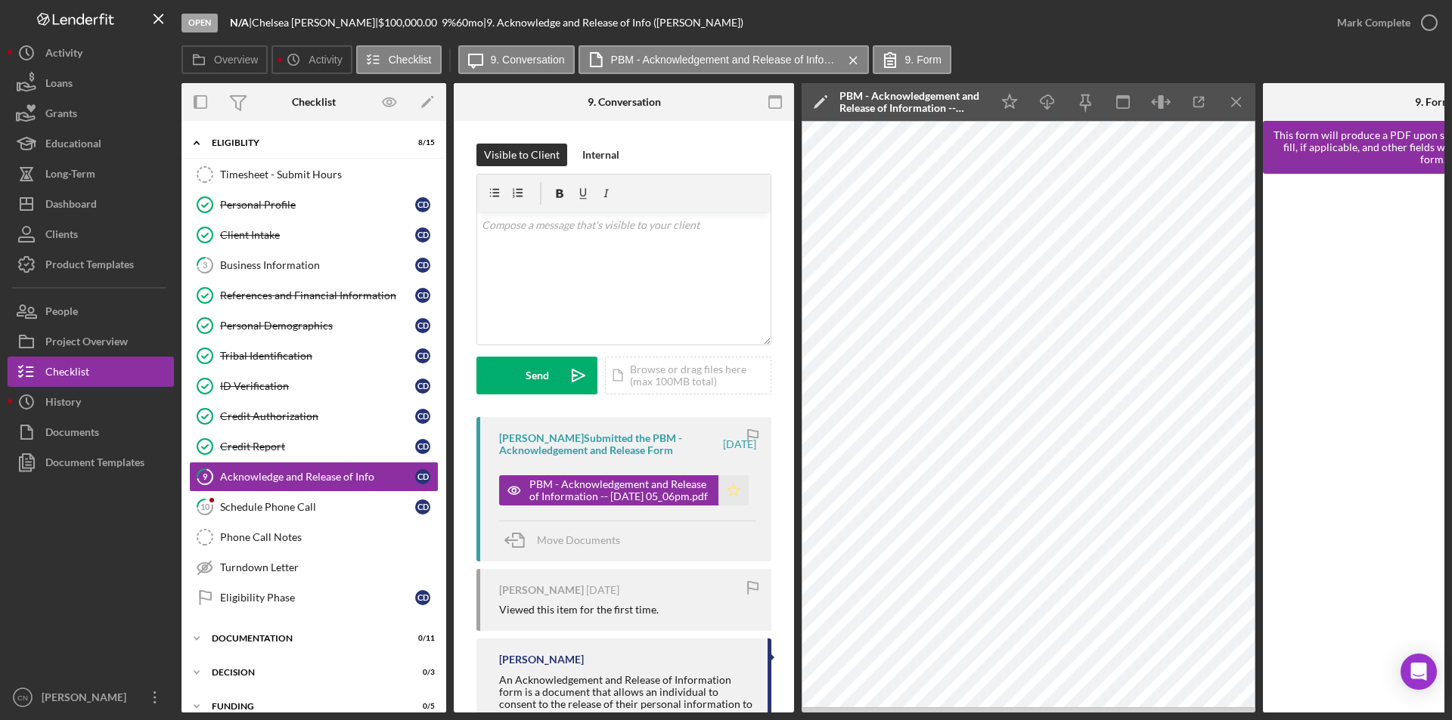
click at [731, 488] on polygon "button" at bounding box center [733, 490] width 13 height 12
click at [1421, 24] on icon "button" at bounding box center [1429, 23] width 38 height 38
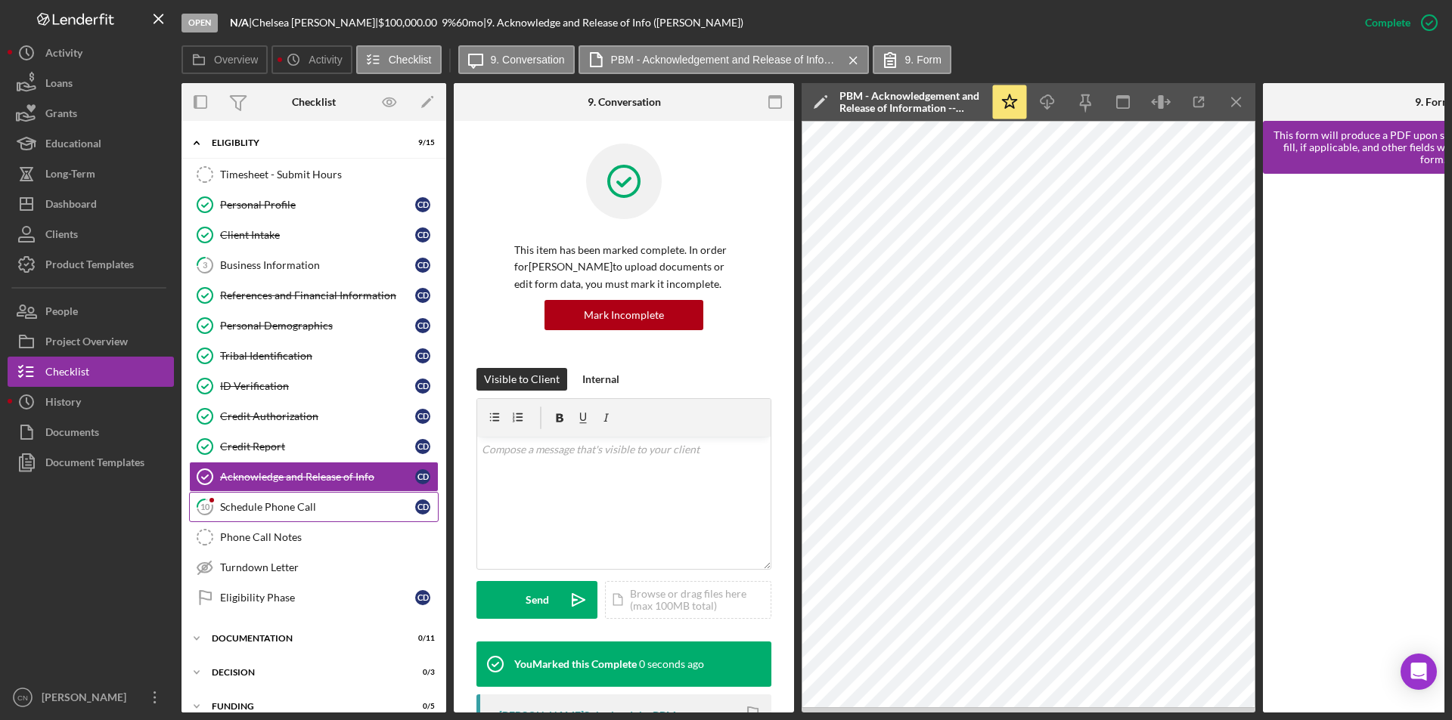
click at [274, 509] on div "Schedule Phone Call" at bounding box center [317, 507] width 195 height 12
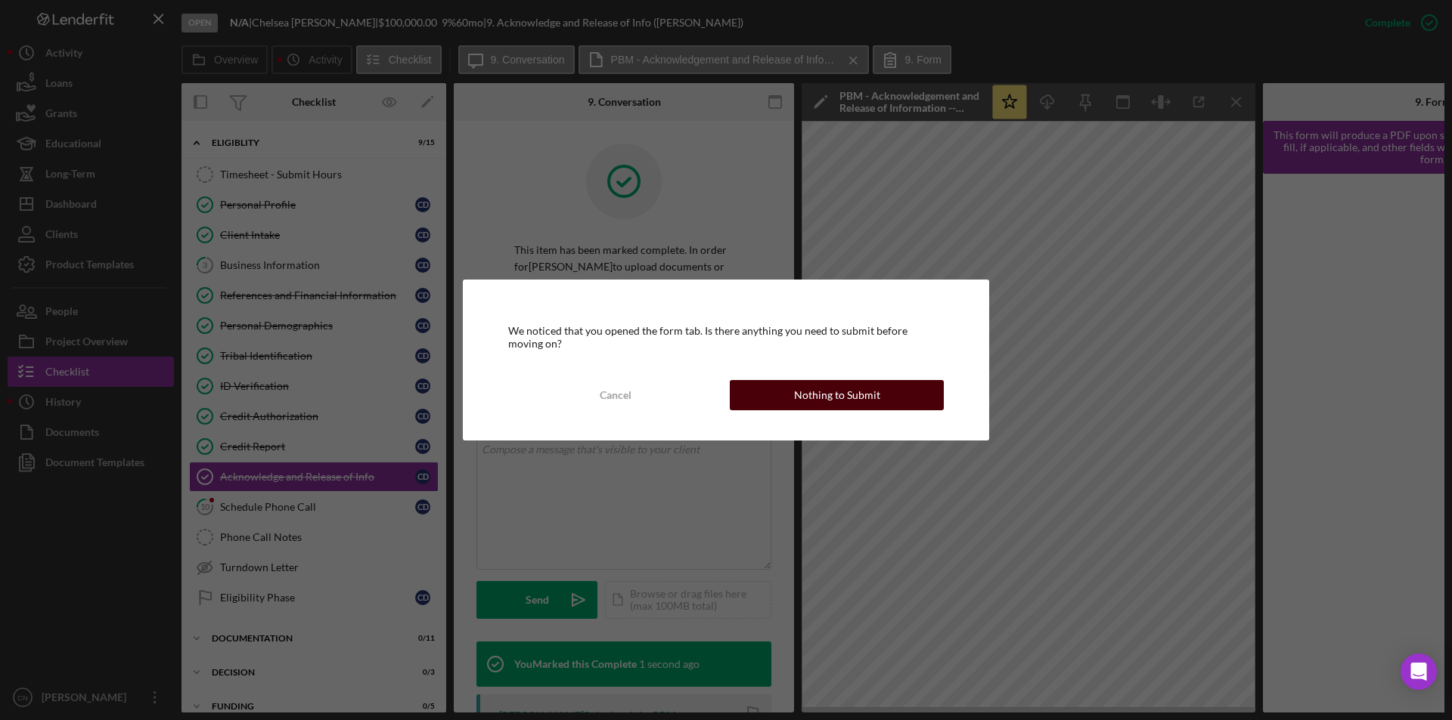
click at [851, 398] on div "Nothing to Submit" at bounding box center [837, 395] width 86 height 30
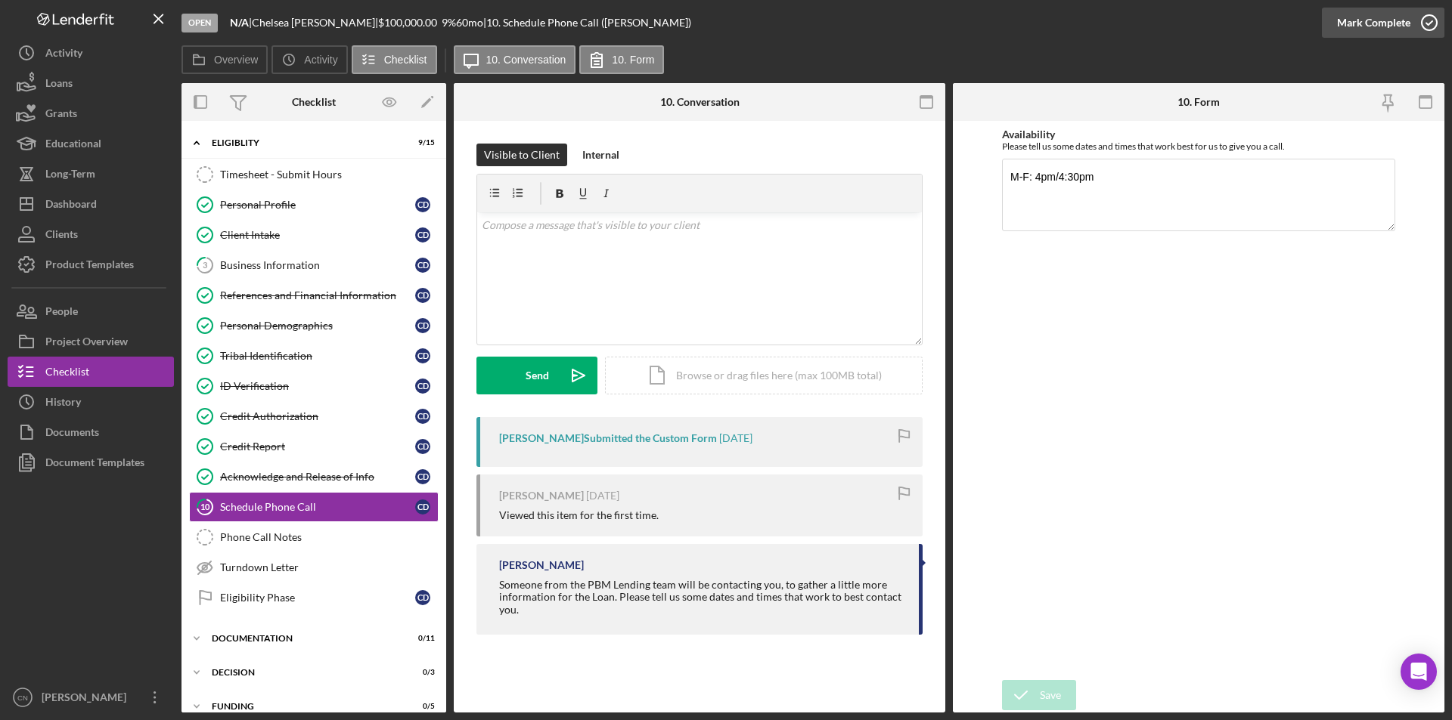
click at [1434, 19] on icon "button" at bounding box center [1429, 23] width 38 height 38
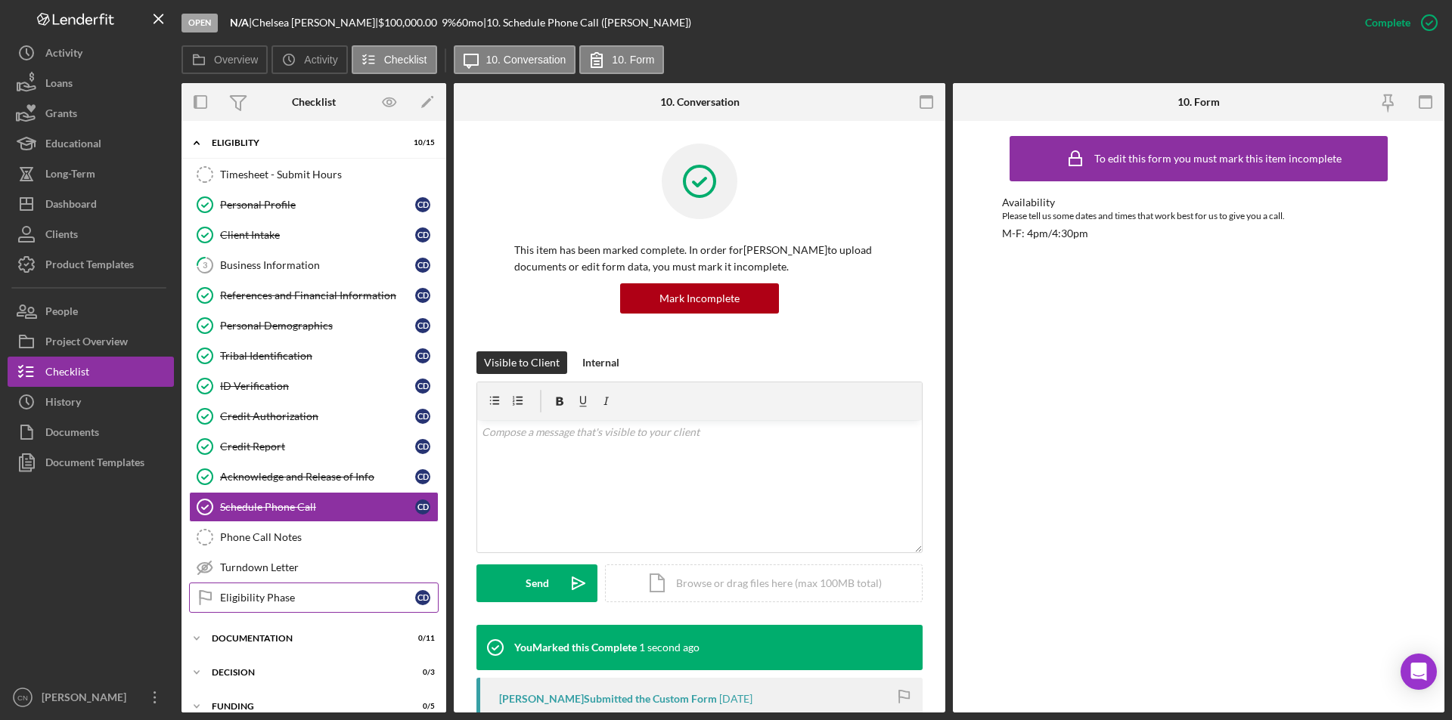
click at [285, 590] on link "Eligibility Phase Eligibility Phase C D" at bounding box center [313, 598] width 249 height 30
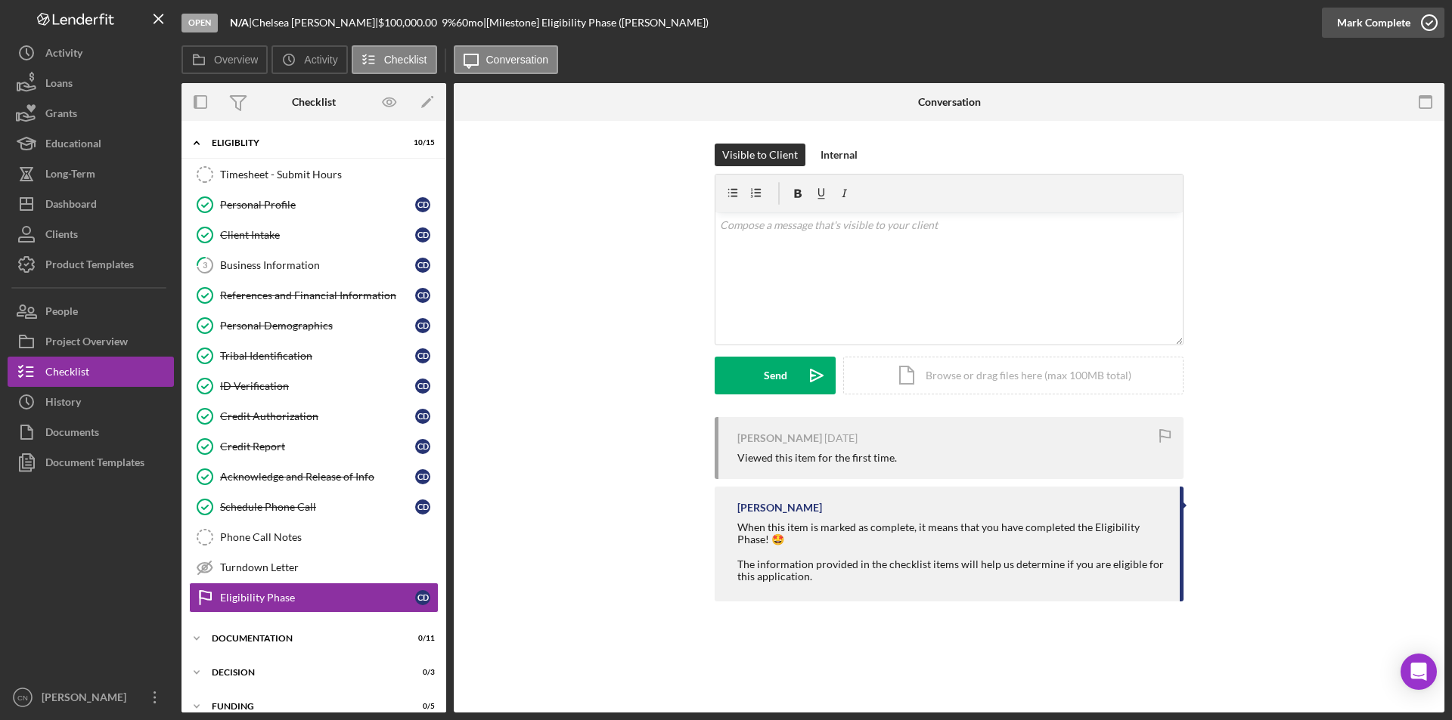
click at [1426, 21] on icon "button" at bounding box center [1429, 23] width 38 height 38
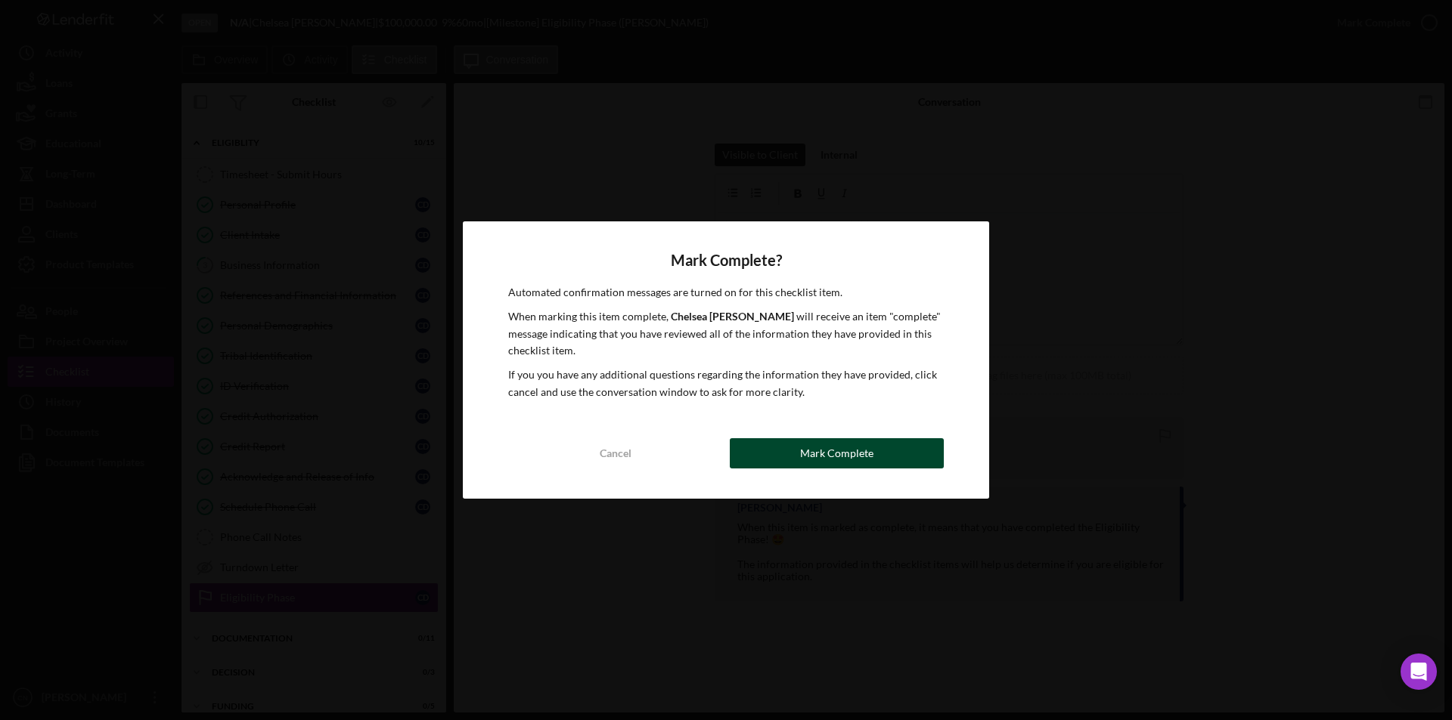
click at [810, 439] on div "Mark Complete? Automated confirmation messages are turned on for this checklist…" at bounding box center [726, 360] width 526 height 277
click at [810, 451] on div "Mark Complete" at bounding box center [836, 453] width 73 height 30
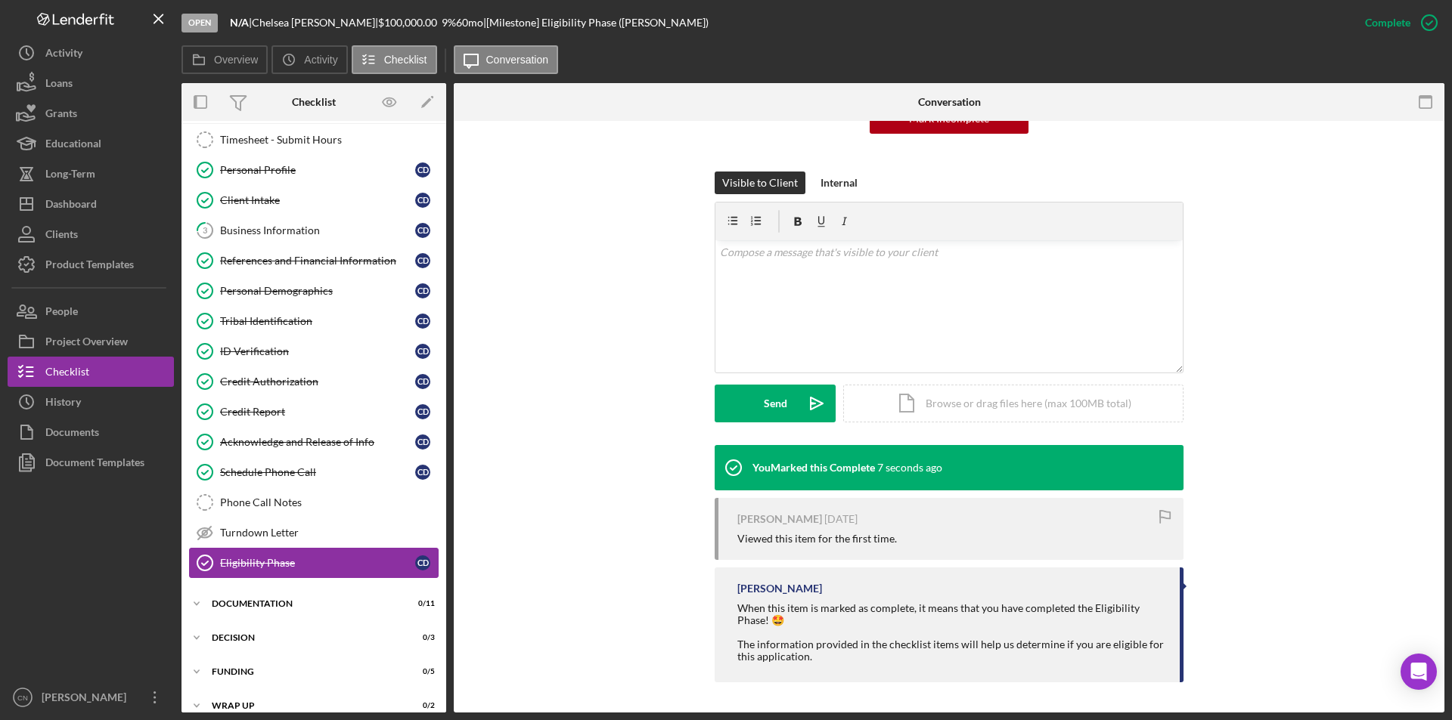
scroll to position [51, 0]
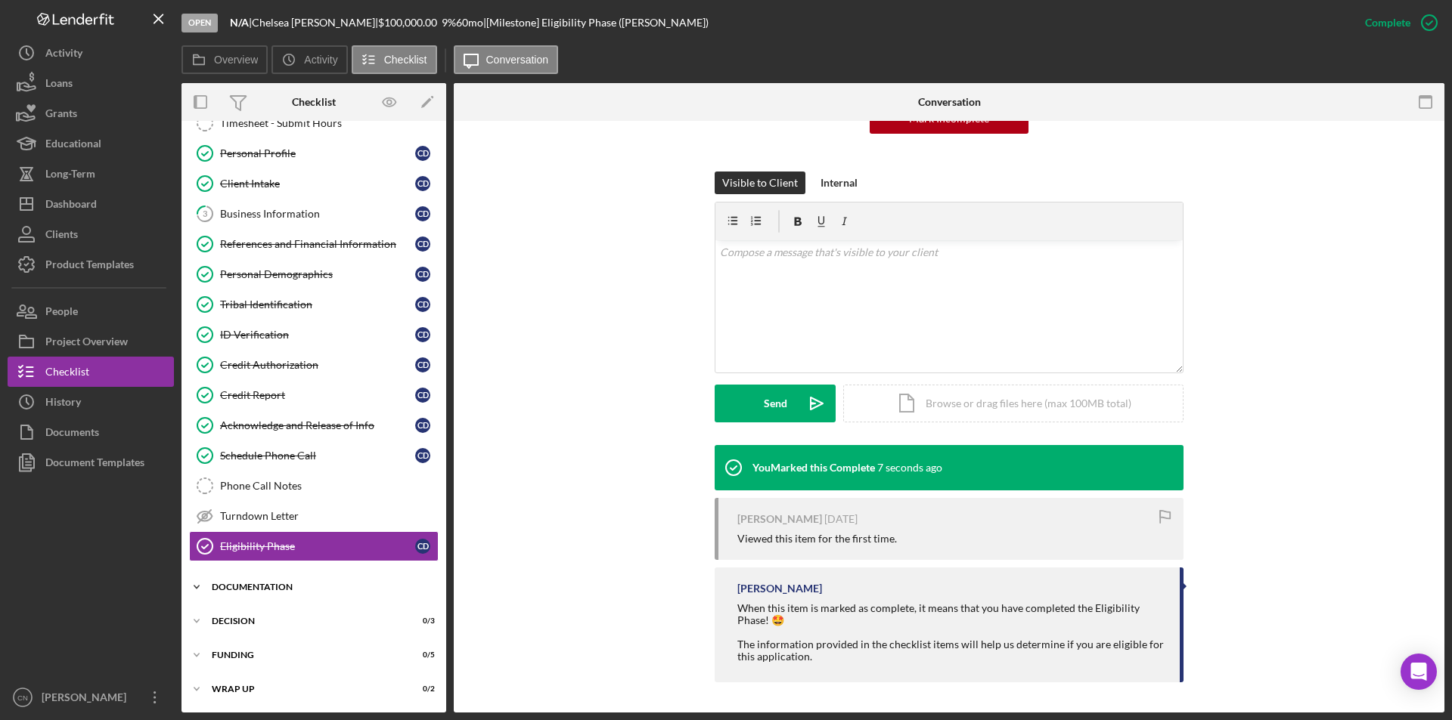
click at [279, 583] on div "Documentation" at bounding box center [319, 587] width 215 height 9
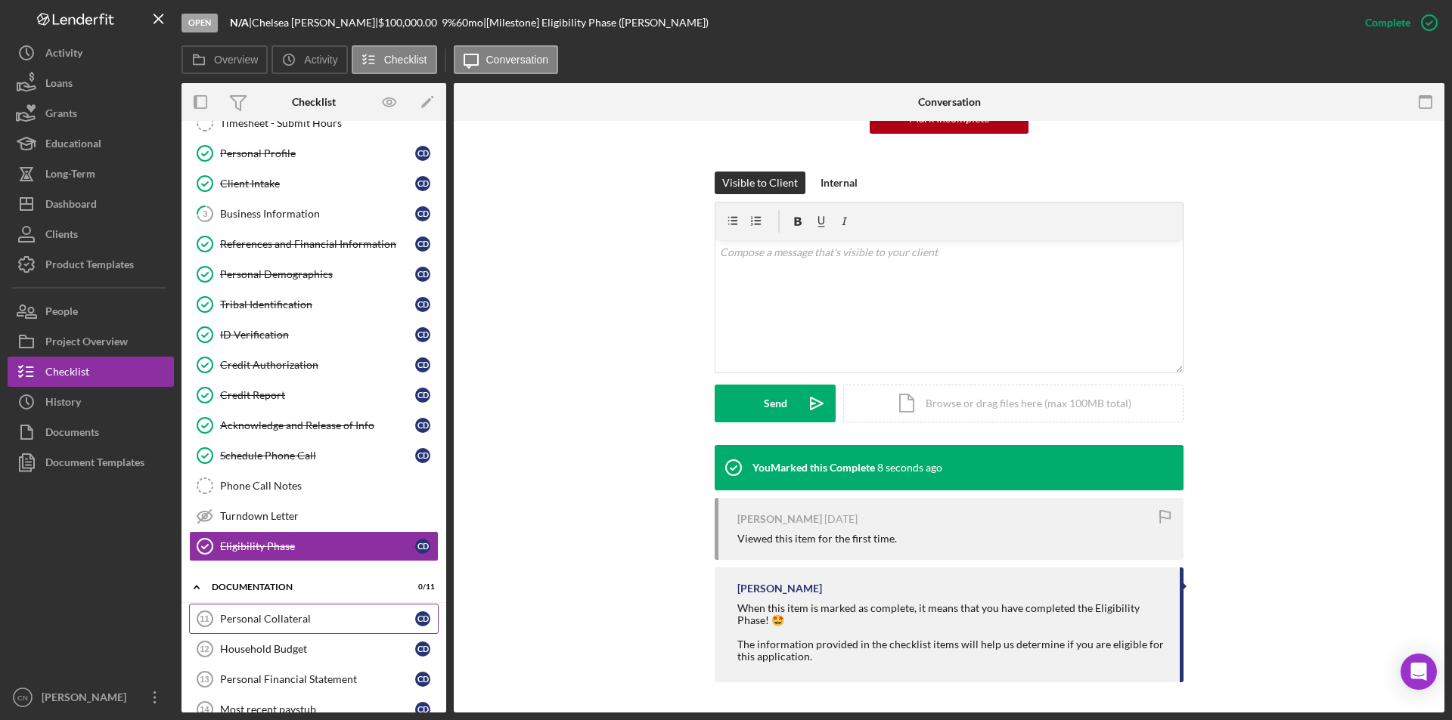
click at [257, 615] on div "Personal Collateral" at bounding box center [317, 619] width 195 height 12
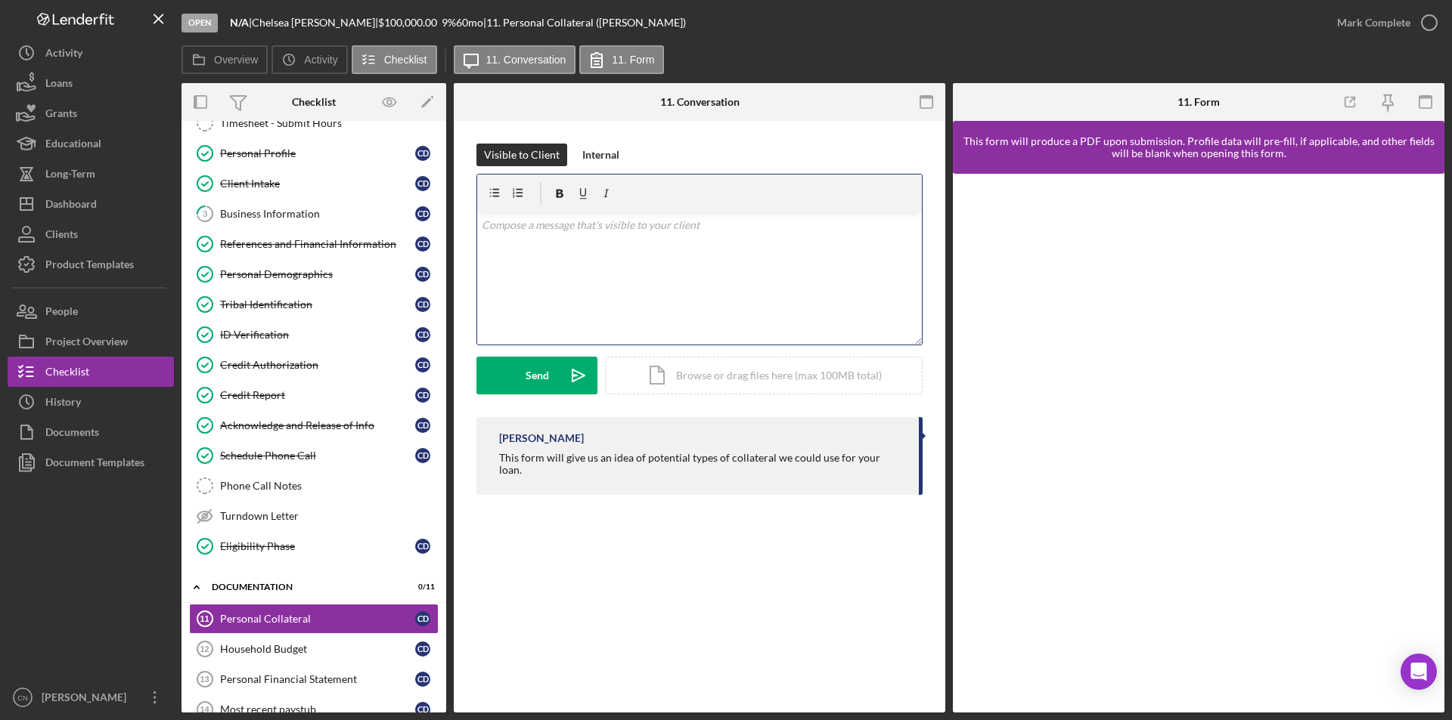
click at [612, 239] on div "v Color teal Color pink Remove color Add row above Add row below Add column bef…" at bounding box center [699, 278] width 445 height 132
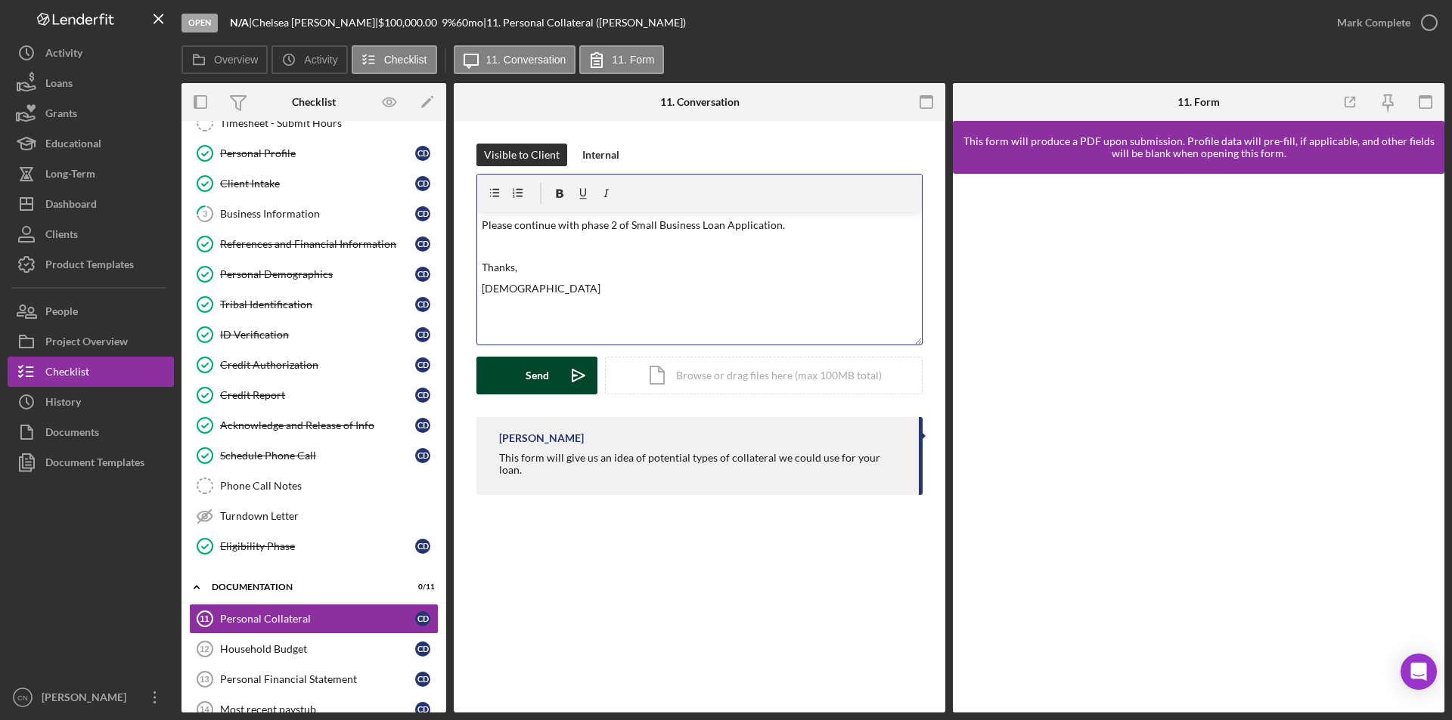
click at [532, 377] on div "Send" at bounding box center [536, 376] width 23 height 38
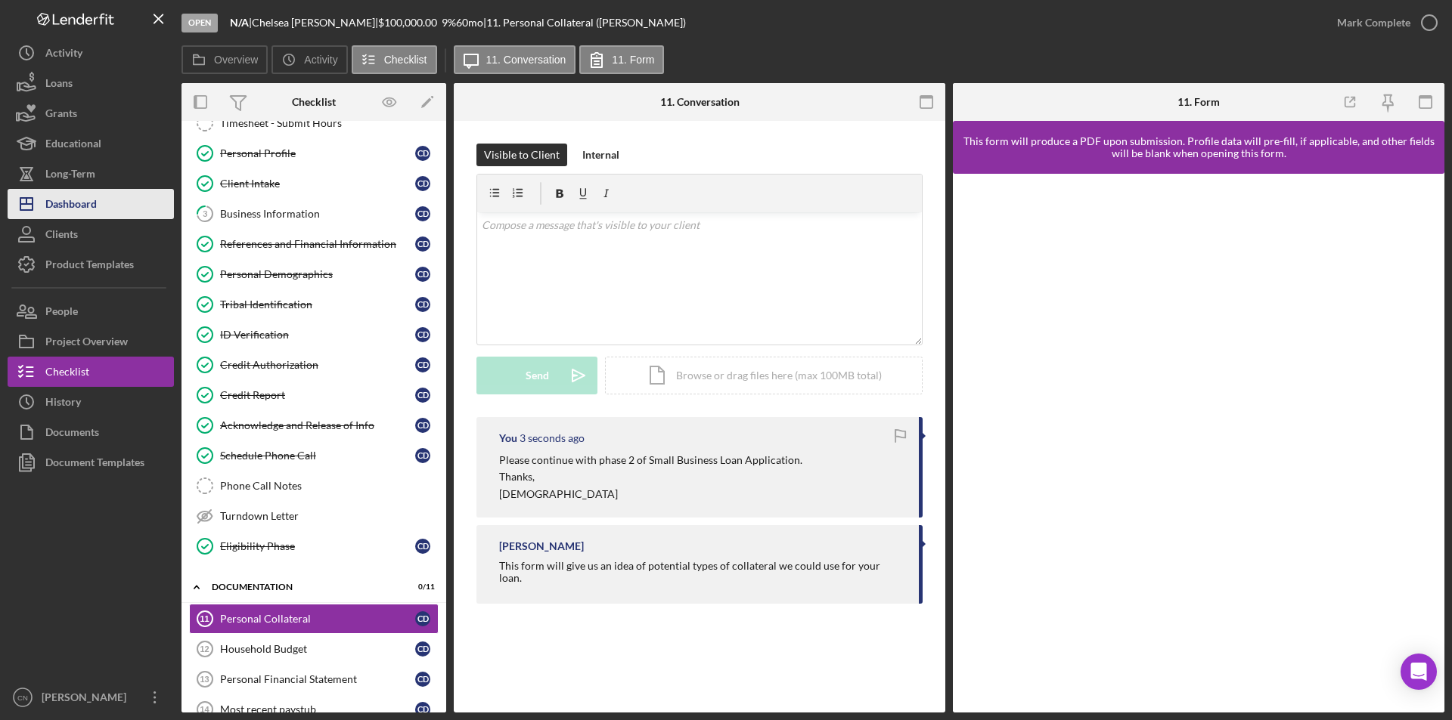
click at [73, 202] on div "Dashboard" at bounding box center [70, 206] width 51 height 34
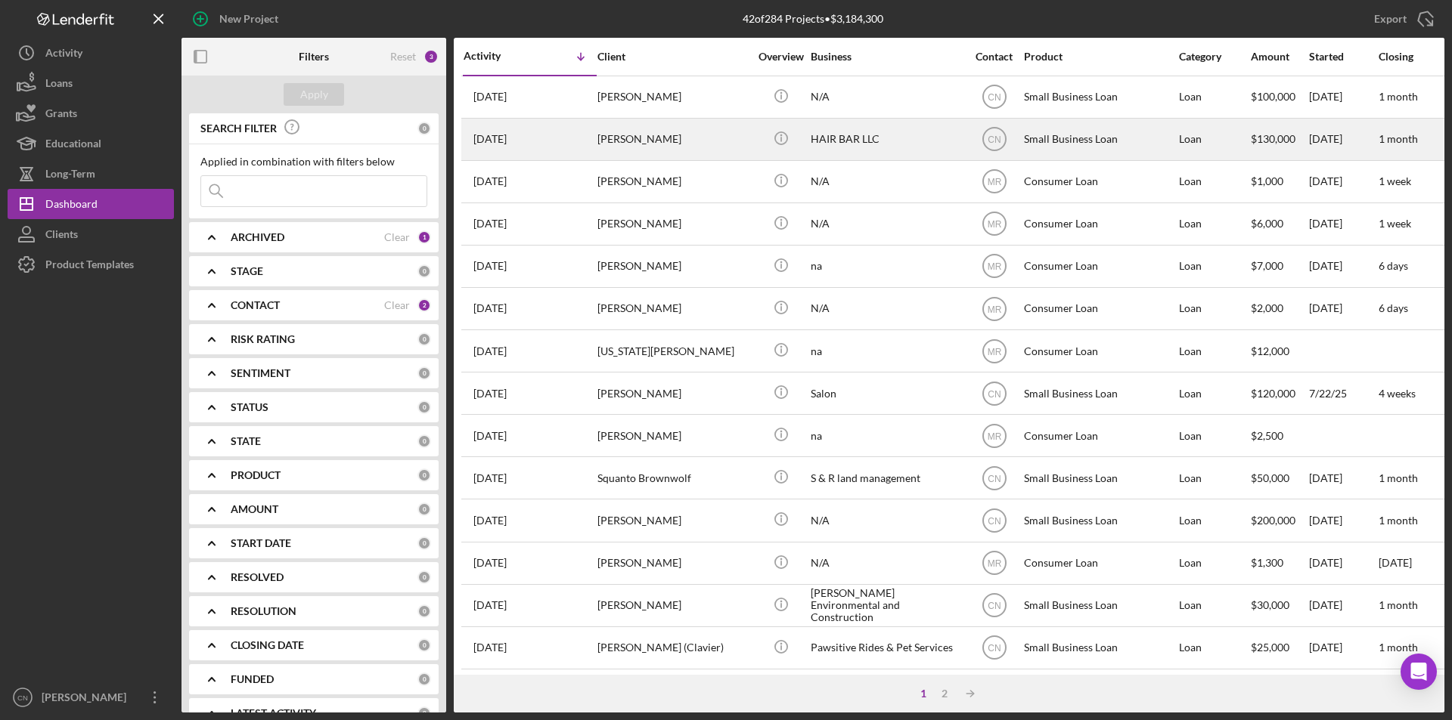
click at [627, 141] on div "[PERSON_NAME]" at bounding box center [672, 139] width 151 height 40
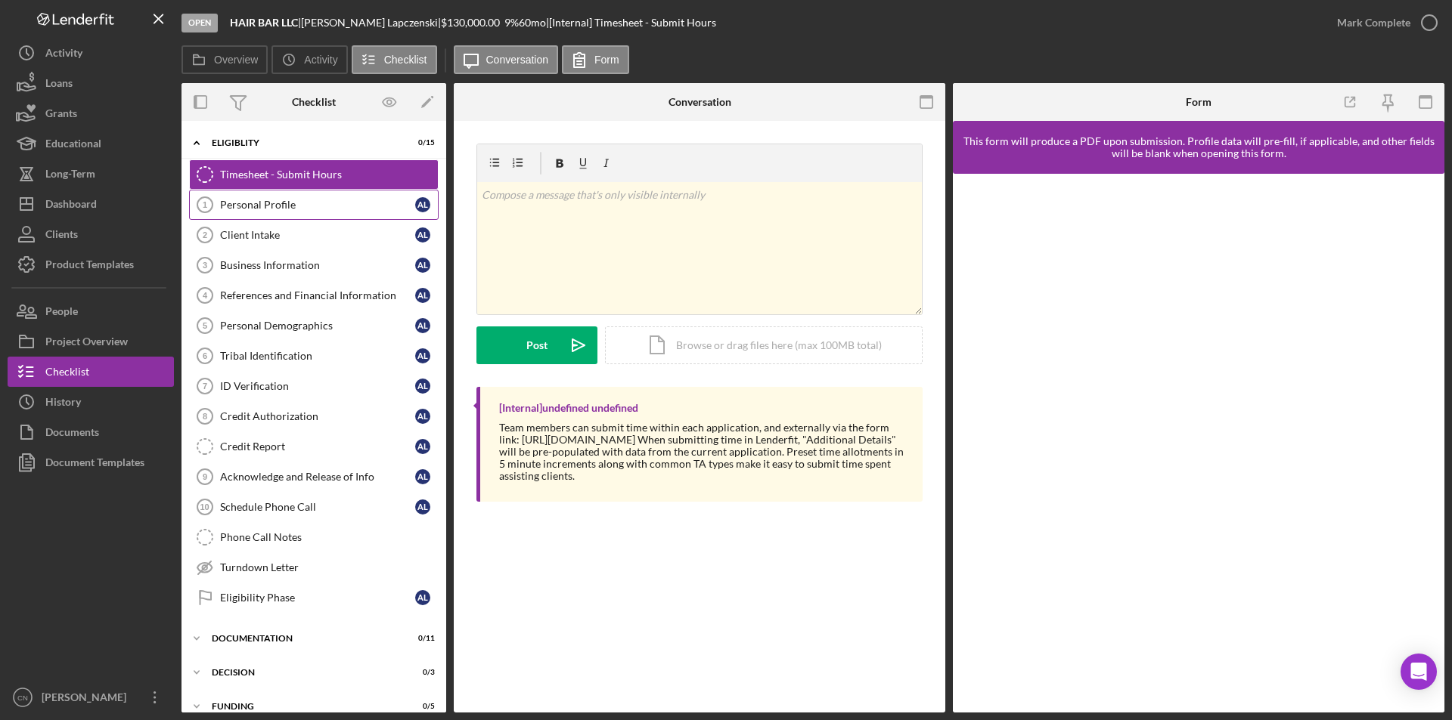
click at [253, 204] on div "Personal Profile" at bounding box center [317, 205] width 195 height 12
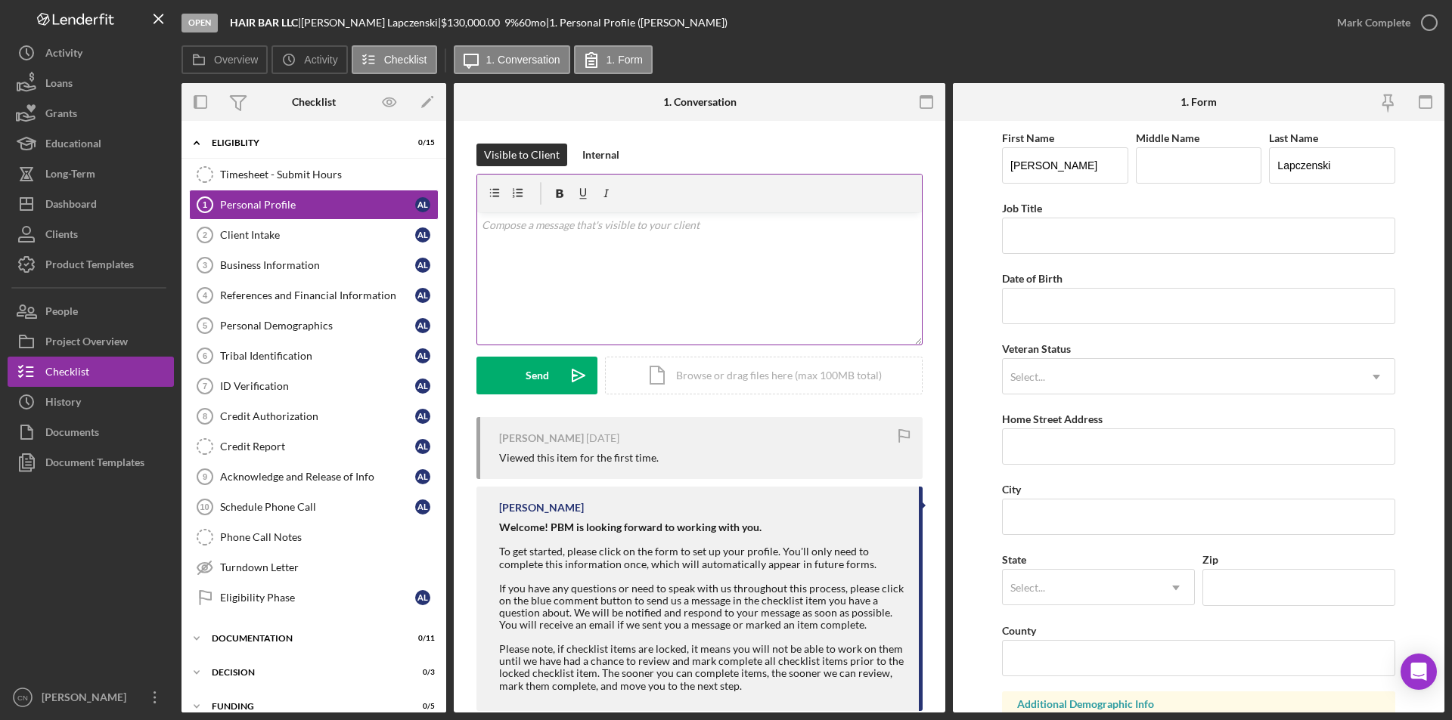
click at [536, 248] on div "v Color teal Color pink Remove color Add row above Add row below Add column bef…" at bounding box center [699, 278] width 445 height 132
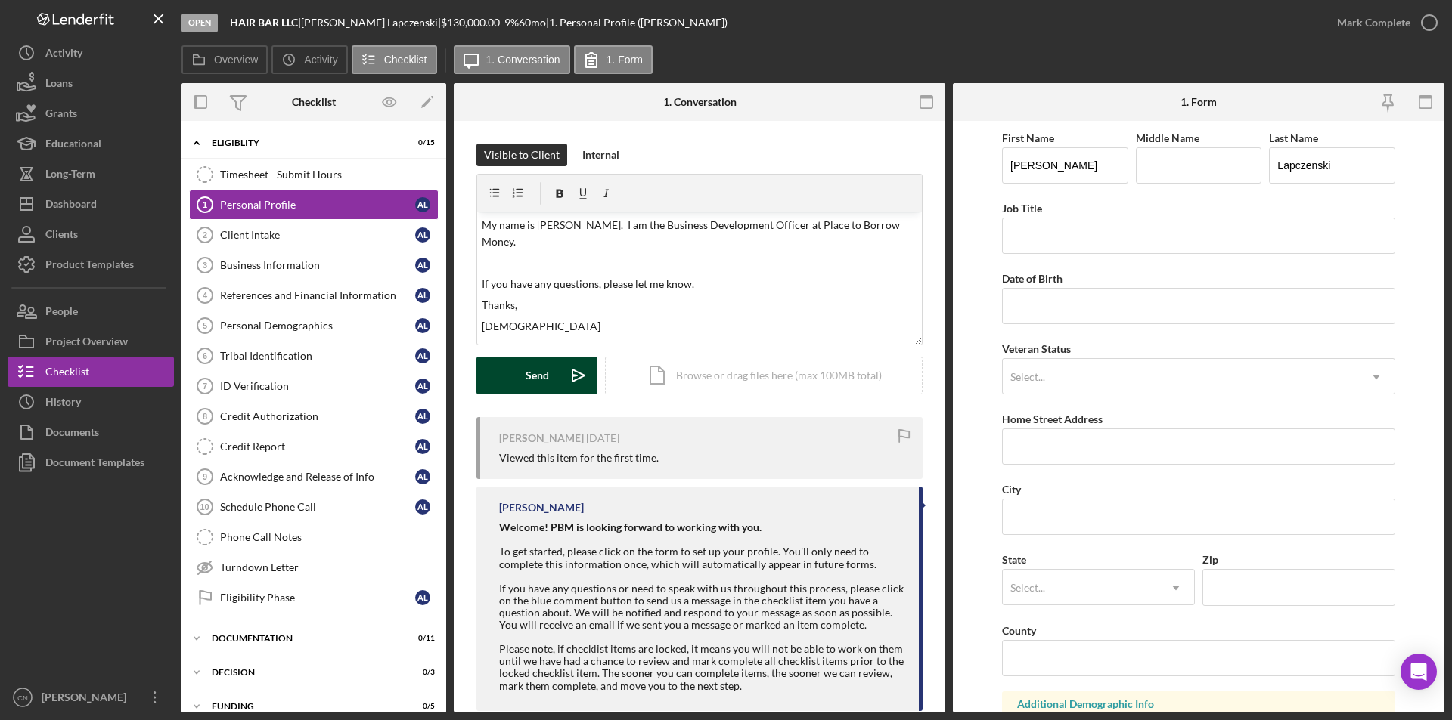
click at [519, 373] on button "Send Icon/icon-invite-send" at bounding box center [536, 376] width 121 height 38
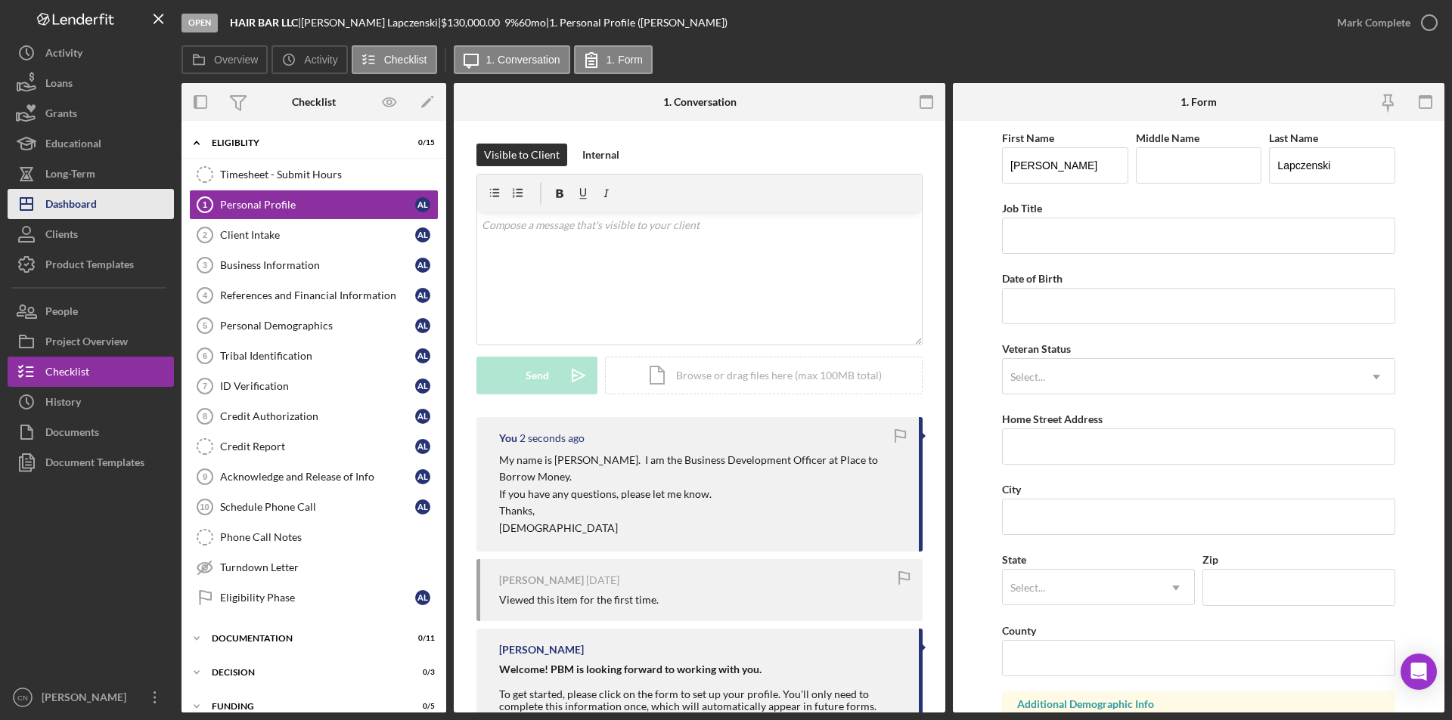
click at [86, 210] on div "Dashboard" at bounding box center [70, 206] width 51 height 34
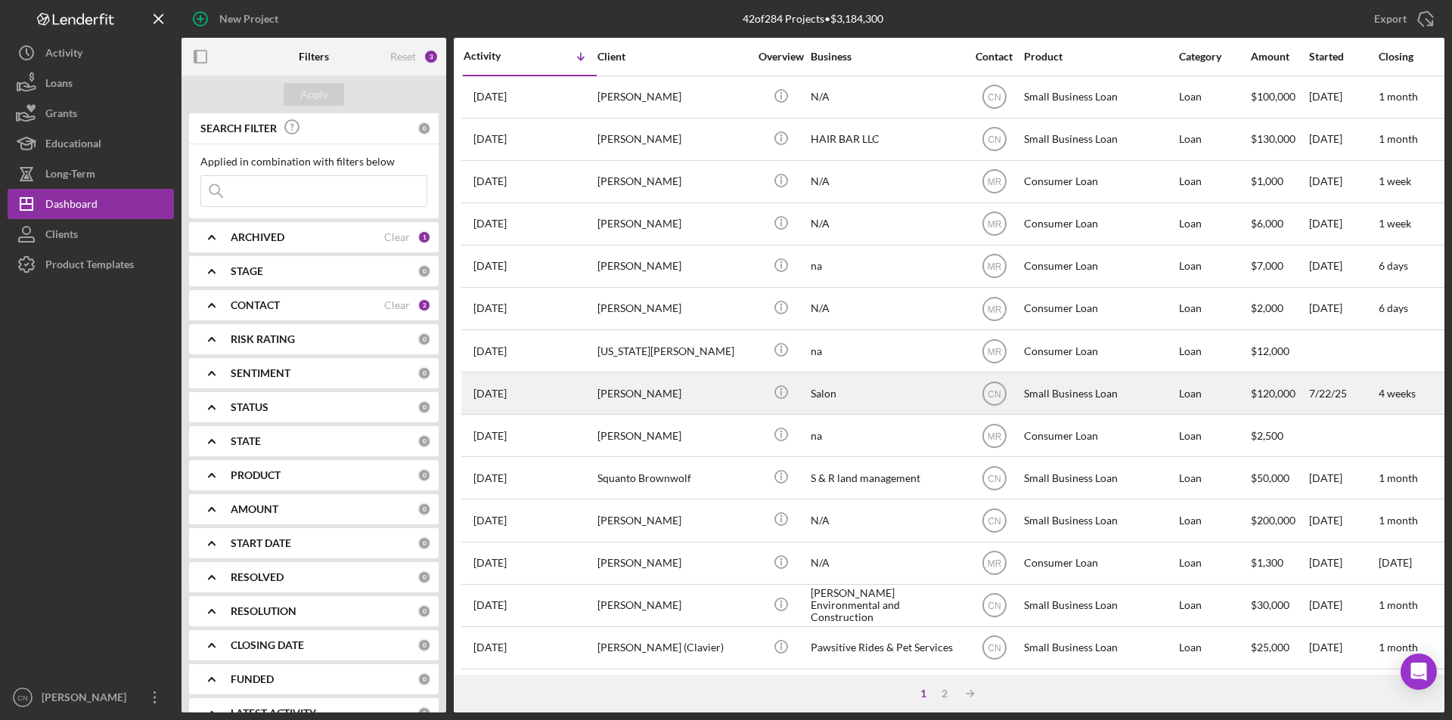
click at [642, 383] on div "[PERSON_NAME]" at bounding box center [672, 393] width 151 height 40
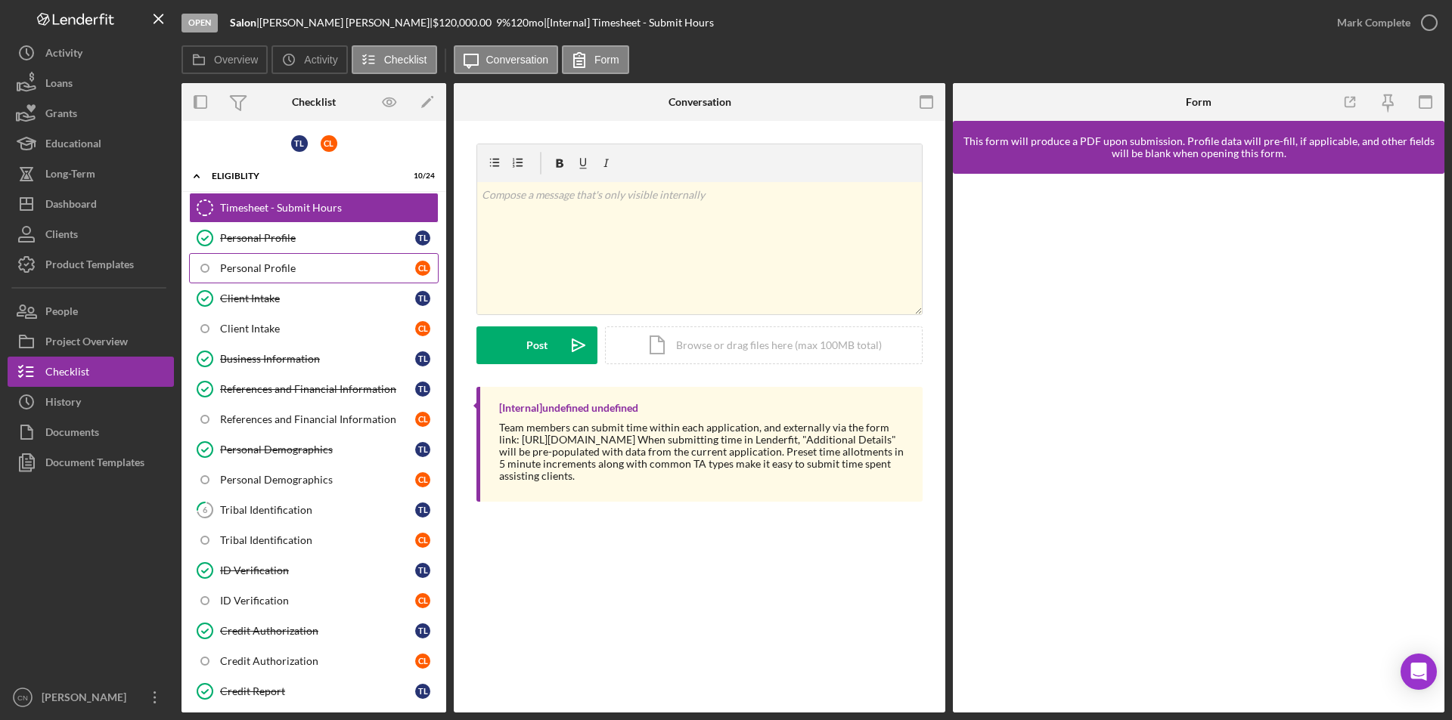
click at [264, 269] on div "Personal Profile" at bounding box center [317, 268] width 195 height 12
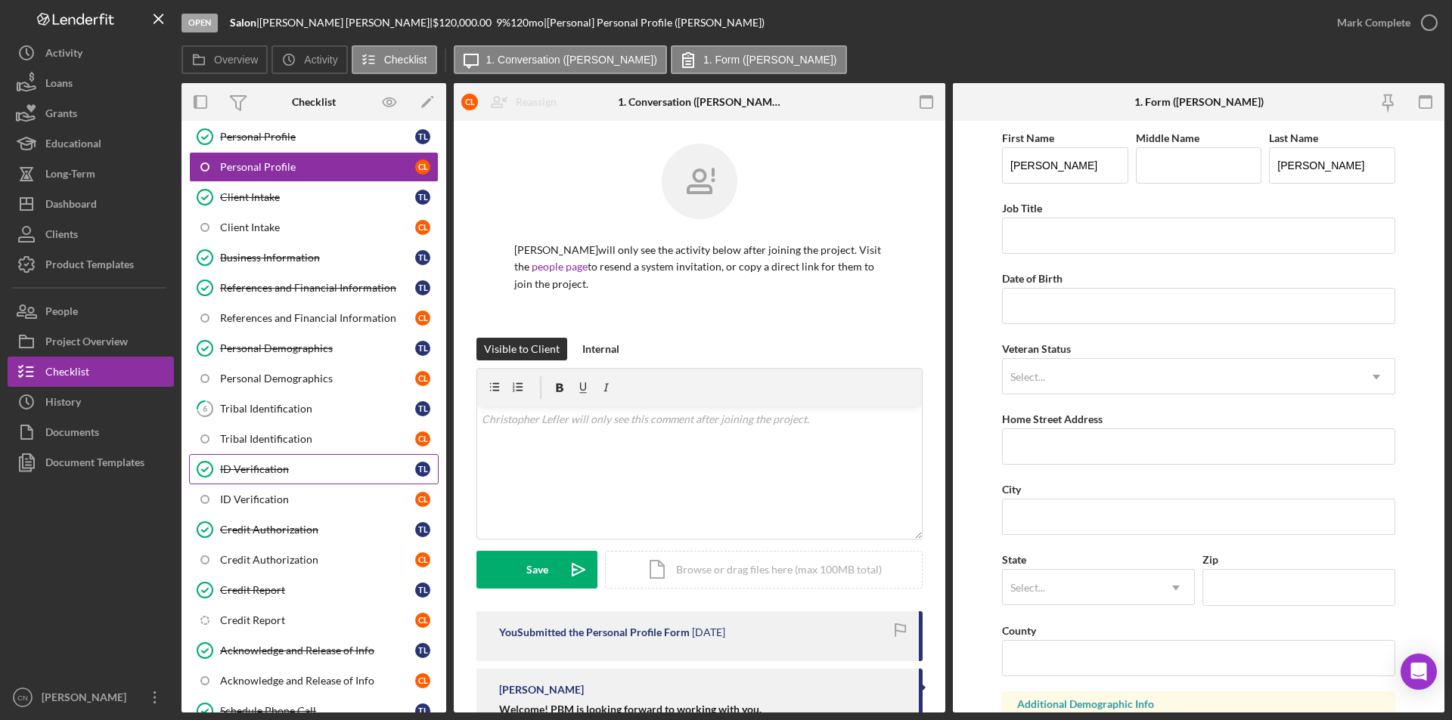
scroll to position [302, 0]
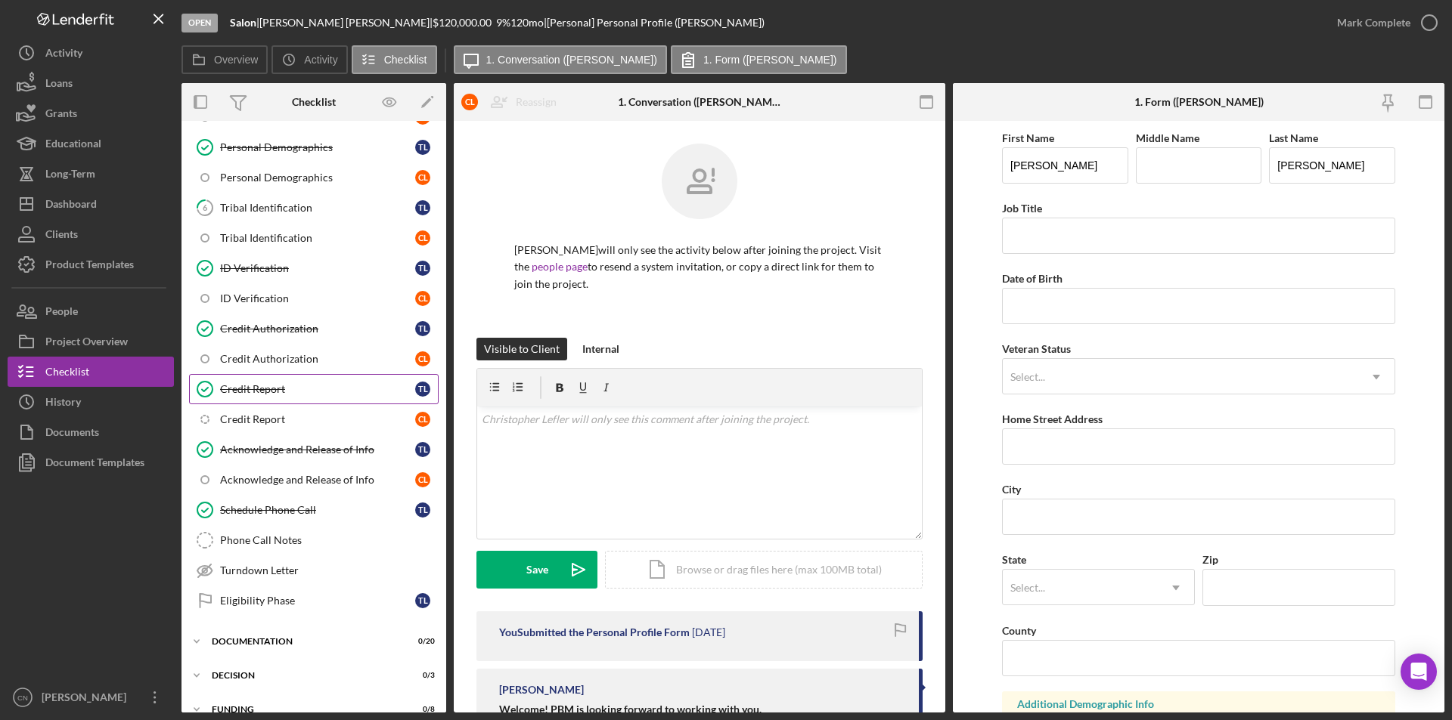
click at [251, 387] on div "Credit Report" at bounding box center [317, 389] width 195 height 12
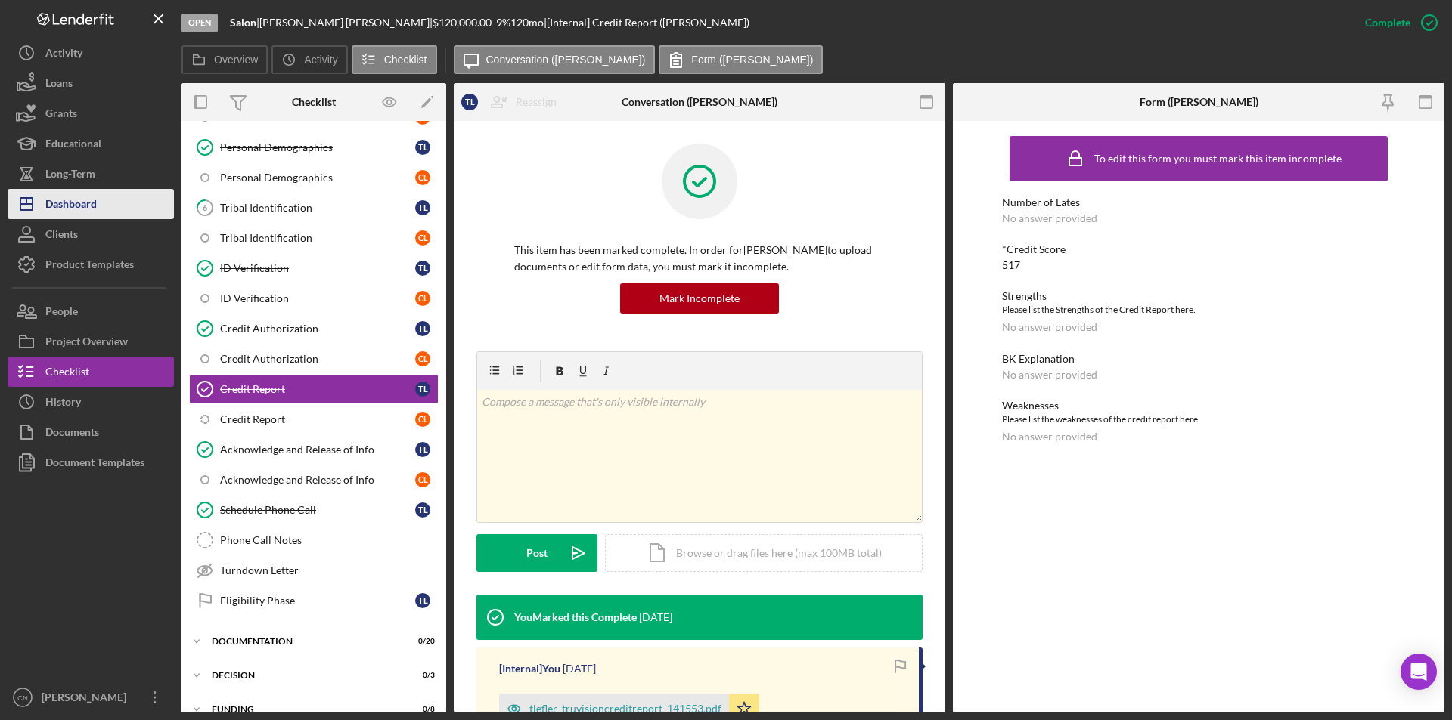
click at [82, 200] on div "Dashboard" at bounding box center [70, 206] width 51 height 34
